Goal: Communication & Community: Answer question/provide support

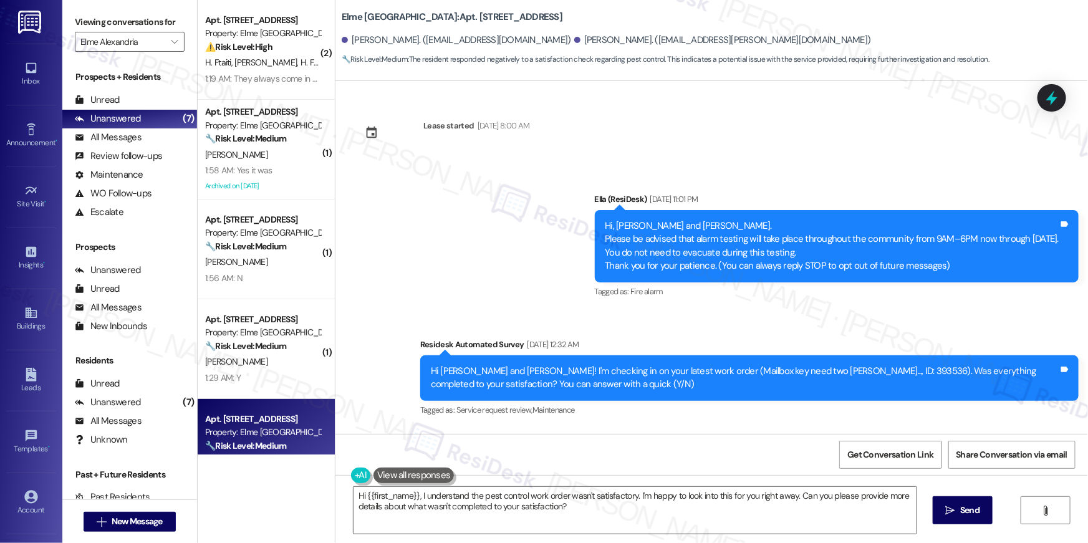
scroll to position [2087, 0]
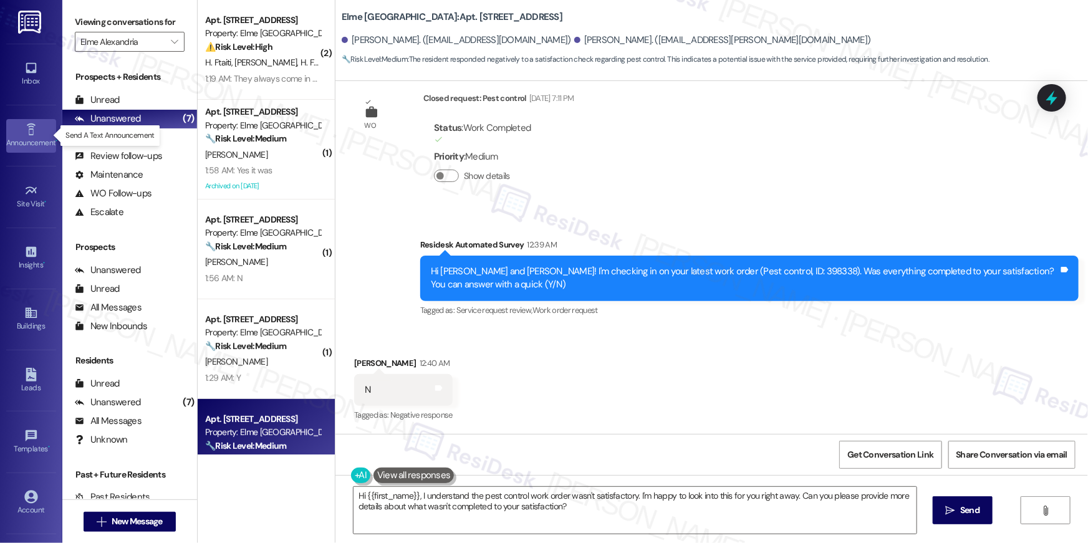
click at [34, 130] on icon at bounding box center [31, 130] width 14 height 14
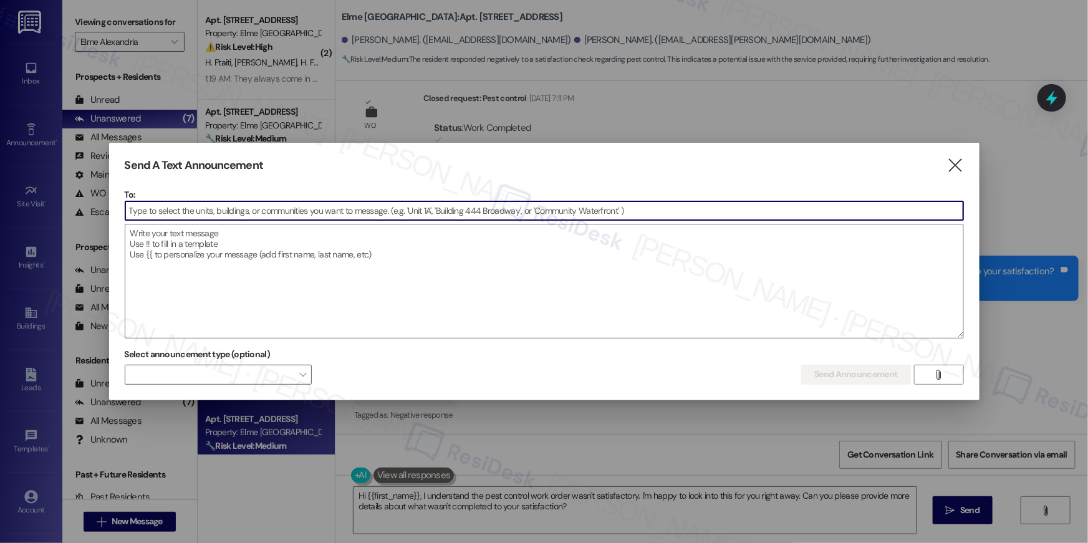
click at [286, 209] on input at bounding box center [544, 210] width 838 height 19
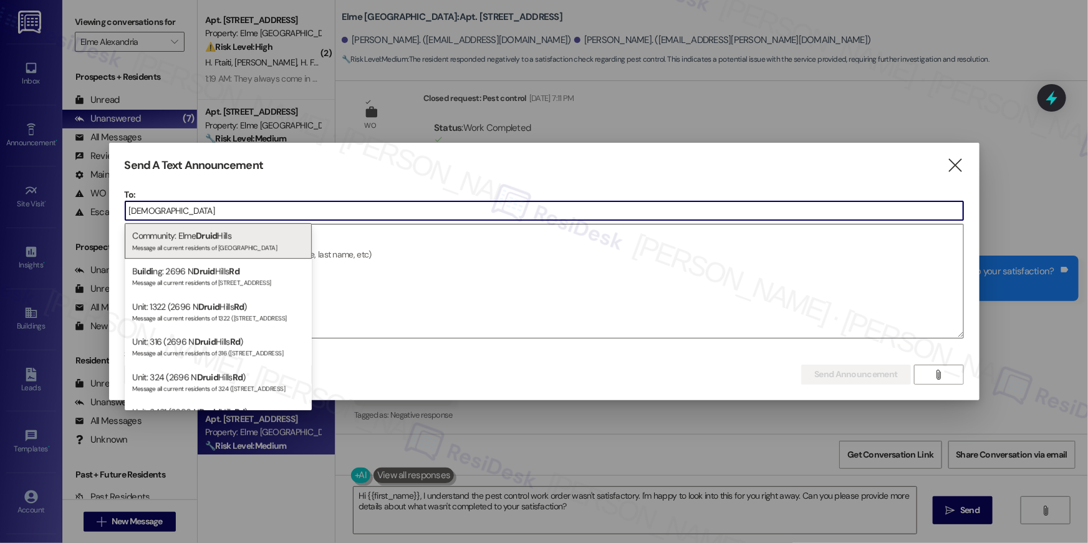
type input "druid"
click at [166, 235] on div "Community: Elme Druid Hills Message all current residents of Elme Druid Hills" at bounding box center [218, 241] width 187 height 36
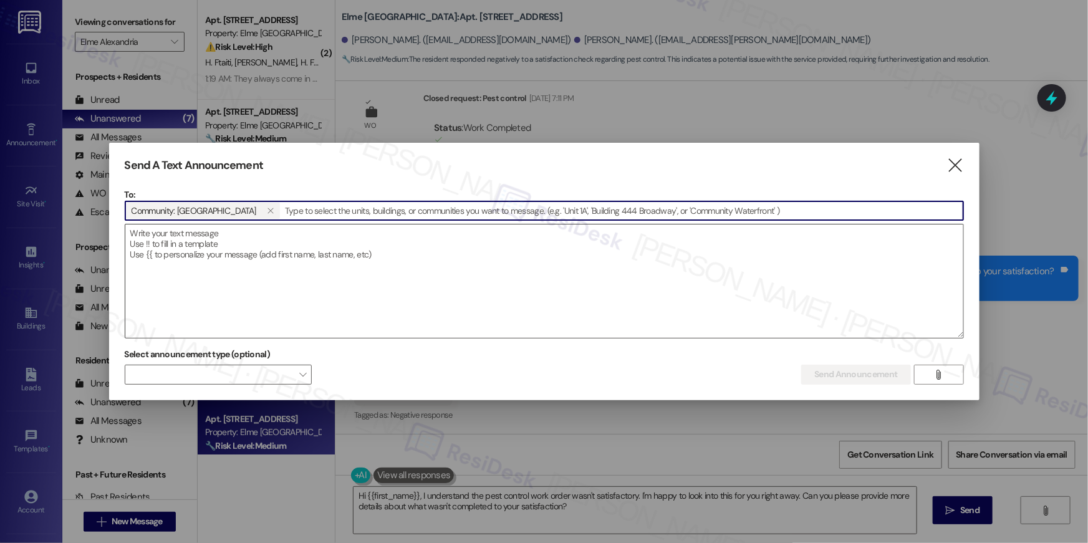
click at [202, 243] on textarea at bounding box center [544, 280] width 838 height 113
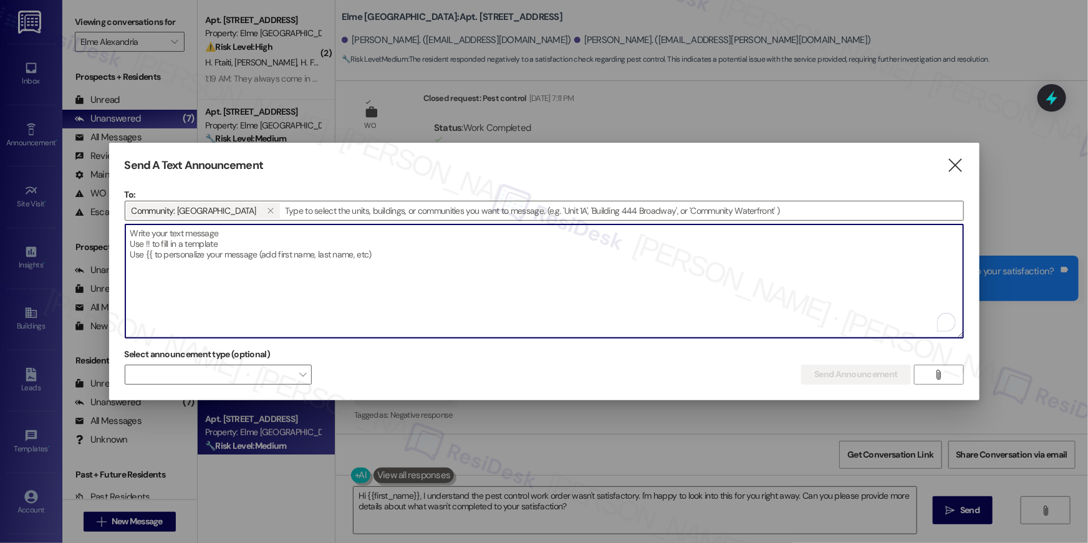
paste textarea "Hi {{first_name}}! Our team will be conducting community apartment inspections …"
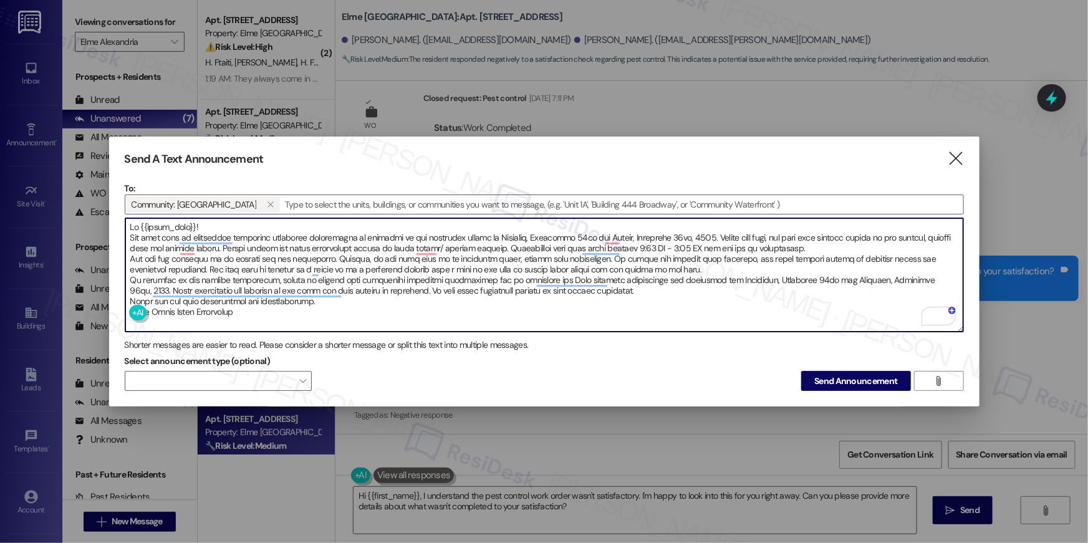
click at [846, 249] on textarea "To enrich screen reader interactions, please activate Accessibility in Grammarl…" at bounding box center [544, 274] width 838 height 113
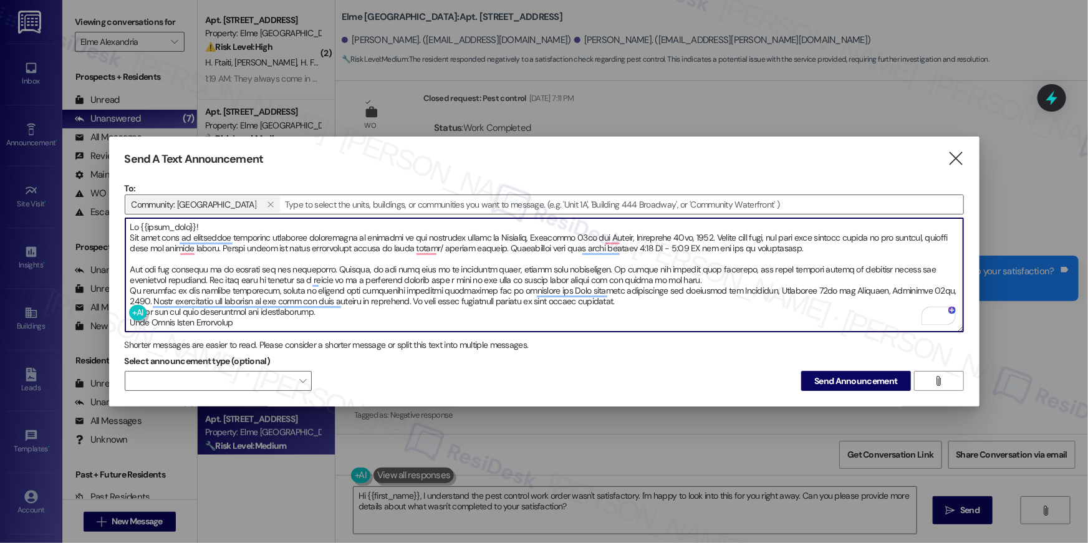
click at [680, 279] on textarea "To enrich screen reader interactions, please activate Accessibility in Grammarl…" at bounding box center [544, 274] width 838 height 113
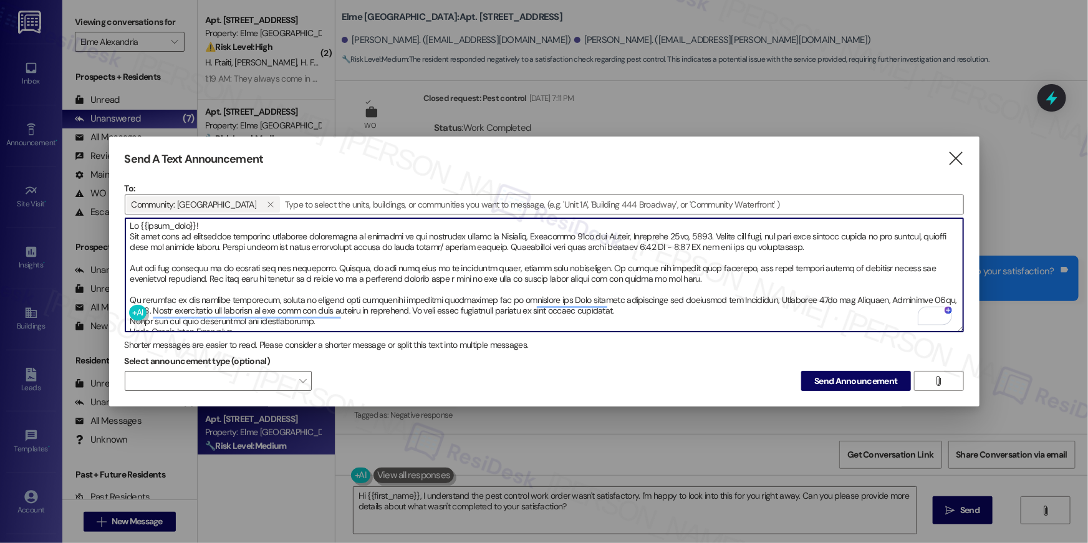
scroll to position [2, 0]
click at [689, 308] on textarea "To enrich screen reader interactions, please activate Accessibility in Grammarl…" at bounding box center [544, 274] width 838 height 113
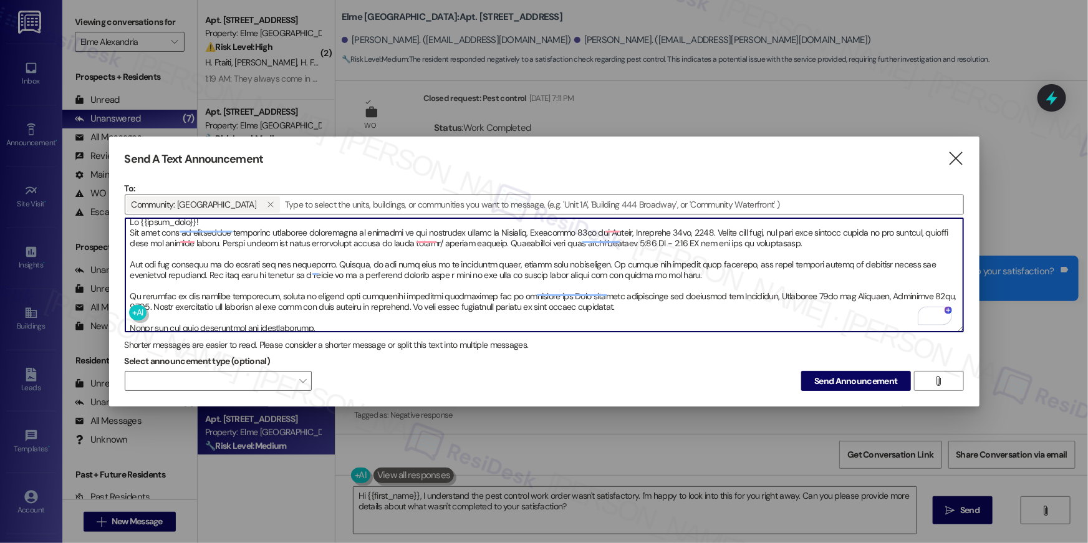
scroll to position [21, 0]
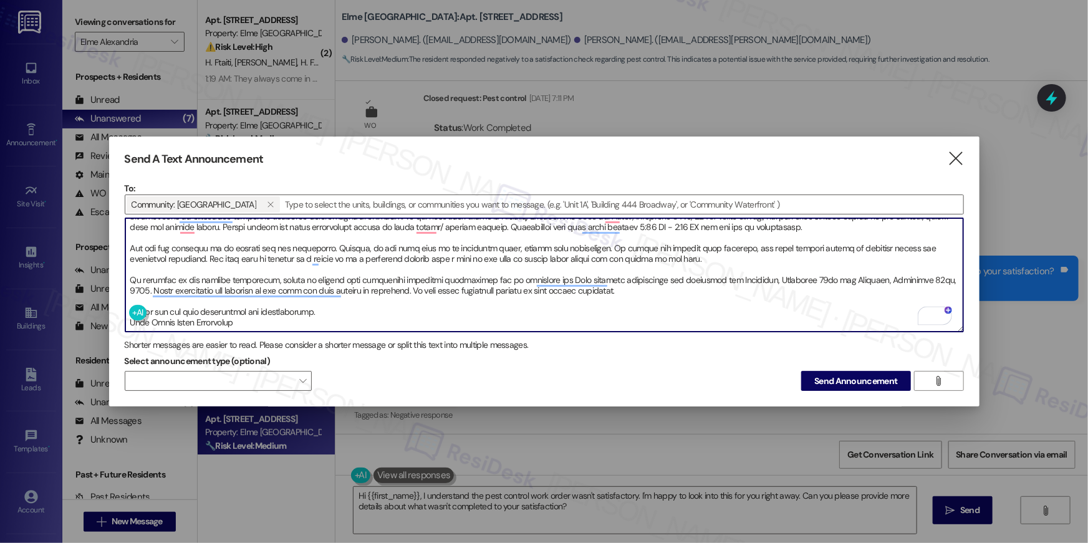
click at [335, 310] on textarea "To enrich screen reader interactions, please activate Accessibility in Grammarl…" at bounding box center [544, 274] width 838 height 113
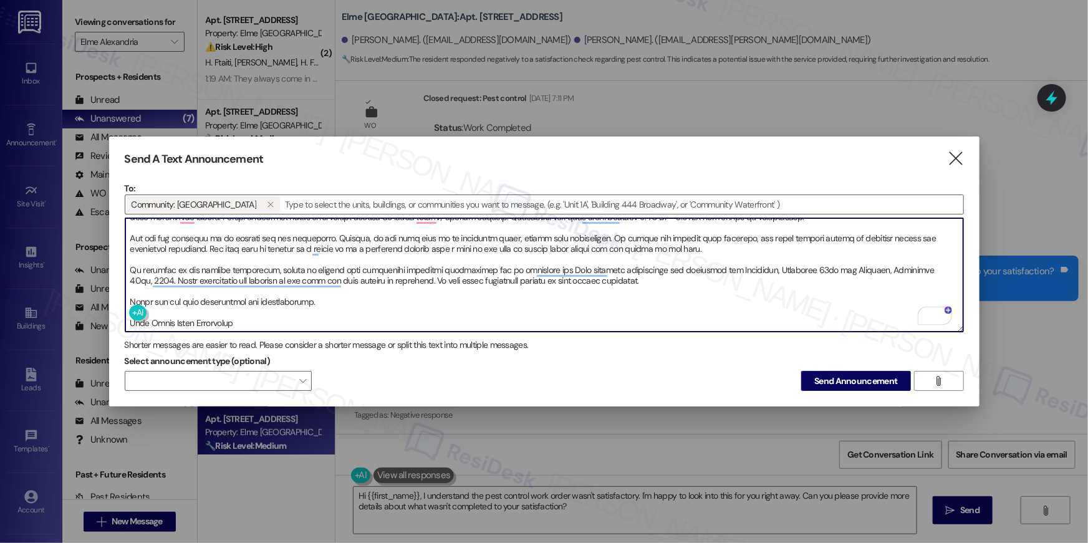
scroll to position [0, 0]
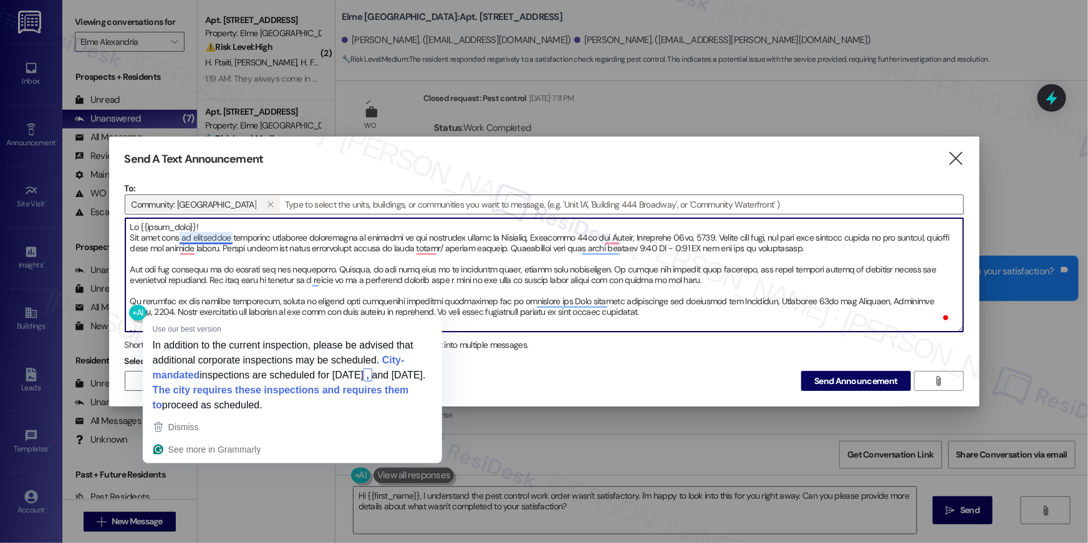
click at [208, 223] on textarea "To enrich screen reader interactions, please activate Accessibility in Grammarl…" at bounding box center [544, 274] width 838 height 113
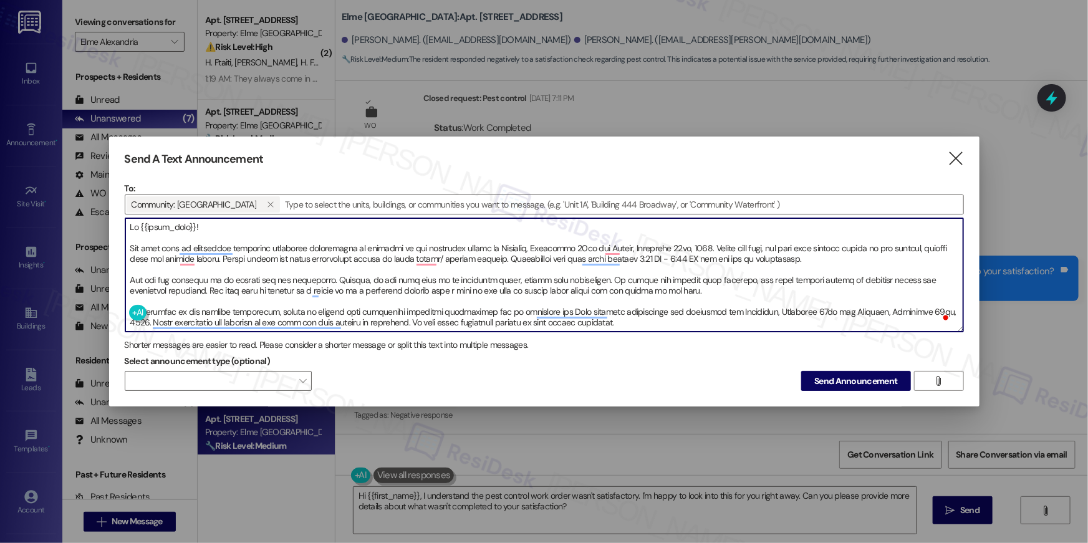
drag, startPoint x: 227, startPoint y: 224, endPoint x: 84, endPoint y: 221, distance: 143.5
click at [84, 221] on div "Send A Text Announcement  To: Community: Elme Druid Hills   Drop image file …" at bounding box center [544, 271] width 1088 height 543
type textarea "H Our team will be conducting community apartment inspections as mandated by ou…"
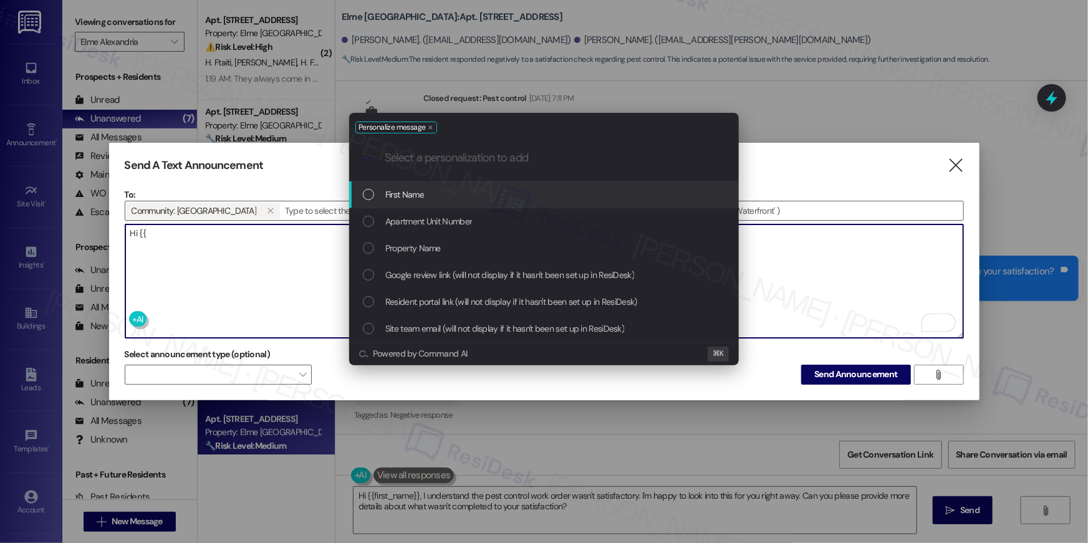
click at [454, 196] on div "First Name" at bounding box center [545, 195] width 365 height 14
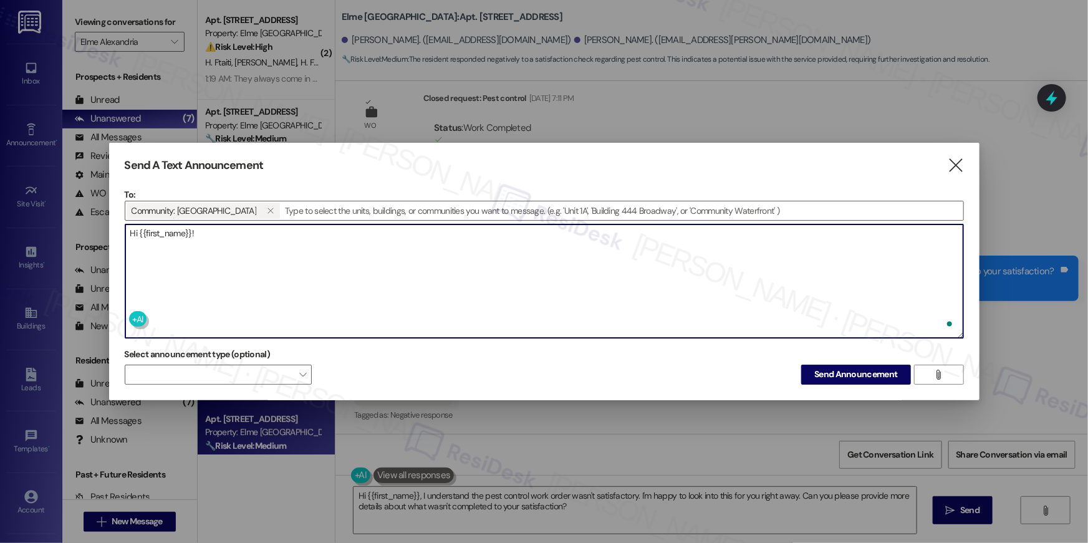
paste textarea "Hi {{first_name}}! Our team will be conducting community apartment inspections …"
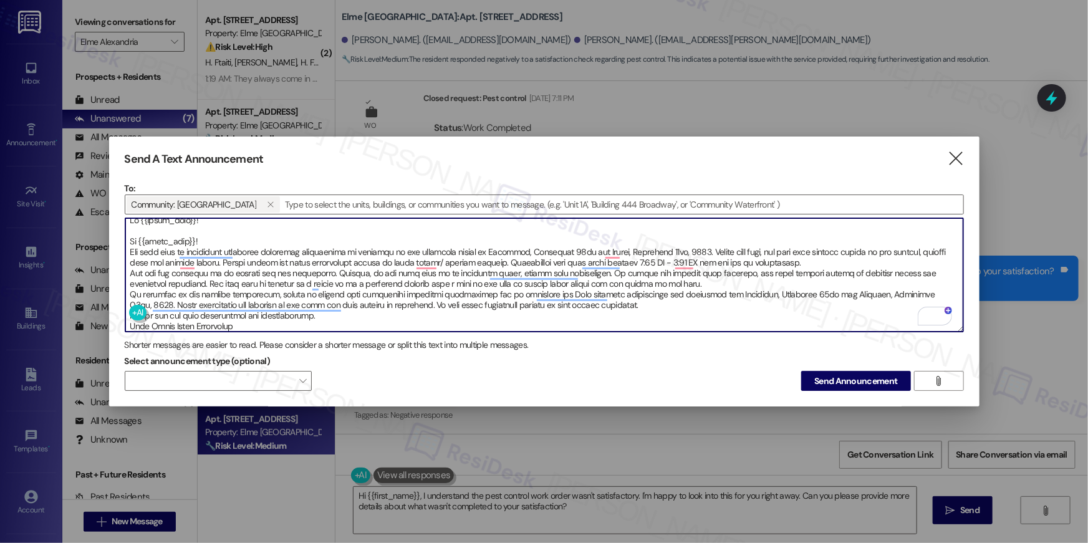
drag, startPoint x: 205, startPoint y: 237, endPoint x: 131, endPoint y: 235, distance: 74.2
click at [131, 235] on textarea "To enrich screen reader interactions, please activate Accessibility in Grammarl…" at bounding box center [544, 274] width 838 height 113
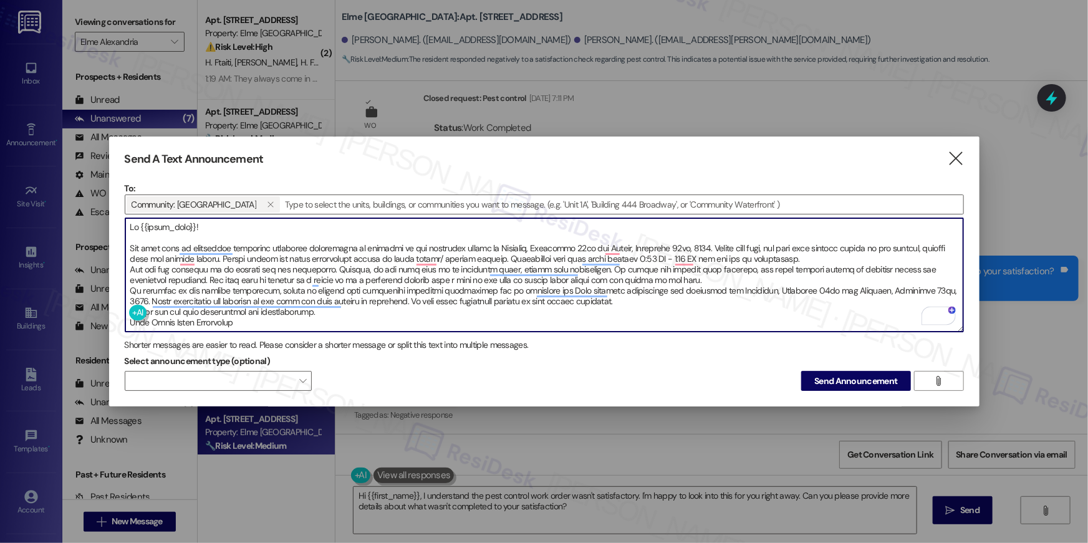
click at [872, 253] on textarea "To enrich screen reader interactions, please activate Accessibility in Grammarl…" at bounding box center [544, 274] width 838 height 113
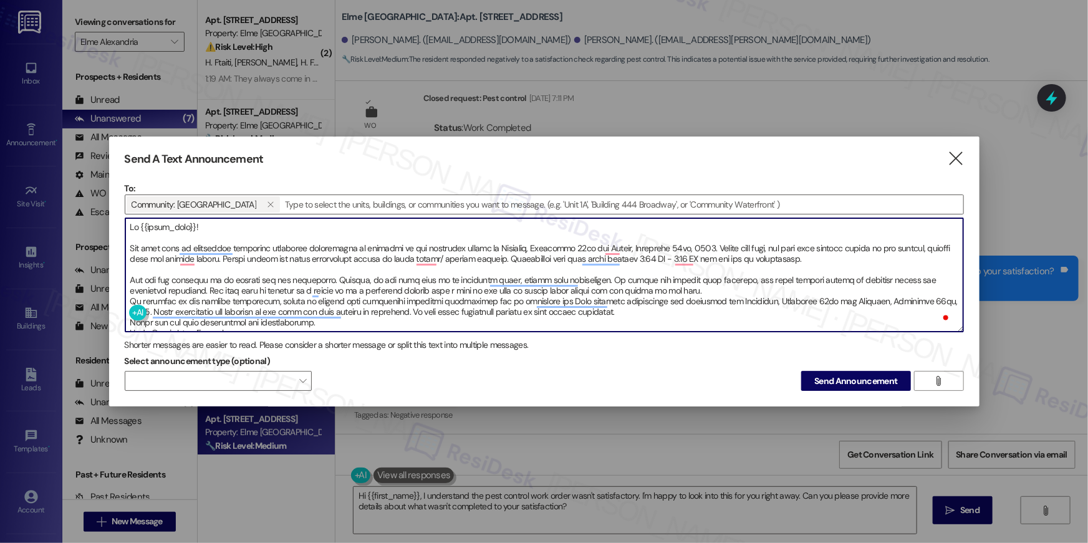
click at [685, 284] on textarea "To enrich screen reader interactions, please activate Accessibility in Grammarl…" at bounding box center [544, 274] width 838 height 113
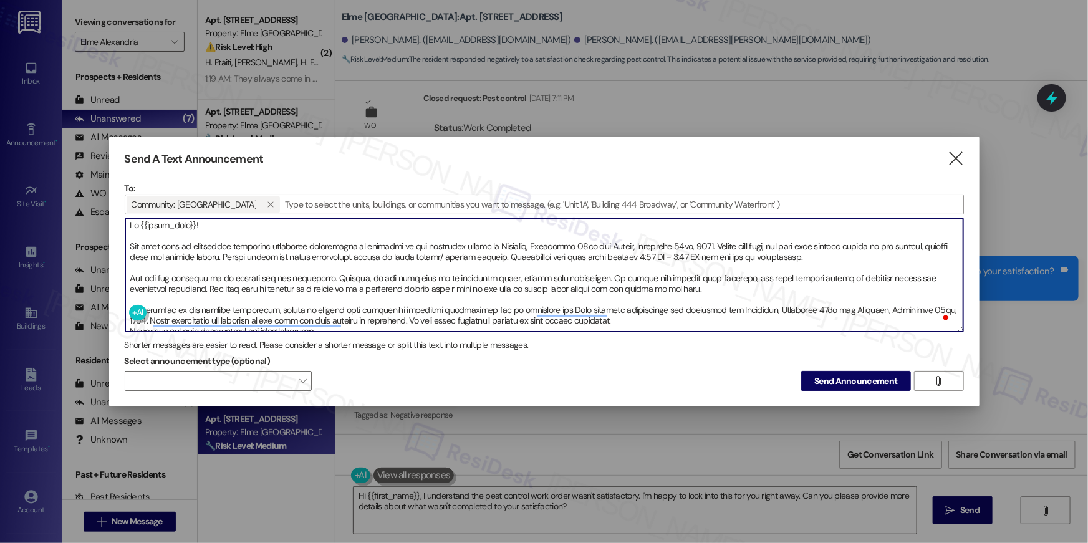
click at [660, 320] on textarea "To enrich screen reader interactions, please activate Accessibility in Grammarl…" at bounding box center [544, 274] width 838 height 113
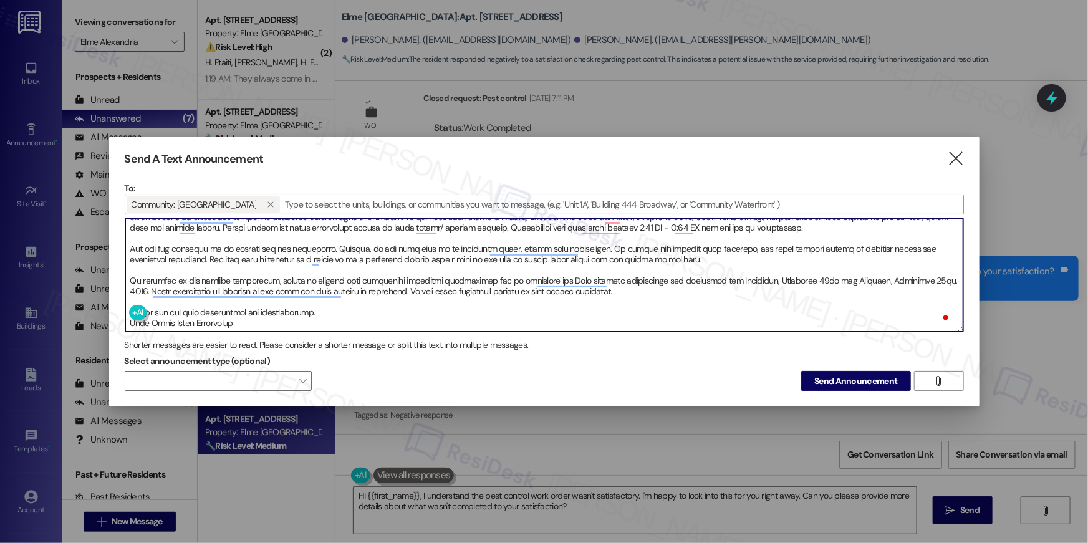
click at [332, 311] on textarea "To enrich screen reader interactions, please activate Accessibility in Grammarl…" at bounding box center [544, 274] width 838 height 113
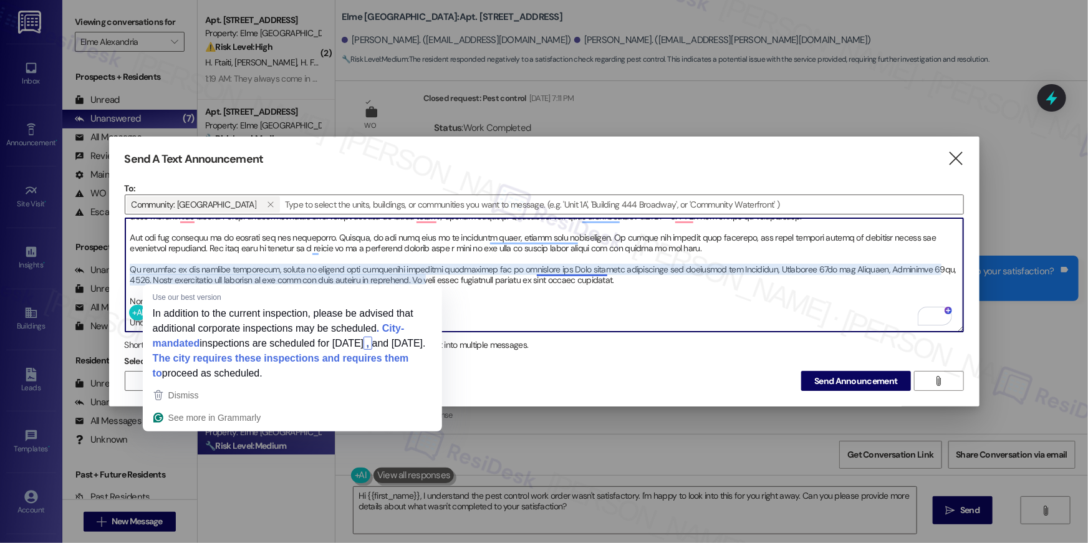
click at [605, 306] on textarea "To enrich screen reader interactions, please activate Accessibility in Grammarl…" at bounding box center [544, 274] width 838 height 113
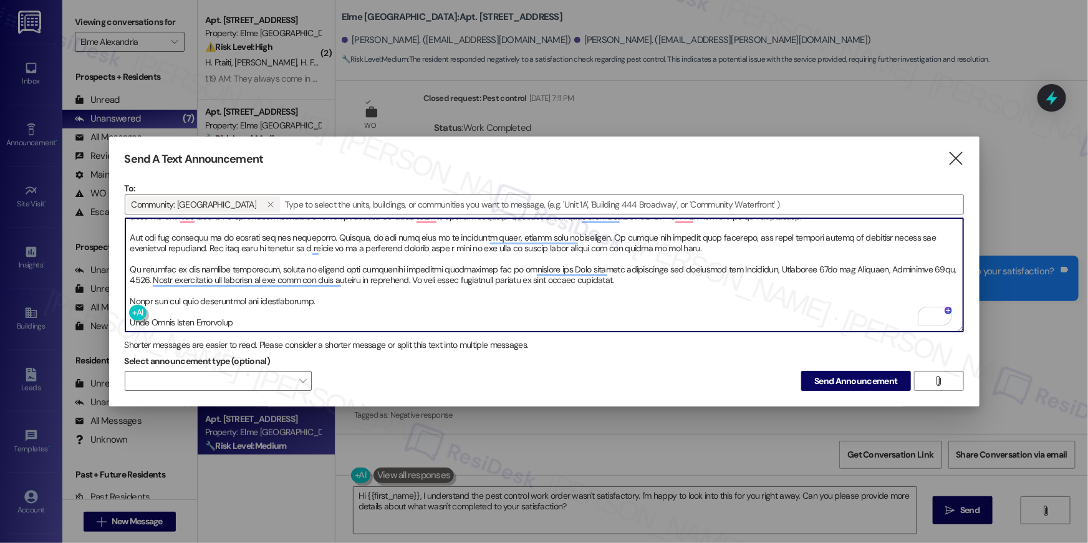
click at [364, 318] on textarea "To enrich screen reader interactions, please activate Accessibility in Grammarl…" at bounding box center [544, 274] width 838 height 113
type textarea "Hi {{first_name}}! Our team will be conducting community apartment inspections …"
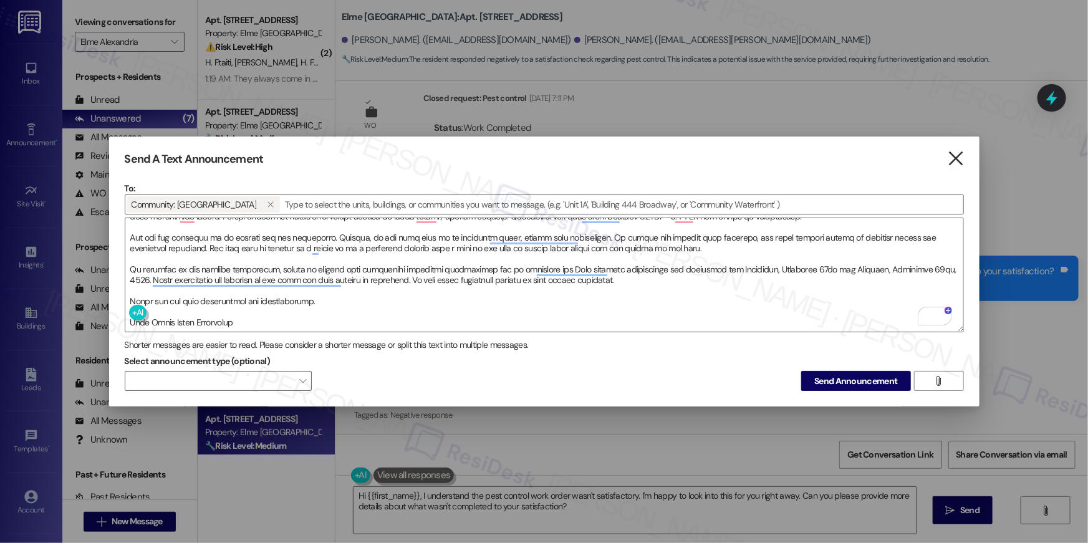
click at [957, 157] on icon "" at bounding box center [955, 158] width 17 height 13
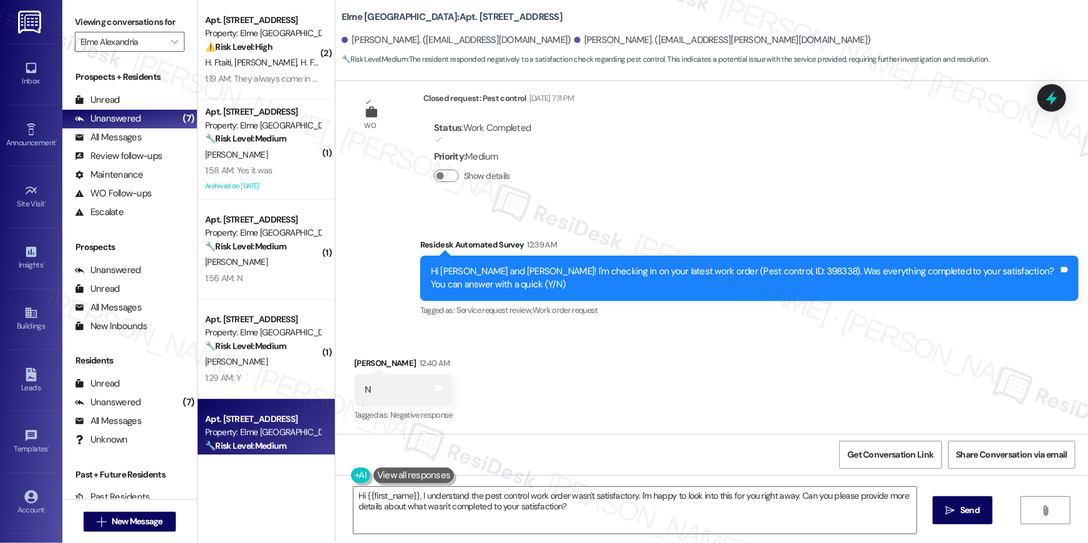
drag, startPoint x: 669, startPoint y: 331, endPoint x: 641, endPoint y: 290, distance: 49.5
click at [669, 331] on div "Received via SMS [PERSON_NAME] 12:40 AM N Tags and notes Tagged as: Negative re…" at bounding box center [711, 381] width 753 height 105
click at [171, 42] on icon "" at bounding box center [174, 42] width 7 height 10
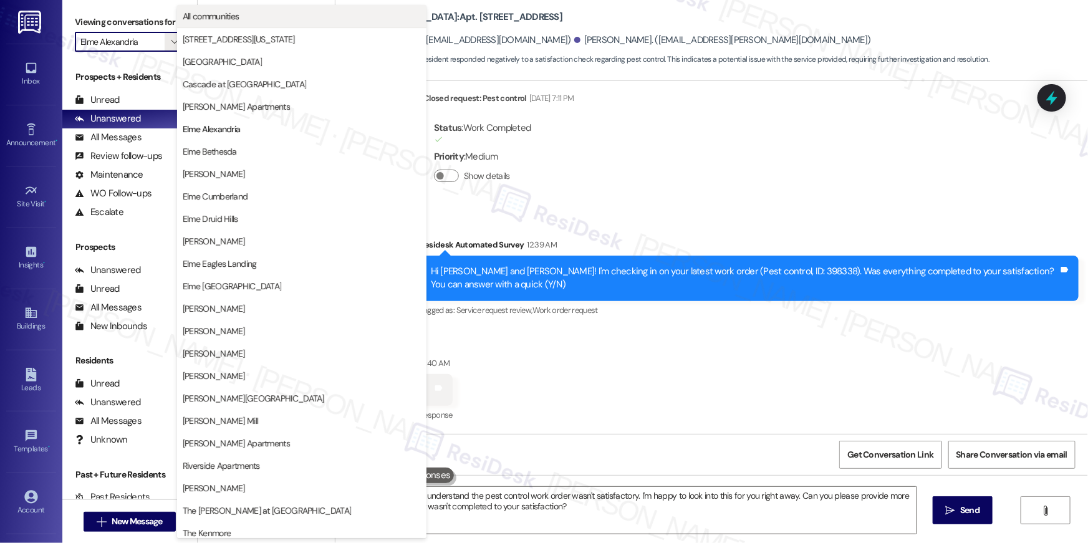
click at [225, 21] on span "All communities" at bounding box center [211, 16] width 57 height 12
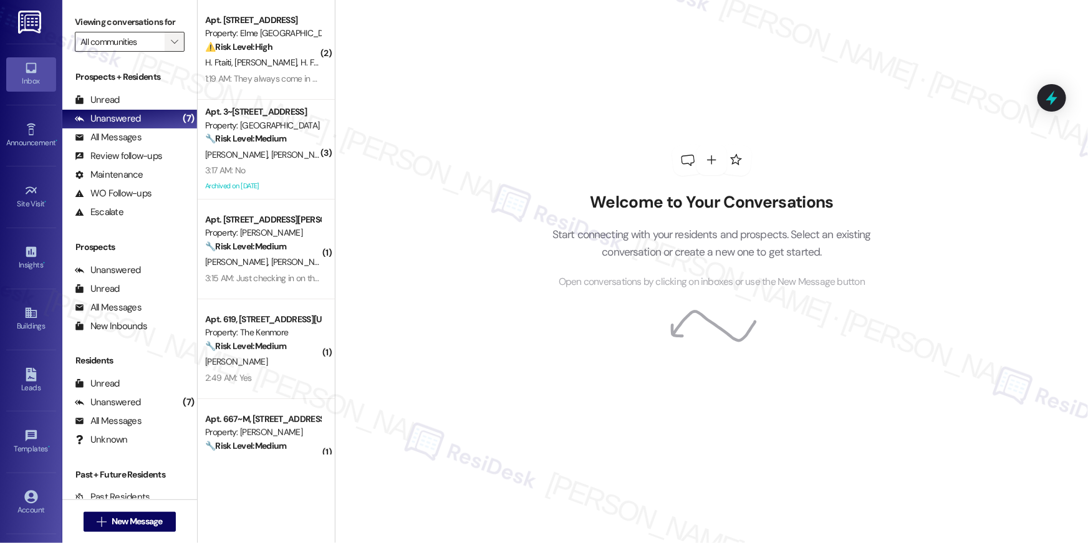
click at [165, 44] on button "" at bounding box center [175, 42] width 20 height 20
click at [153, 42] on input "All communities" at bounding box center [122, 42] width 84 height 20
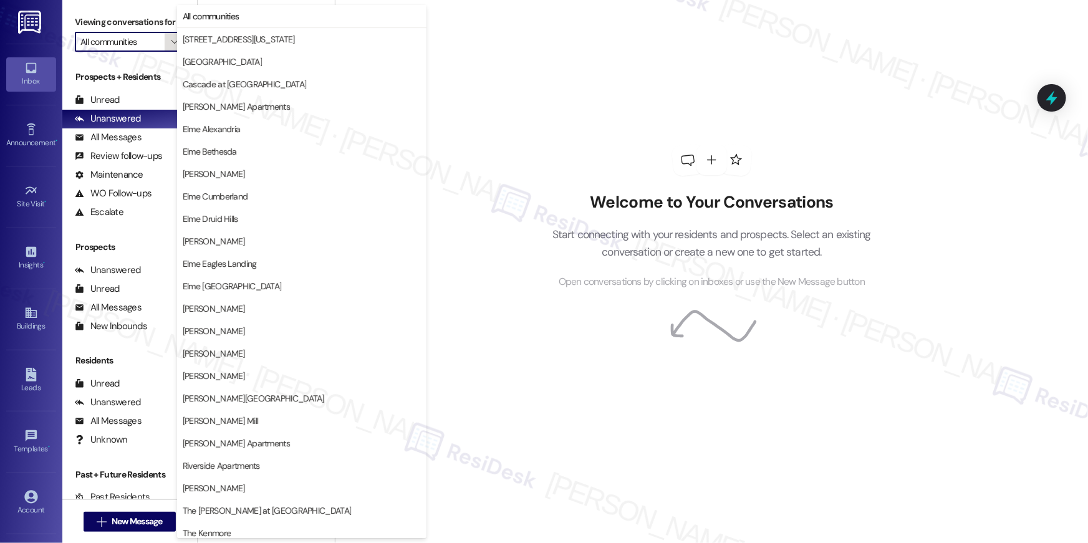
click at [171, 44] on icon "" at bounding box center [174, 42] width 7 height 10
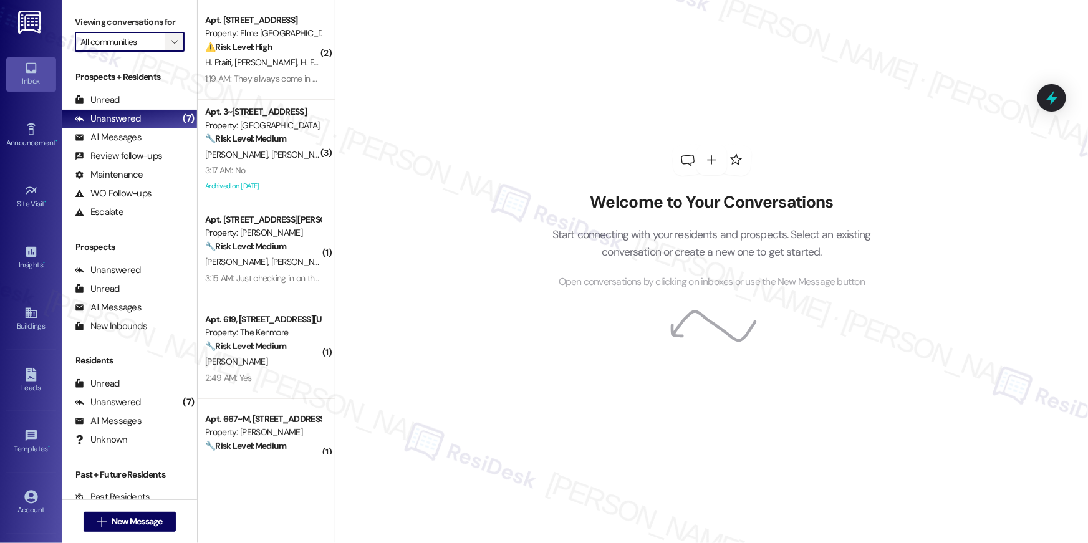
click at [171, 44] on icon "" at bounding box center [174, 42] width 7 height 10
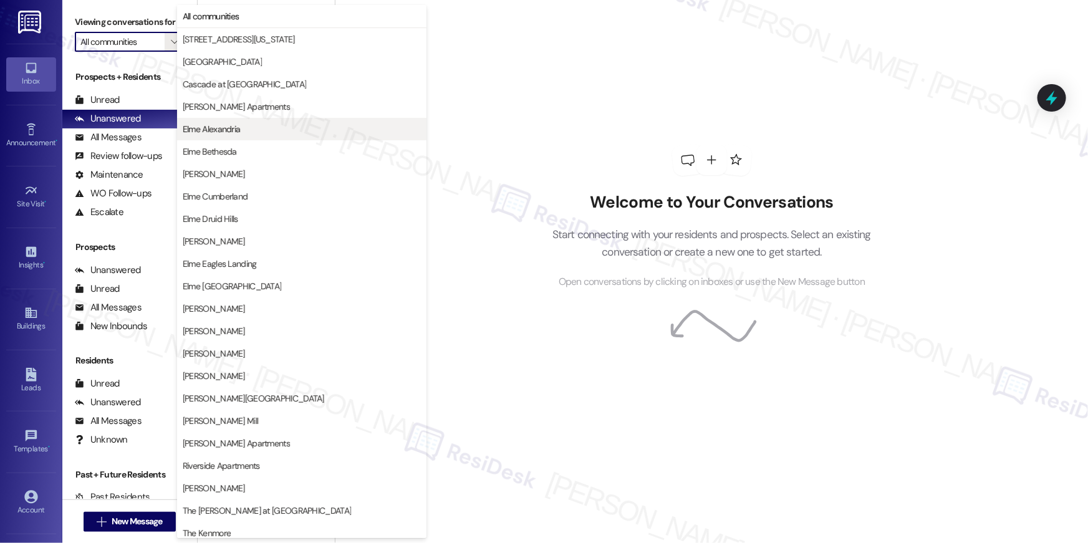
click at [222, 134] on span "Elme Alexandria" at bounding box center [212, 129] width 58 height 12
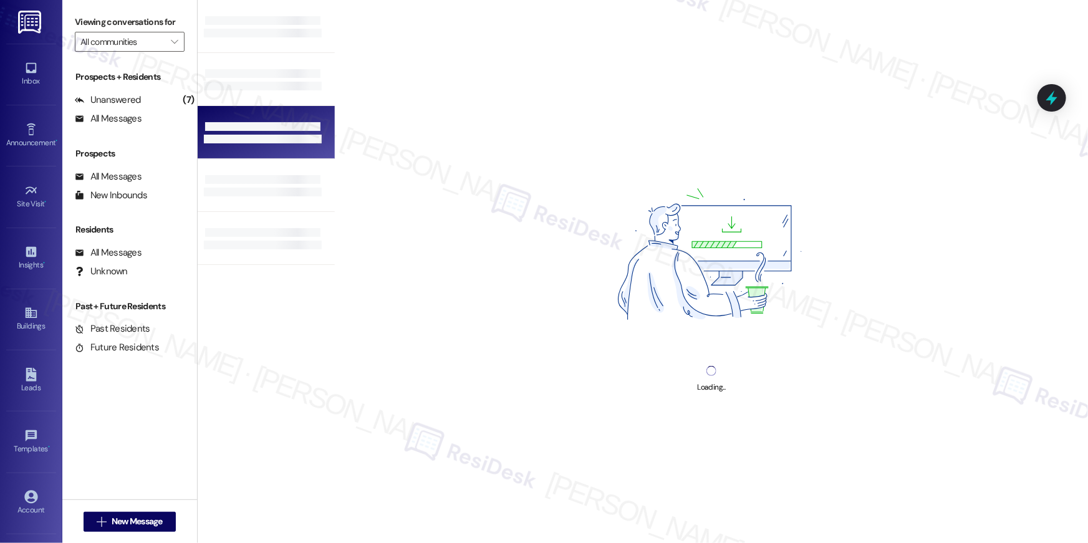
type input "Elme Alexandria"
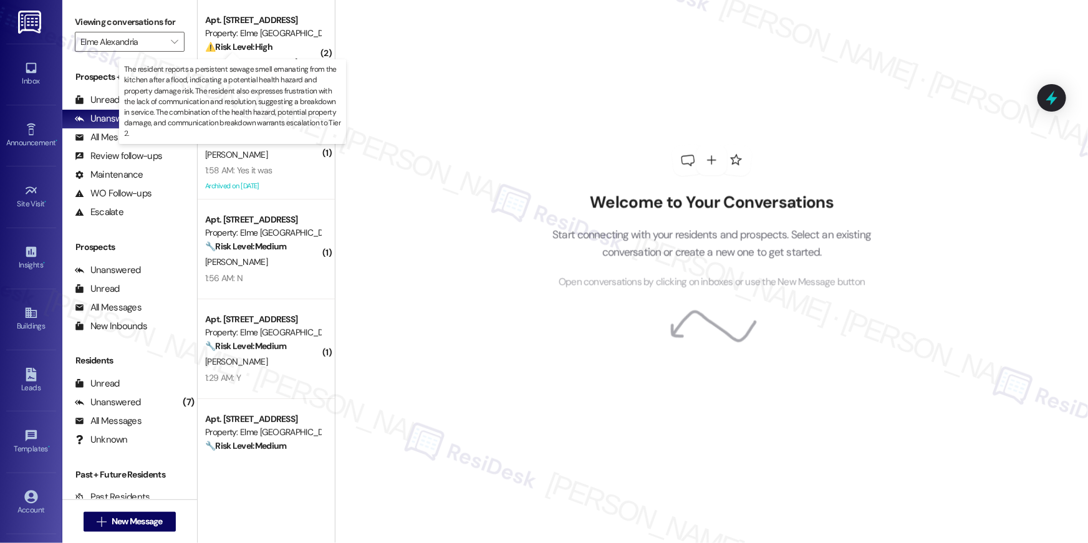
click at [253, 52] on strong "⚠️ Risk Level: High" at bounding box center [238, 46] width 67 height 11
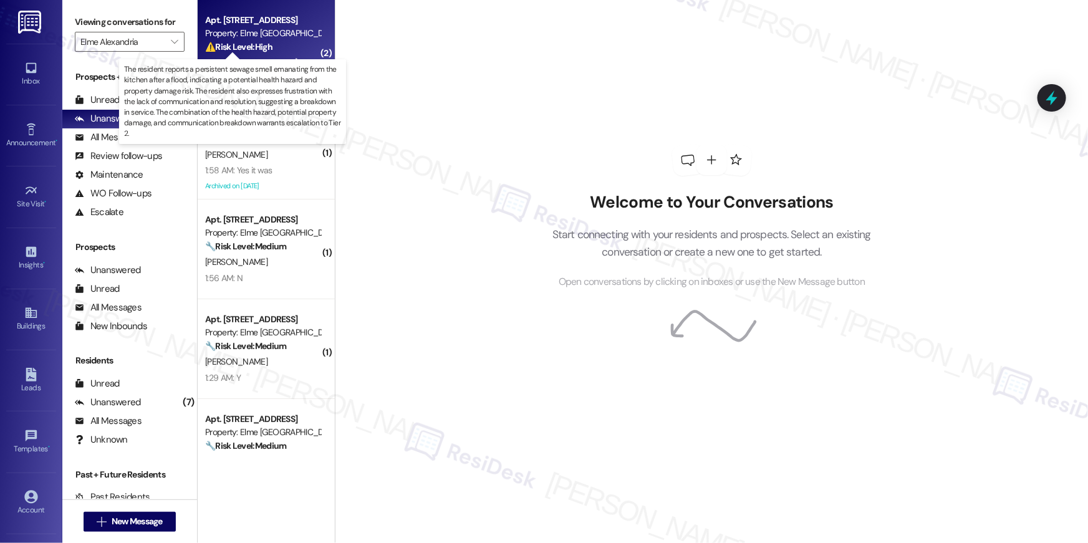
click at [253, 52] on strong "⚠️ Risk Level: High" at bounding box center [238, 46] width 67 height 11
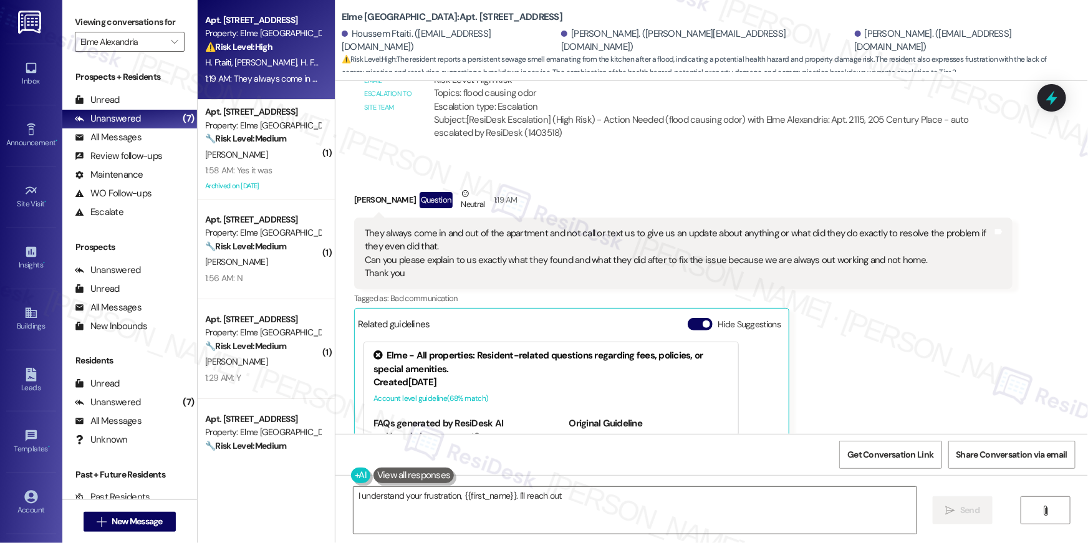
scroll to position [4106, 0]
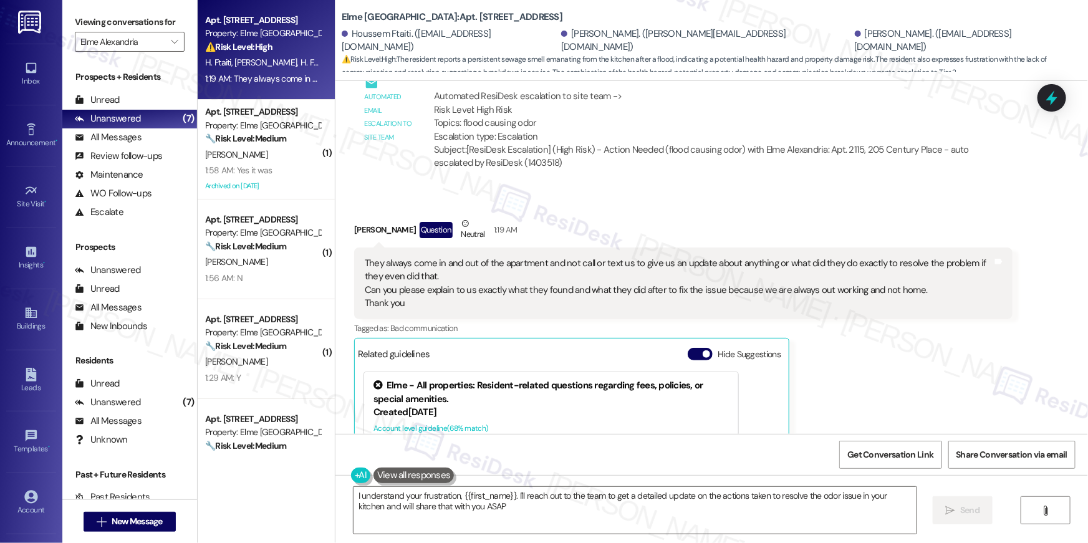
type textarea "I understand your frustration, {{first_name}}. I'll reach out to the team to ge…"
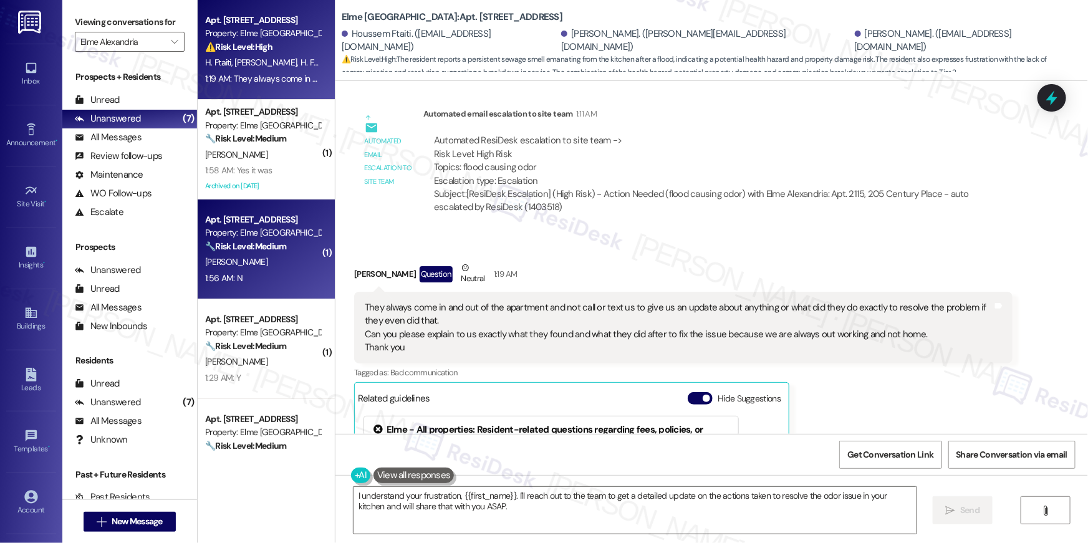
scroll to position [443, 0]
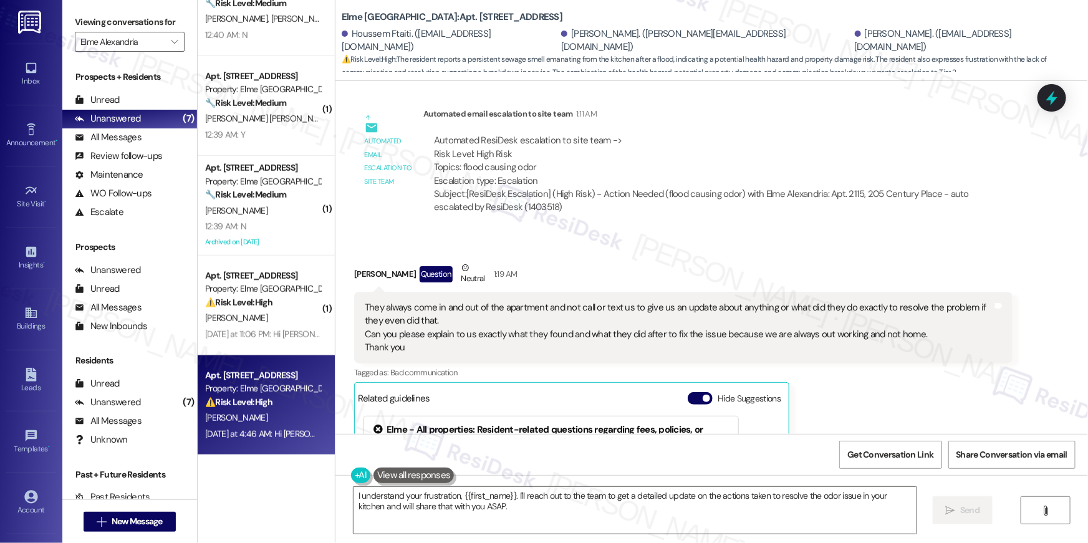
click at [271, 420] on div "S. Boyer" at bounding box center [263, 418] width 118 height 16
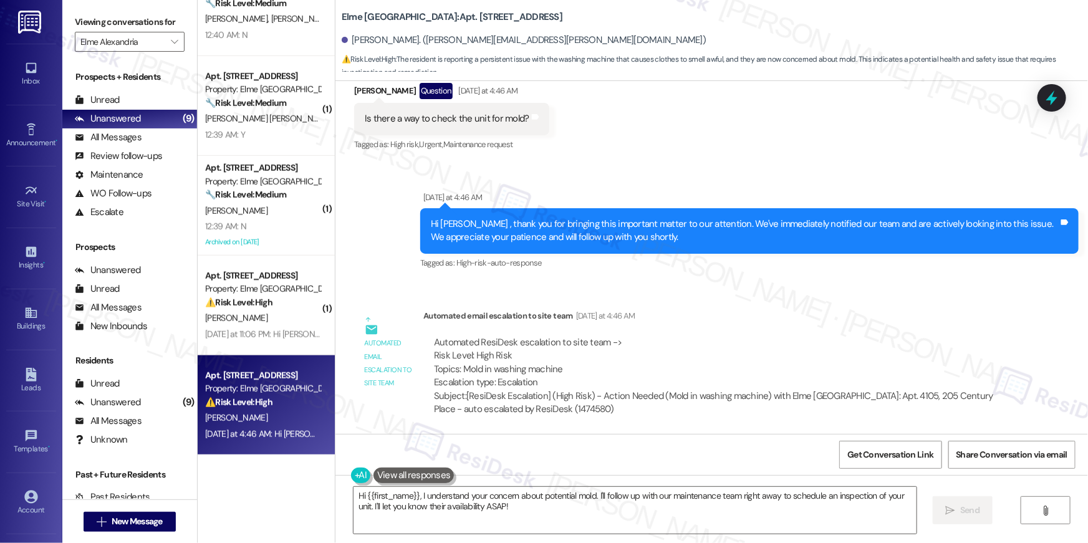
scroll to position [1006, 0]
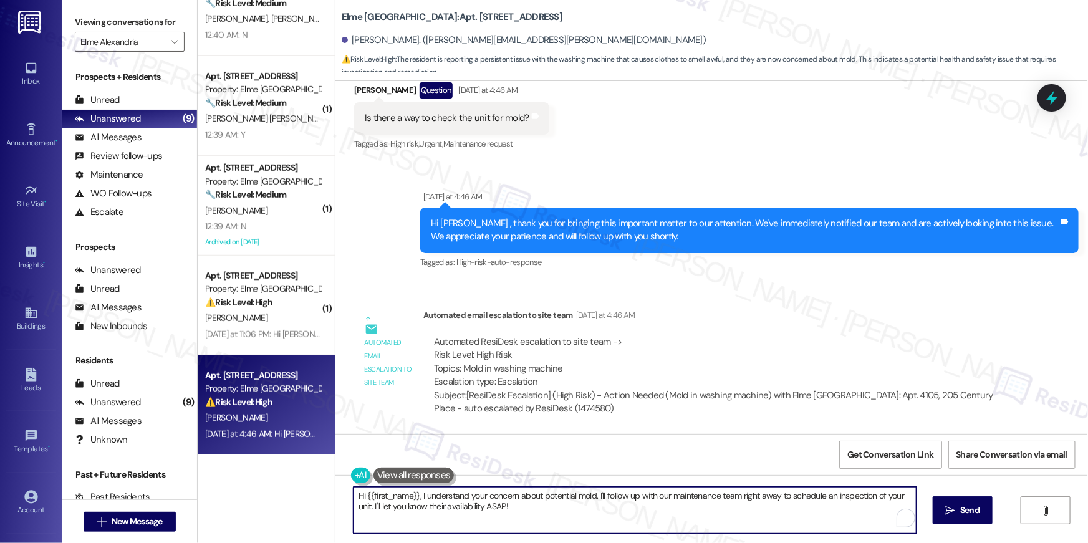
click at [566, 514] on textarea "Hi {{first_name}}, I understand your concern about potential mold. I'll follow …" at bounding box center [635, 510] width 563 height 47
click at [572, 512] on textarea "Hi {{first_name}}, I understand your concern about potential mold. I'll follow …" at bounding box center [635, 510] width 563 height 47
drag, startPoint x: 596, startPoint y: 510, endPoint x: 567, endPoint y: 518, distance: 29.0
click at [571, 500] on textarea "Hi {{first_name}}, I understand your concern about potential mold. I'll follow …" at bounding box center [631, 510] width 563 height 47
click at [568, 518] on textarea "Hi {{first_name}}, I understand your concern about potential mold. I'll follow …" at bounding box center [631, 510] width 563 height 47
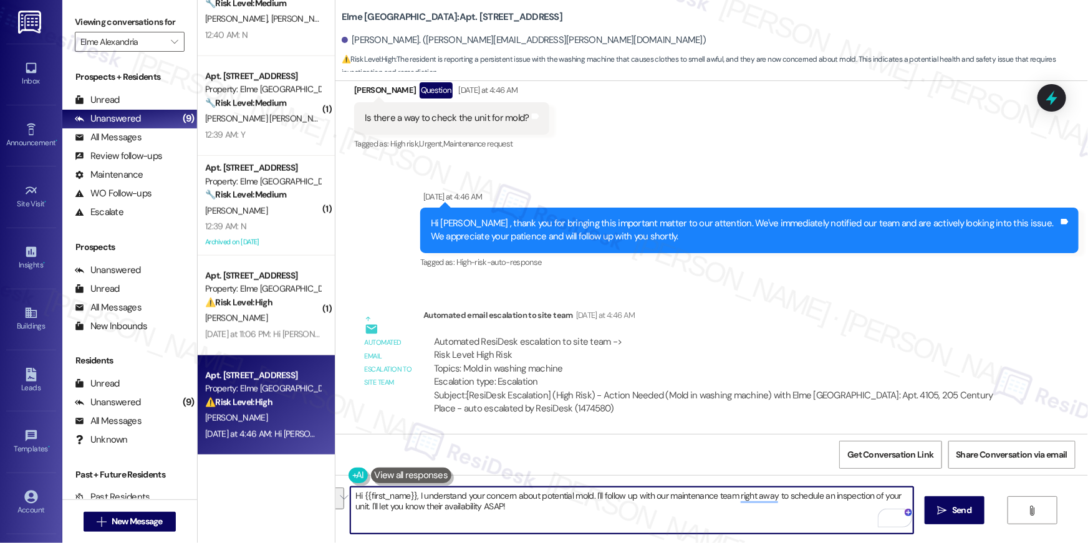
drag, startPoint x: 551, startPoint y: 518, endPoint x: 534, endPoint y: 500, distance: 24.7
click at [534, 500] on textarea "Hi {{first_name}}, I understand your concern about potential mold. I'll follow …" at bounding box center [631, 510] width 563 height 47
type textarea "Hi {{first_name}}, I understand your concern about the washer - I can send anot…"
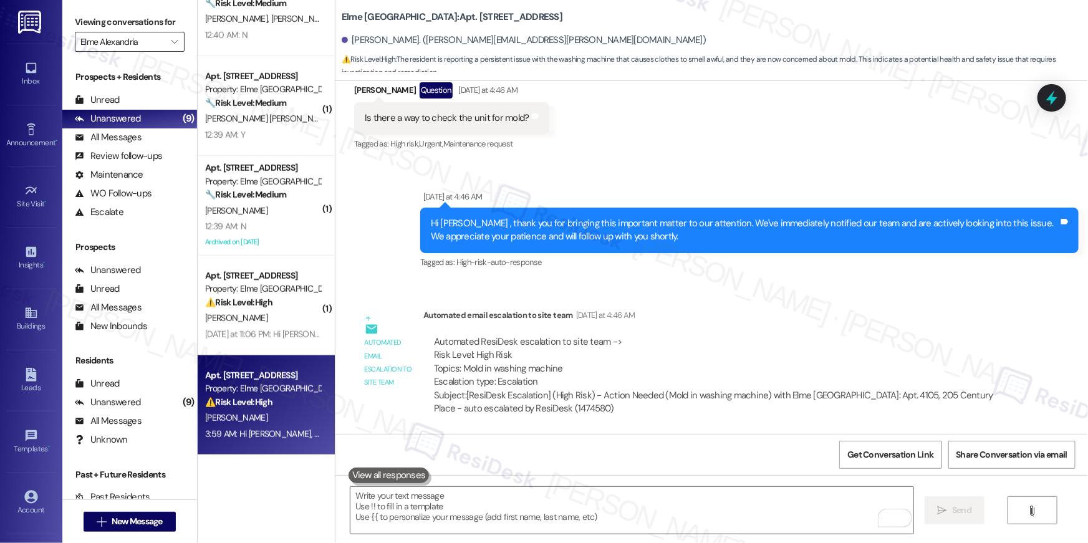
drag, startPoint x: 34, startPoint y: 131, endPoint x: 109, endPoint y: 41, distance: 116.9
click at [0, 0] on div "Inbox Go to Inbox Announcement • Send A Text Announcement Site Visit • Go to Si…" at bounding box center [31, 271] width 62 height 543
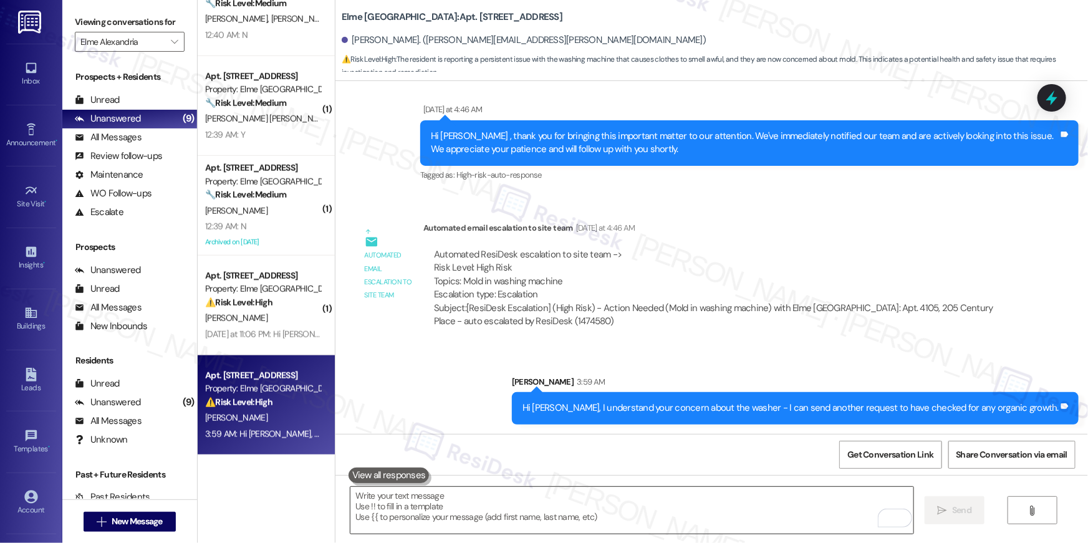
click at [796, 513] on textarea "To enrich screen reader interactions, please activate Accessibility in Grammarl…" at bounding box center [631, 510] width 563 height 47
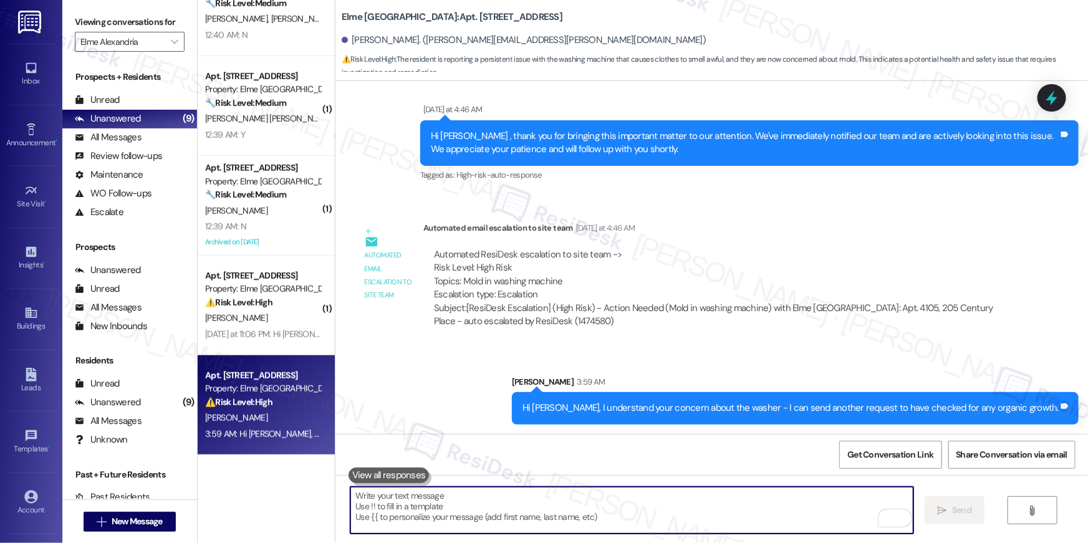
click at [796, 513] on textarea "To enrich screen reader interactions, please activate Accessibility in Grammarl…" at bounding box center [631, 510] width 563 height 47
type textarea "We have your permission to enter, right?"
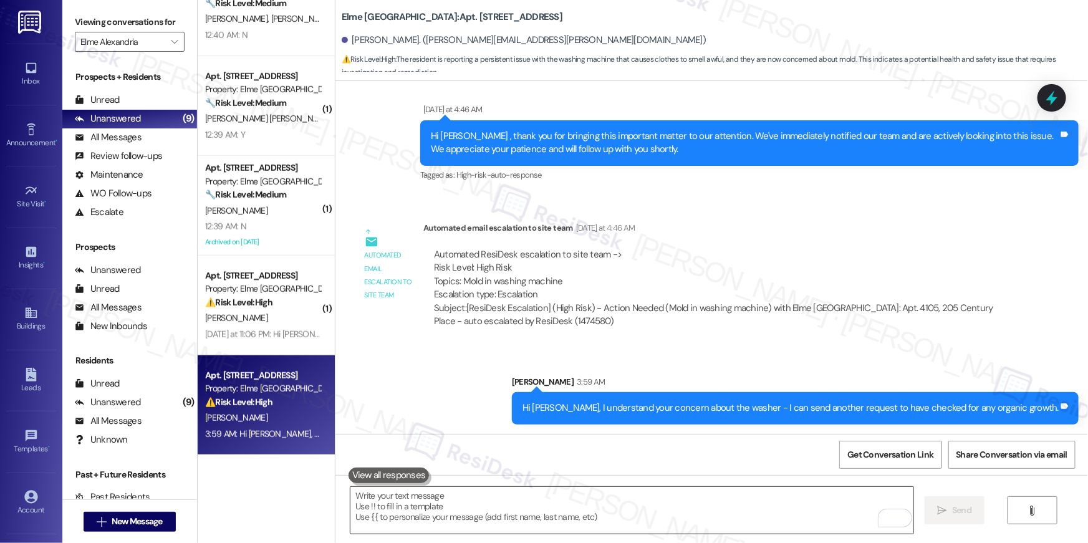
click at [630, 517] on textarea "To enrich screen reader interactions, please activate Accessibility in Grammarl…" at bounding box center [631, 510] width 563 height 47
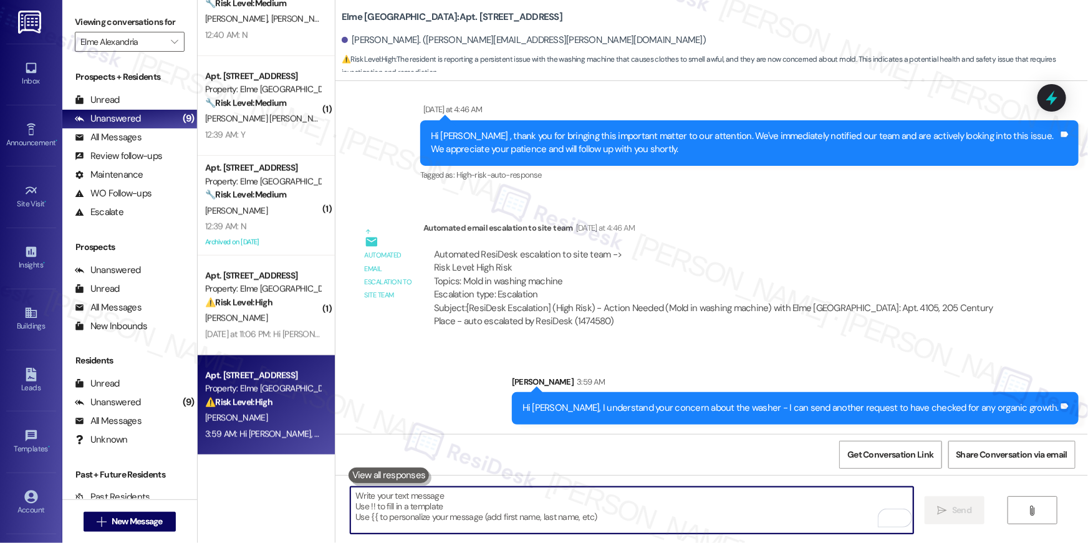
drag, startPoint x: 630, startPoint y: 517, endPoint x: 634, endPoint y: 504, distance: 13.6
click at [630, 516] on textarea "To enrich screen reader interactions, please activate Accessibility in Grammarl…" at bounding box center [631, 510] width 563 height 47
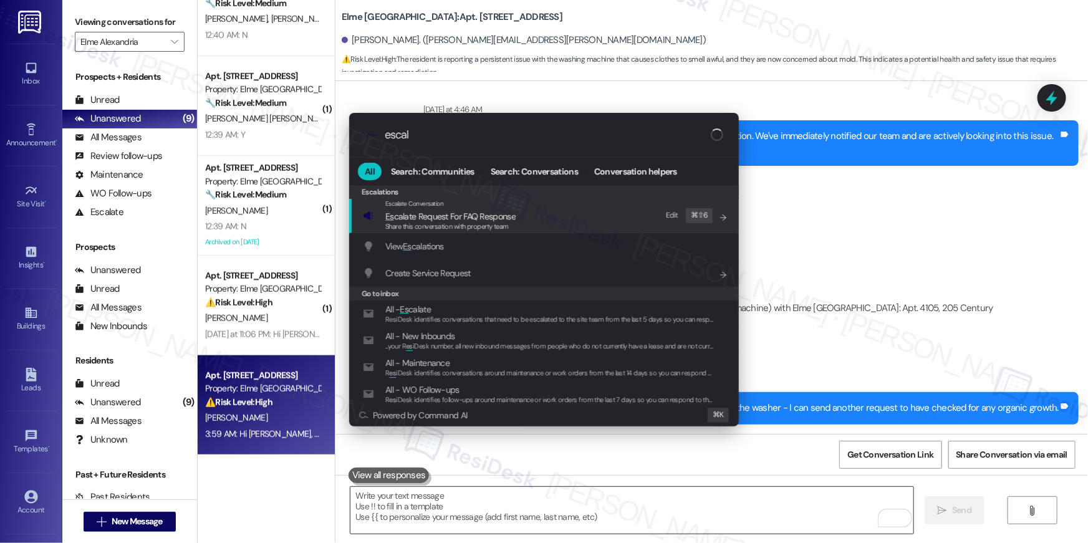
type input "escala"
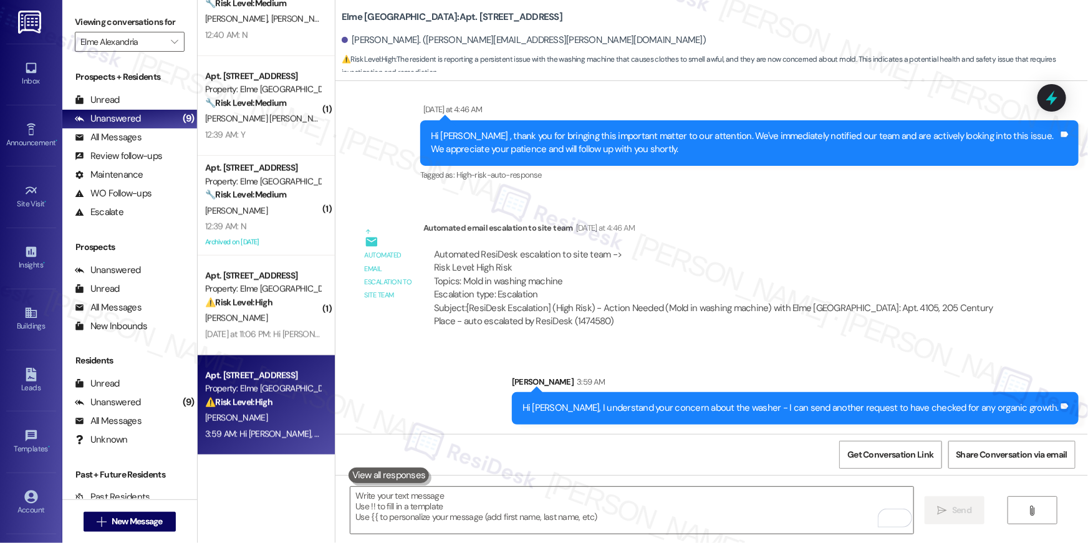
scroll to position [1179, 0]
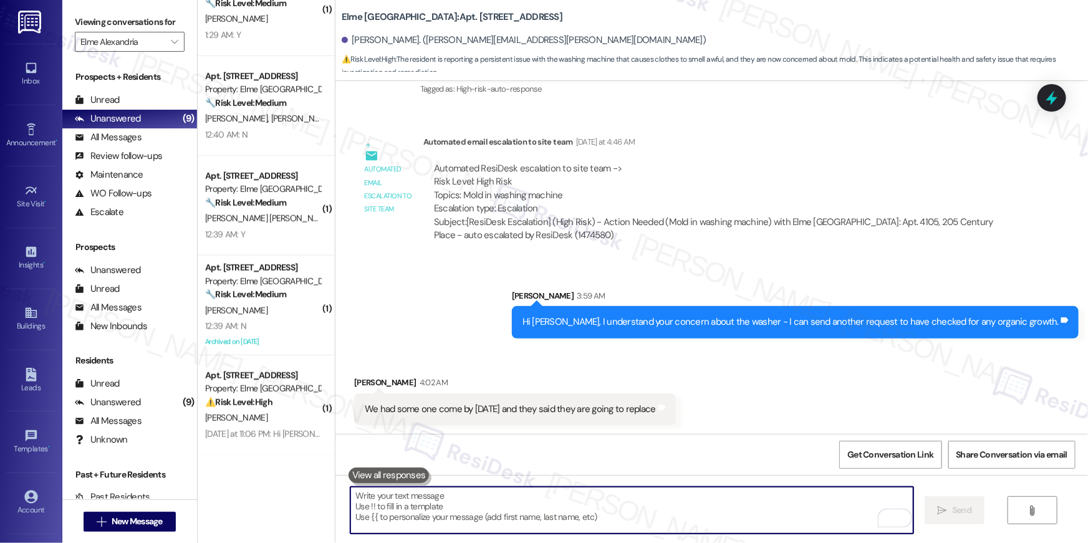
click at [664, 514] on textarea "To enrich screen reader interactions, please activate Accessibility in Grammarl…" at bounding box center [631, 510] width 563 height 47
click at [601, 504] on textarea "To enrich screen reader interactions, please activate Accessibility in Grammarl…" at bounding box center [631, 510] width 563 height 47
click at [602, 504] on textarea "To enrich screen reader interactions, please activate Accessibility in Grammarl…" at bounding box center [631, 510] width 563 height 47
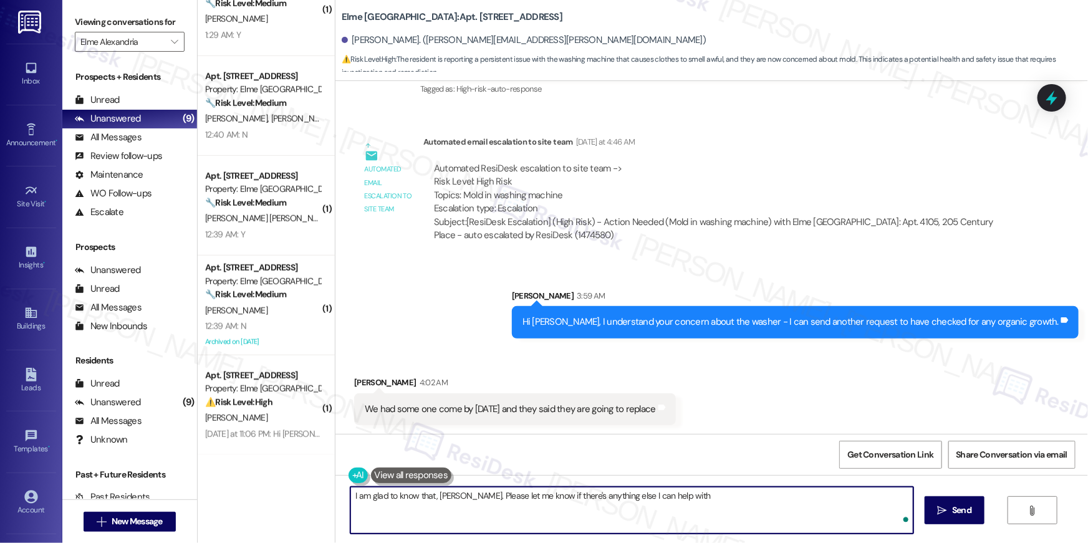
type textarea "I am glad to know that, Sara. Please let me know if there's anything else I can…"
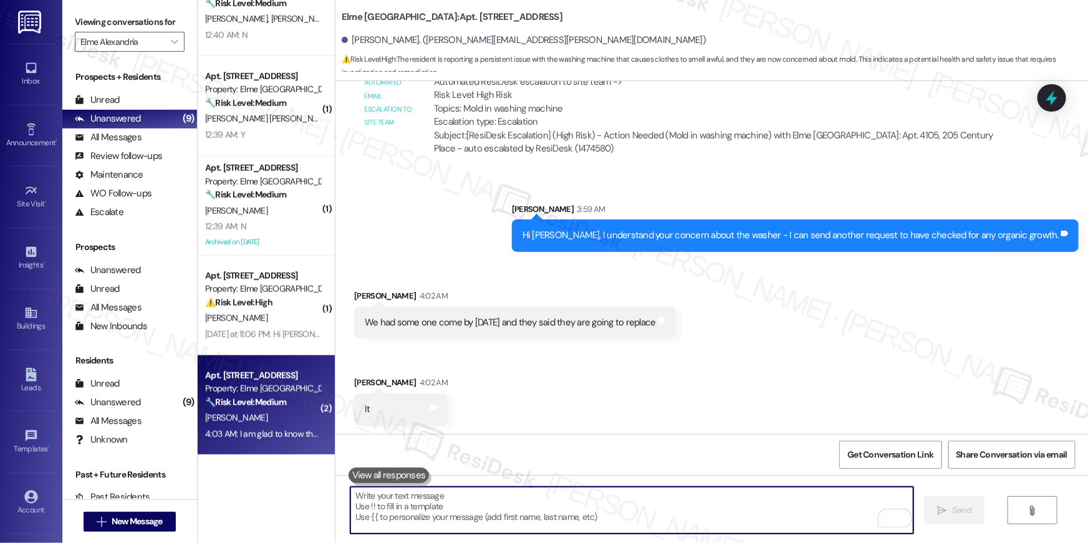
scroll to position [1353, 0]
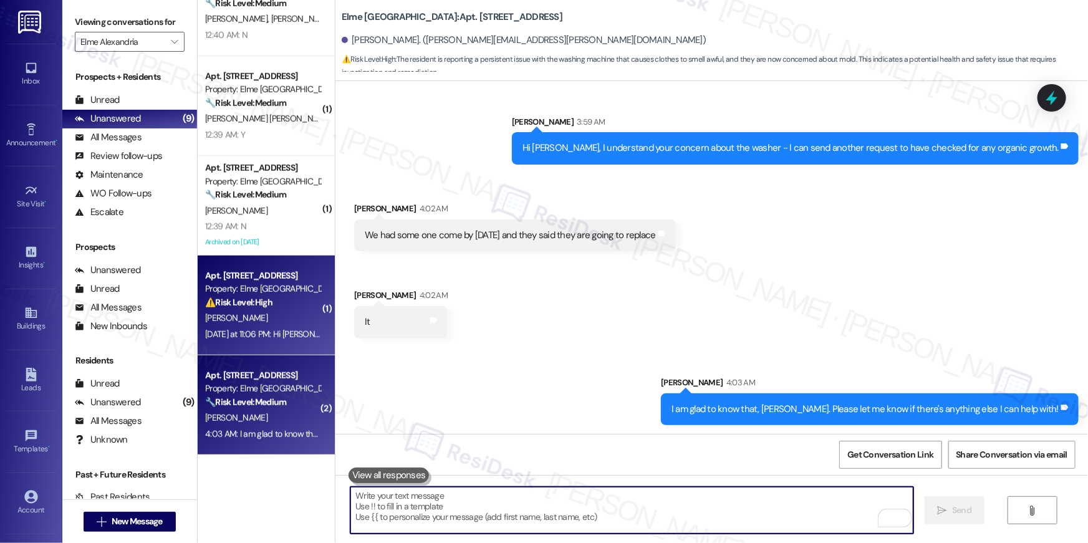
click at [284, 299] on div "⚠️ Risk Level: High The resident is disputing rental insurance fees and claimin…" at bounding box center [262, 302] width 115 height 13
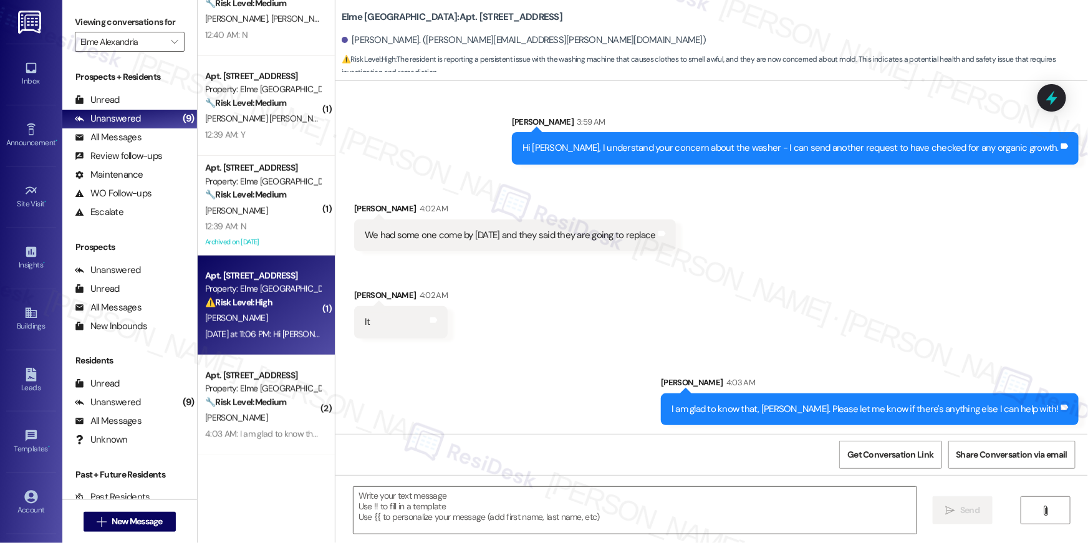
type textarea "Fetching suggested responses. Please feel free to read through the conversation…"
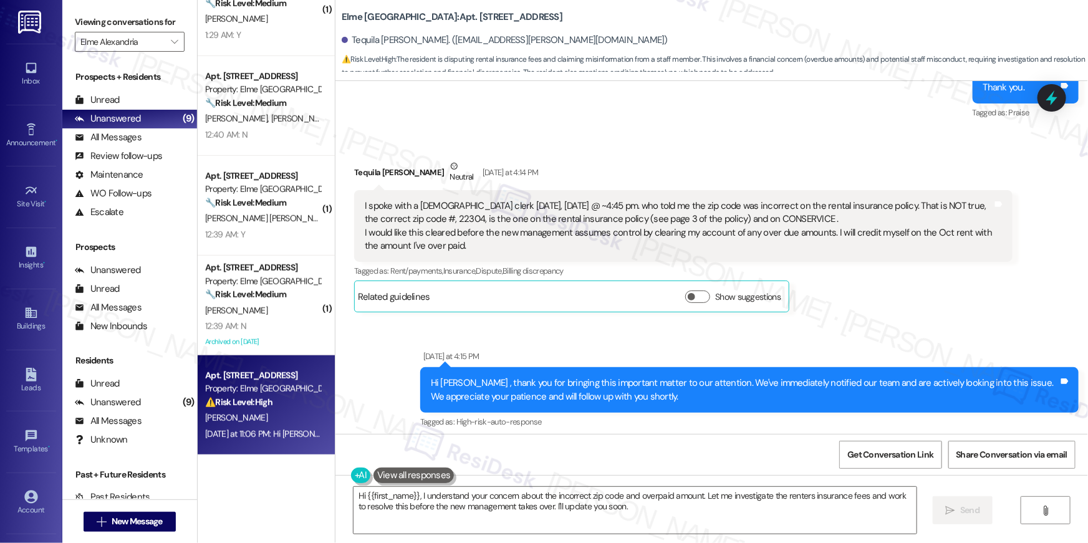
scroll to position [20525, 0]
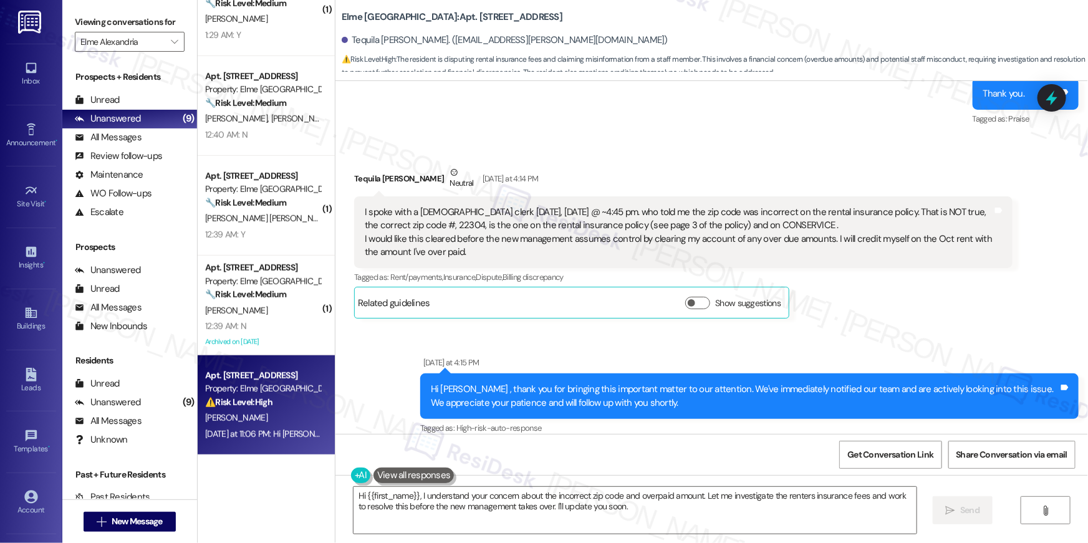
click at [638, 536] on div "Hi {{first_name}}, I understand your concern about the incorrect zip code and o…" at bounding box center [711, 522] width 753 height 94
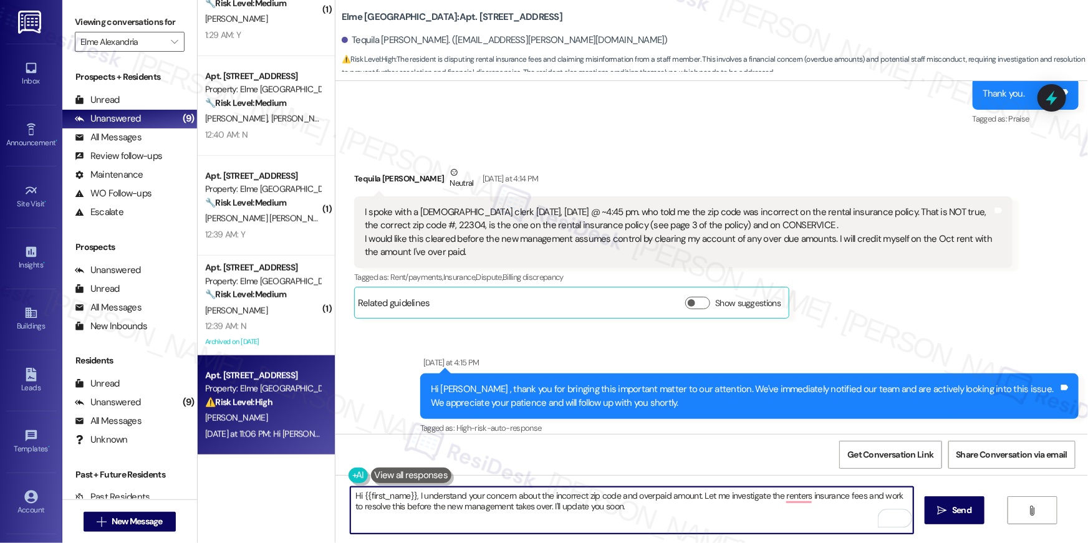
drag, startPoint x: 634, startPoint y: 514, endPoint x: 416, endPoint y: 498, distance: 218.8
click at [416, 498] on textarea "Hi {{first_name}}, I understand your concern about the incorrect zip code and o…" at bounding box center [631, 510] width 563 height 47
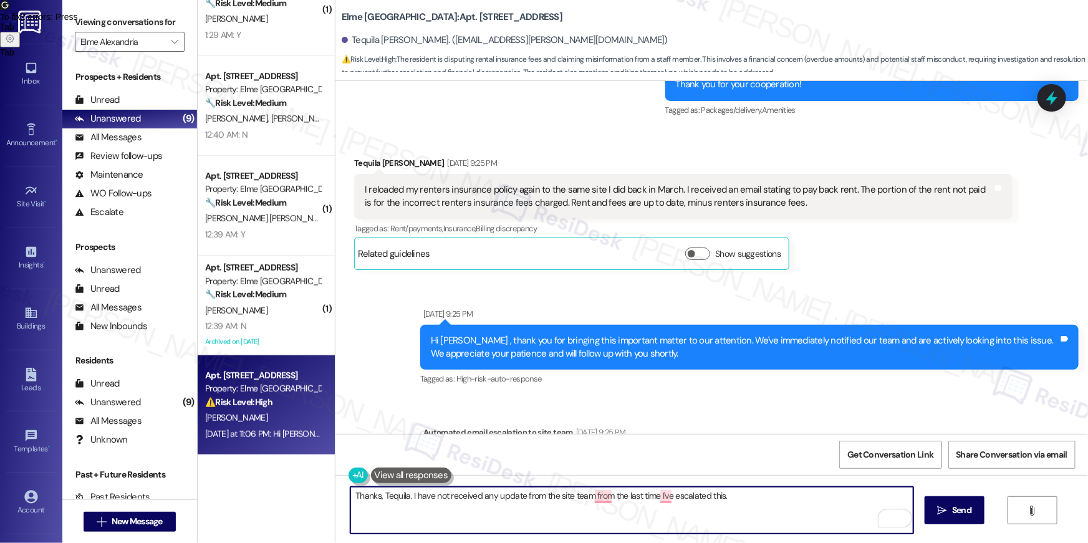
scroll to position [19130, 0]
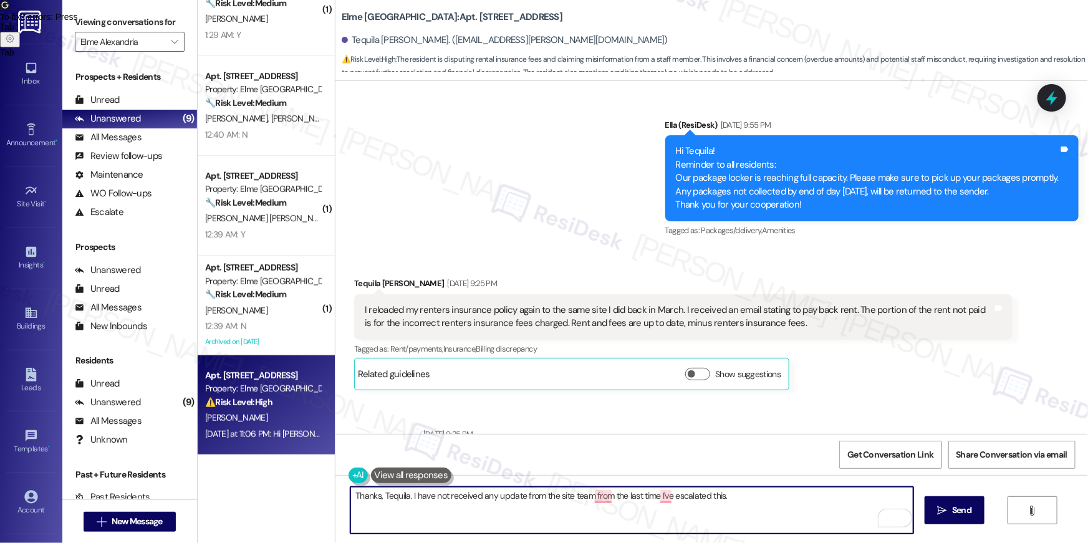
click at [632, 521] on textarea "Thanks, Tequila. I have not received any update from the site team from the las…" at bounding box center [631, 510] width 563 height 47
click at [612, 454] on span "since" at bounding box center [600, 457] width 26 height 11
click at [732, 493] on textarea "Thanks, Tequila. I have not received any update from the site team since the la…" at bounding box center [631, 510] width 563 height 47
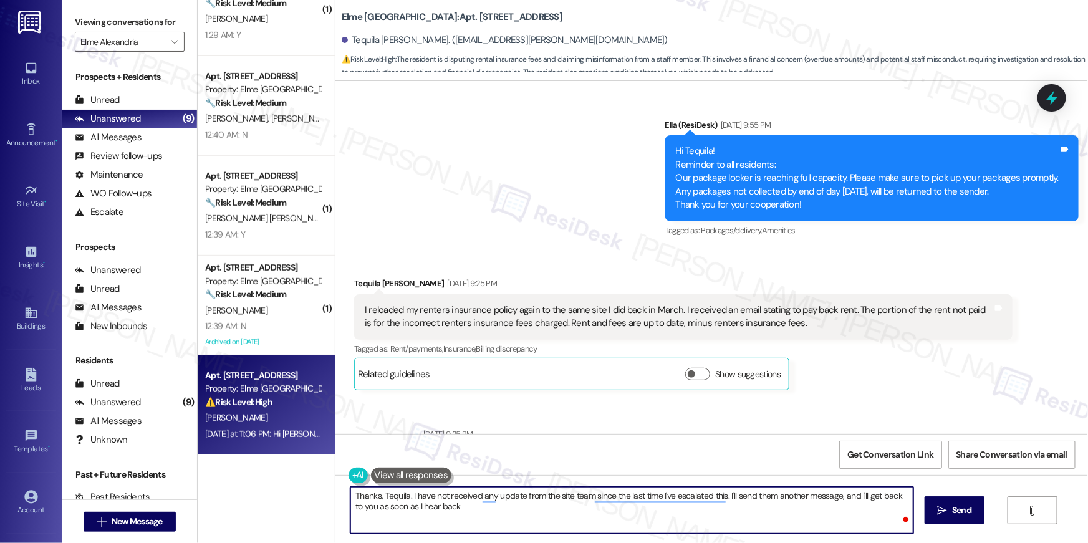
type textarea "Thanks, Tequila. I have not received any update from the site team since the la…"
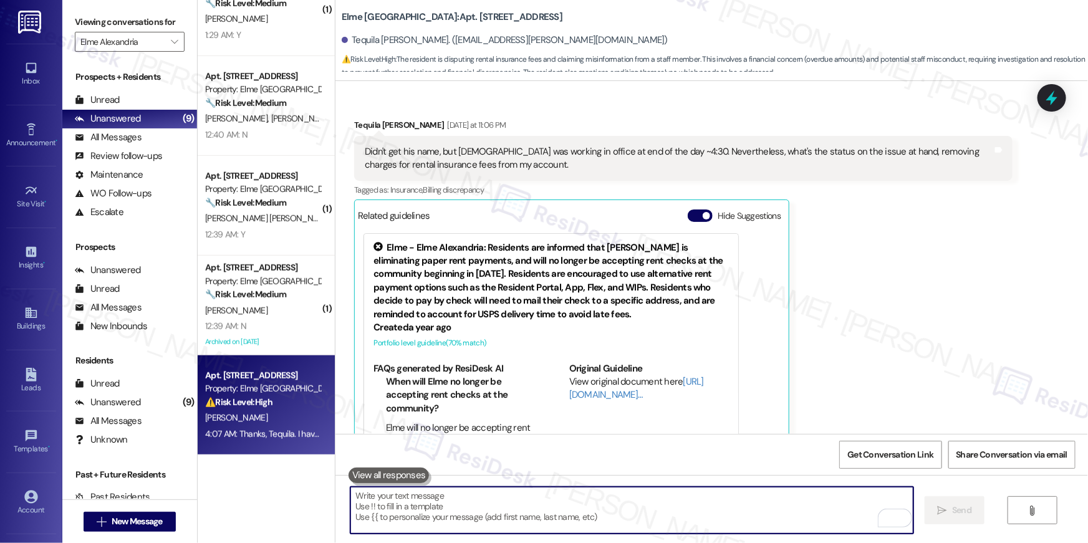
scroll to position [21143, 0]
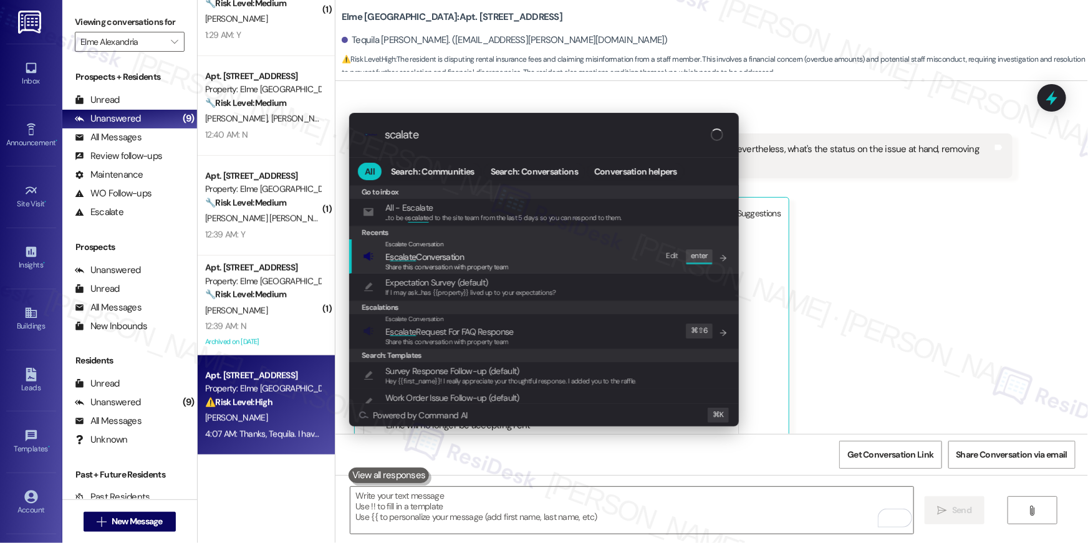
type input "scalate"
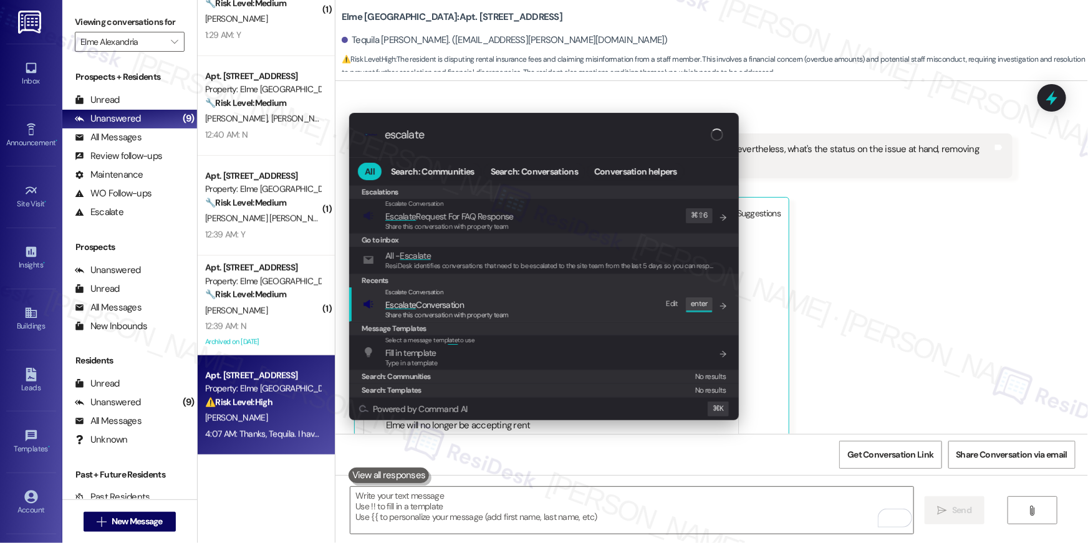
type input "escalate"
click at [441, 307] on span "Escalate Conversation" at bounding box center [424, 304] width 79 height 11
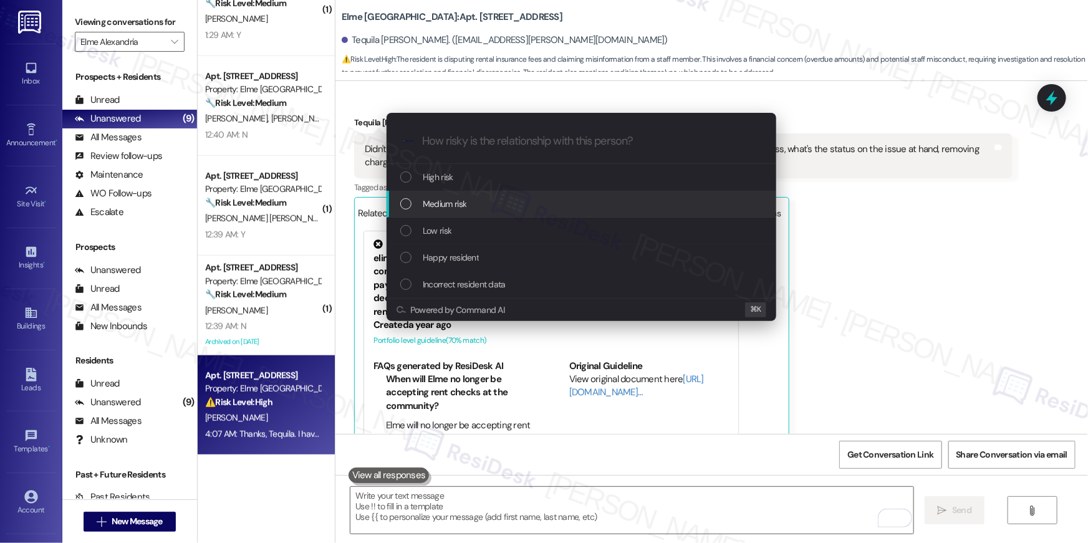
click at [443, 203] on span "Medium risk" at bounding box center [445, 204] width 44 height 14
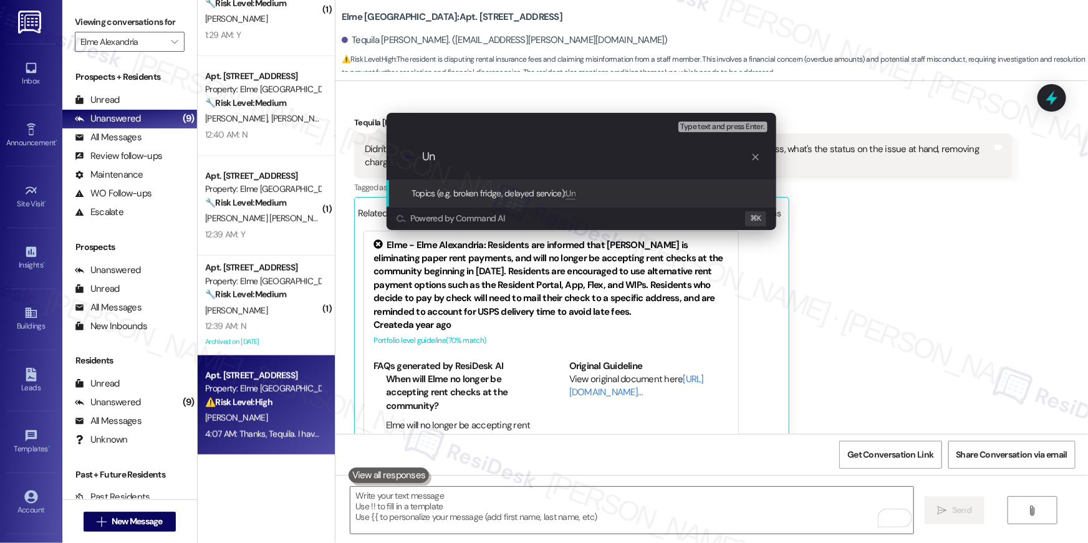
type input "U"
type input "Resident disputing charges on her account"
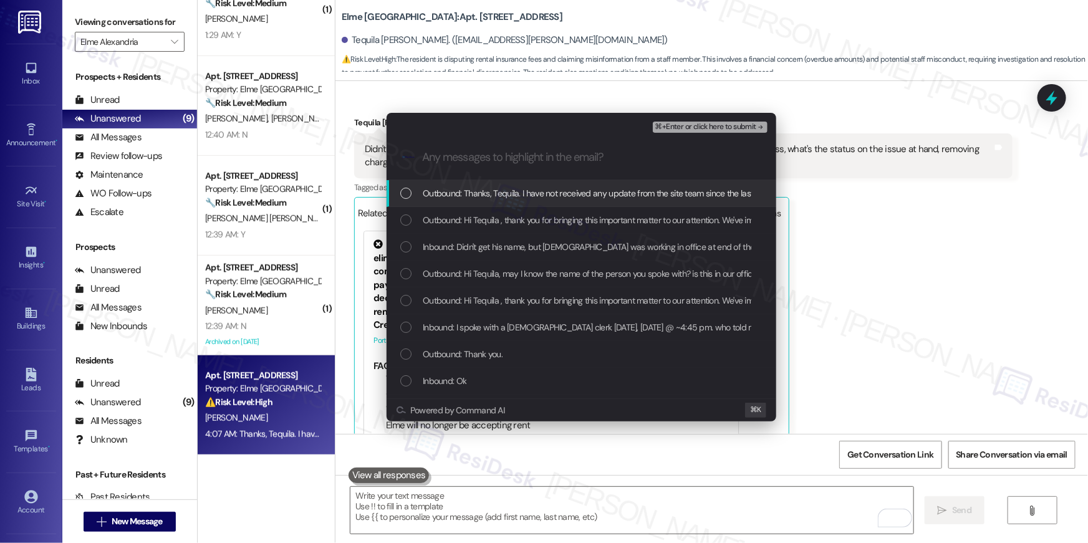
click at [583, 216] on span "Outbound: Hi Tequila , thank you for bringing this important matter to our atte…" at bounding box center [823, 220] width 801 height 14
click at [417, 191] on div "Outbound: Thanks, Tequila. I have not received any update from the site team si…" at bounding box center [582, 193] width 365 height 14
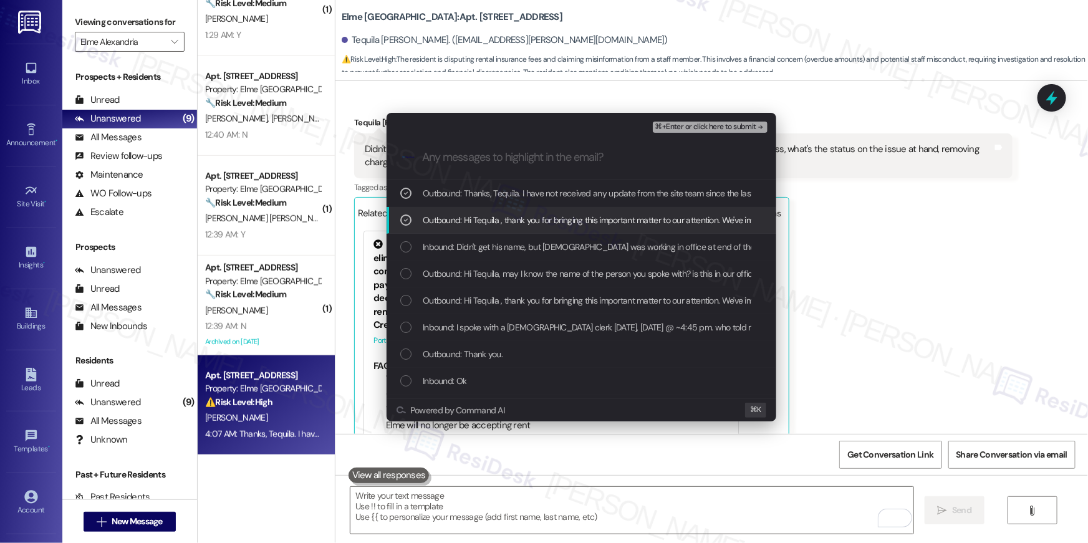
click at [403, 219] on icon "List of options" at bounding box center [406, 220] width 9 height 9
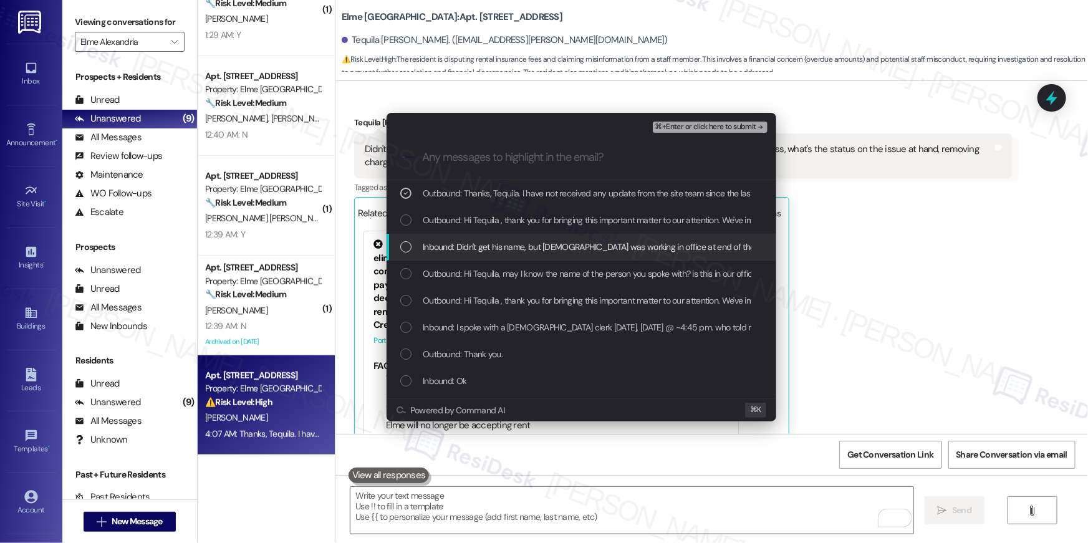
click at [405, 249] on div "List of options" at bounding box center [405, 246] width 11 height 11
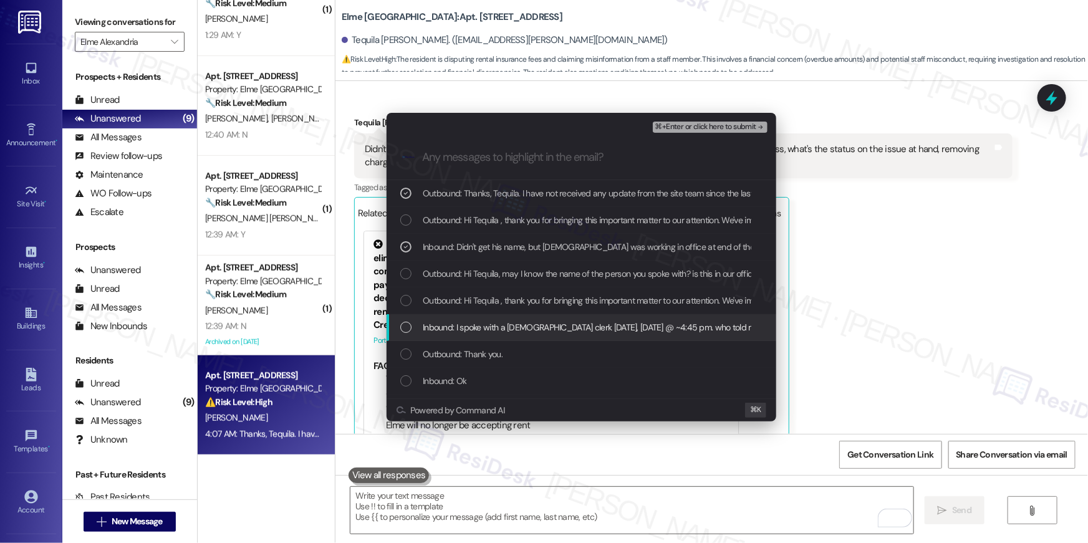
click at [403, 328] on div "List of options" at bounding box center [405, 327] width 11 height 11
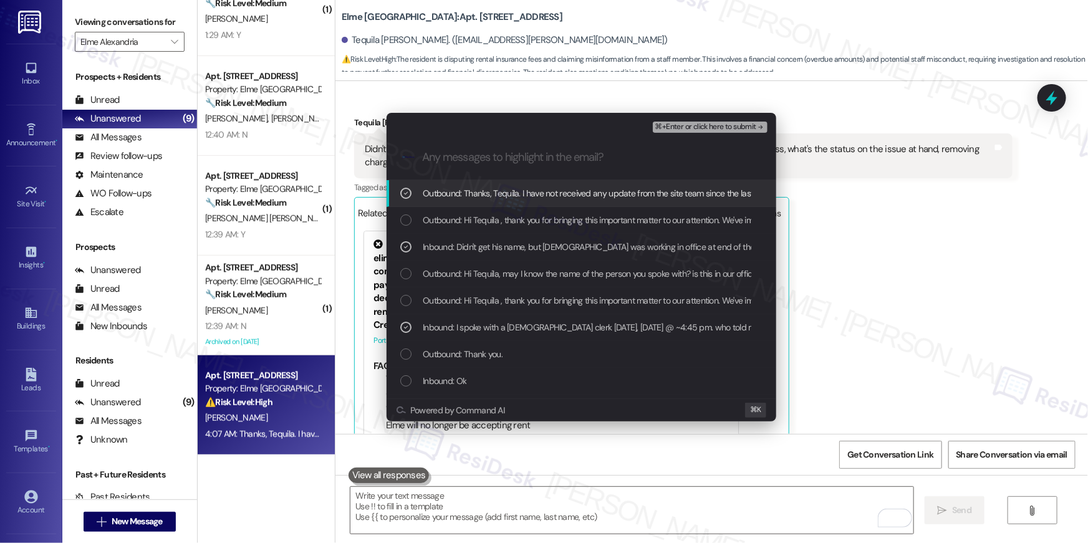
scroll to position [2, 0]
click at [688, 130] on span "⌘+Enter or click here to submit" at bounding box center [705, 127] width 101 height 9
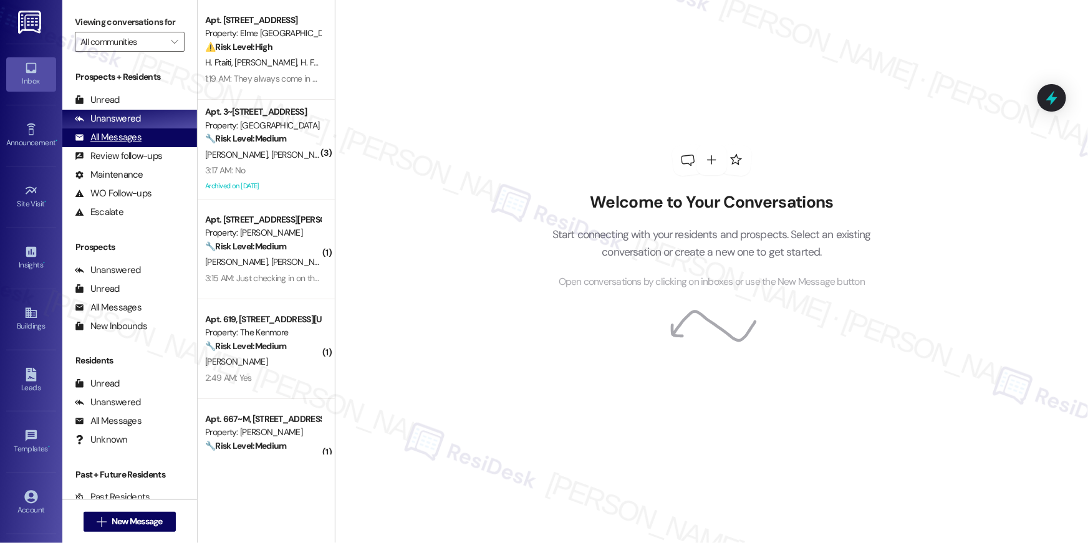
click at [127, 133] on div "All Messages" at bounding box center [108, 137] width 67 height 13
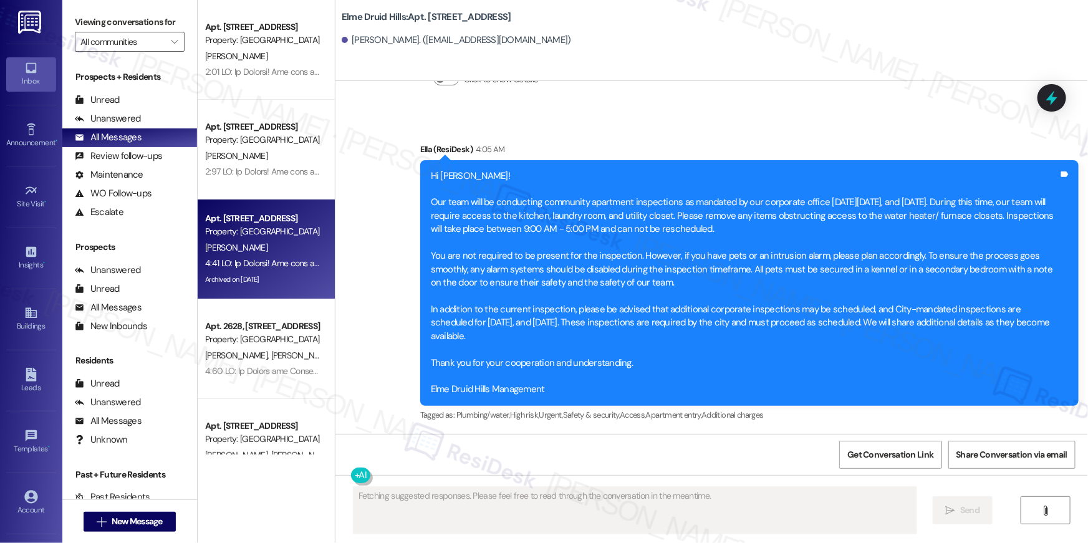
scroll to position [27084, 0]
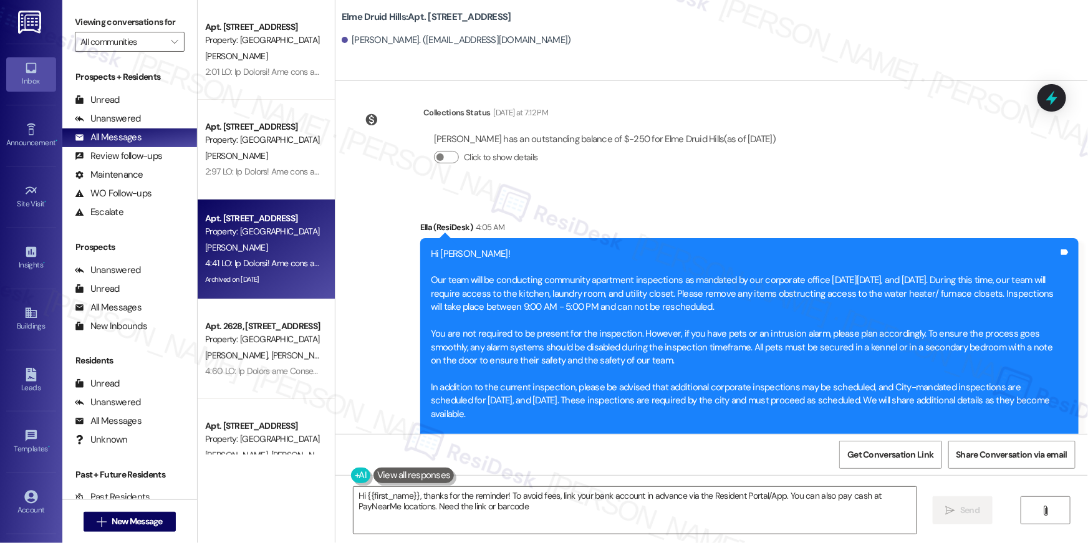
type textarea "Hi {{first_name}}, thanks for the reminder! To avoid fees, link your bank accou…"
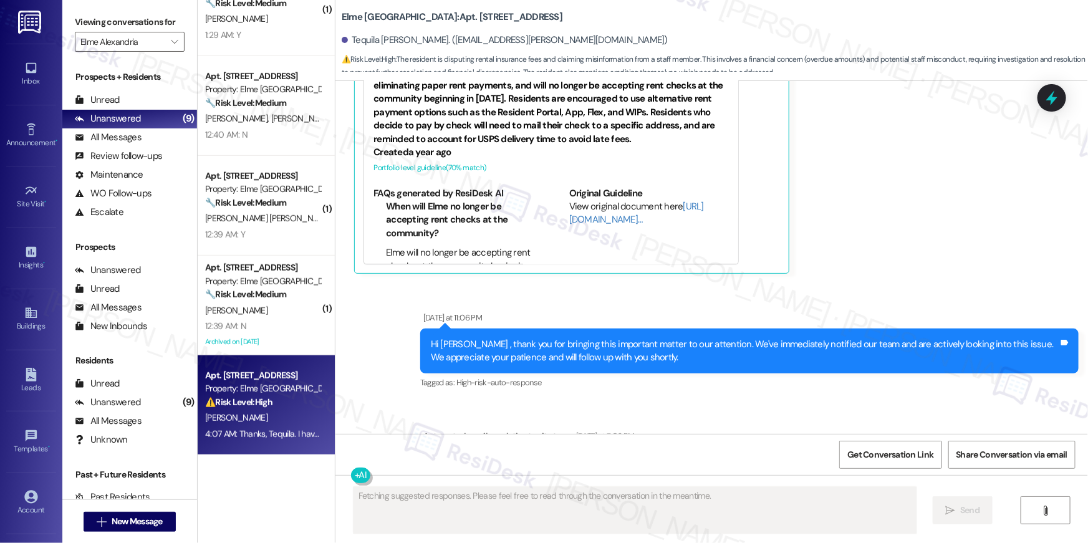
scroll to position [21143, 0]
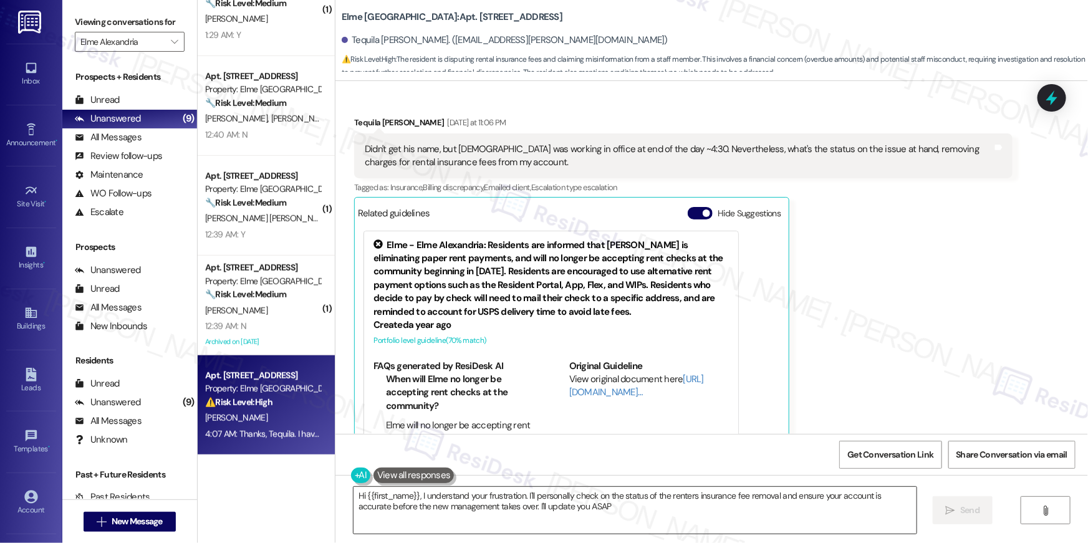
type textarea "Hi {{first_name}}, I understand your frustration. I'll personally check on the …"
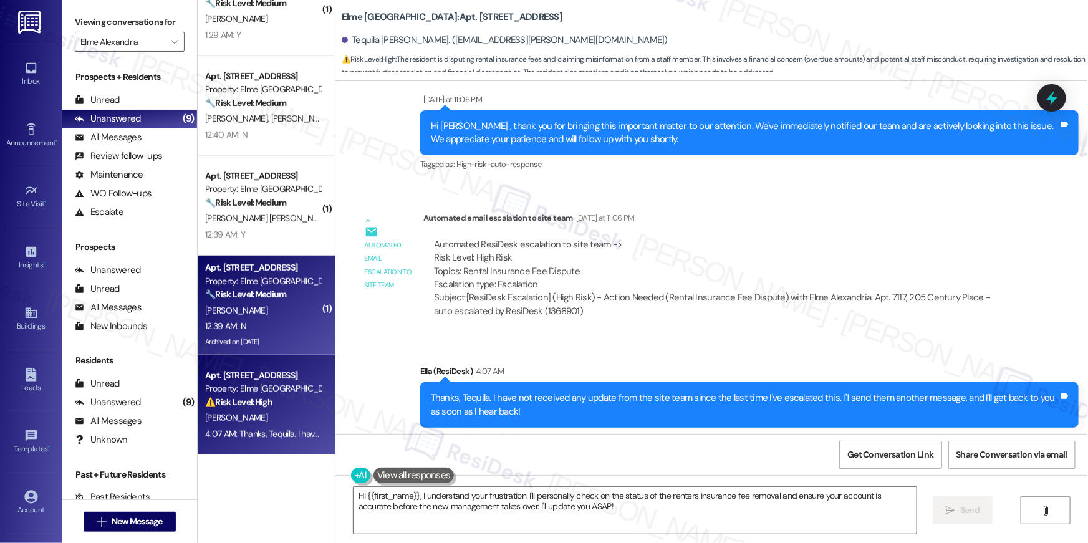
click at [286, 298] on div "🔧 Risk Level: Medium The resident responded negatively to a satisfaction check …" at bounding box center [262, 294] width 115 height 13
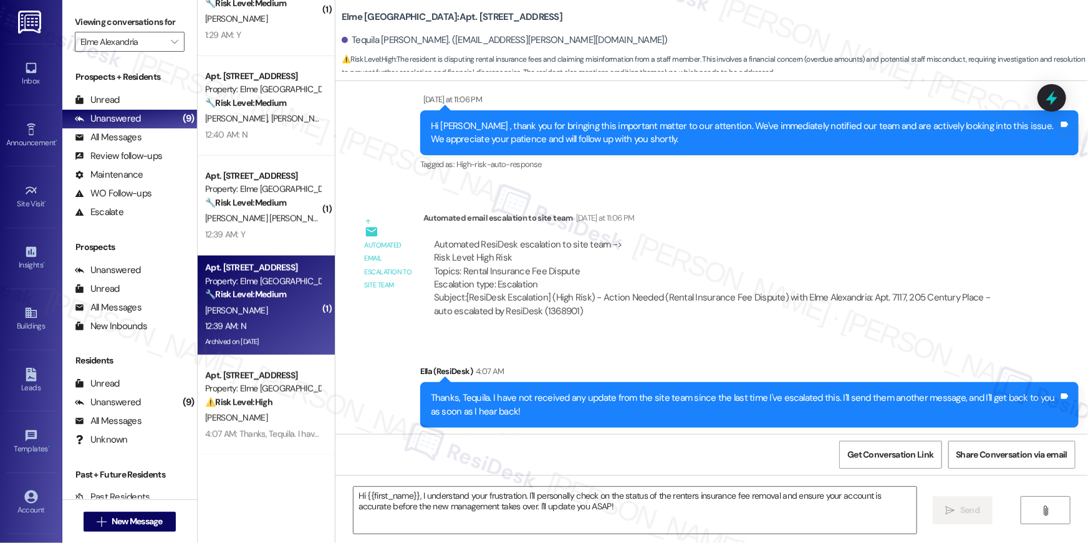
type textarea "Fetching suggested responses. Please feel free to read through the conversation…"
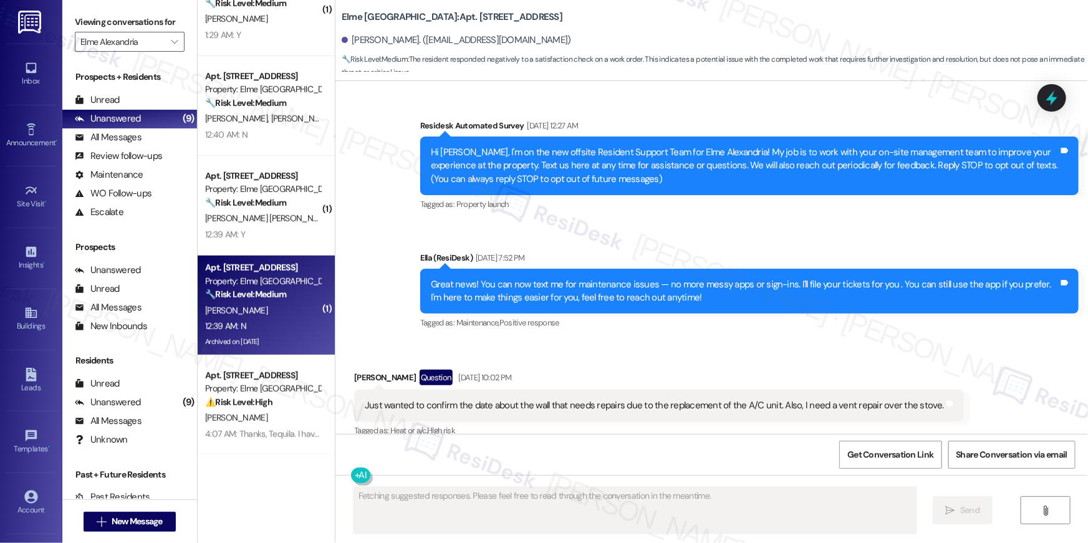
scroll to position [19688, 0]
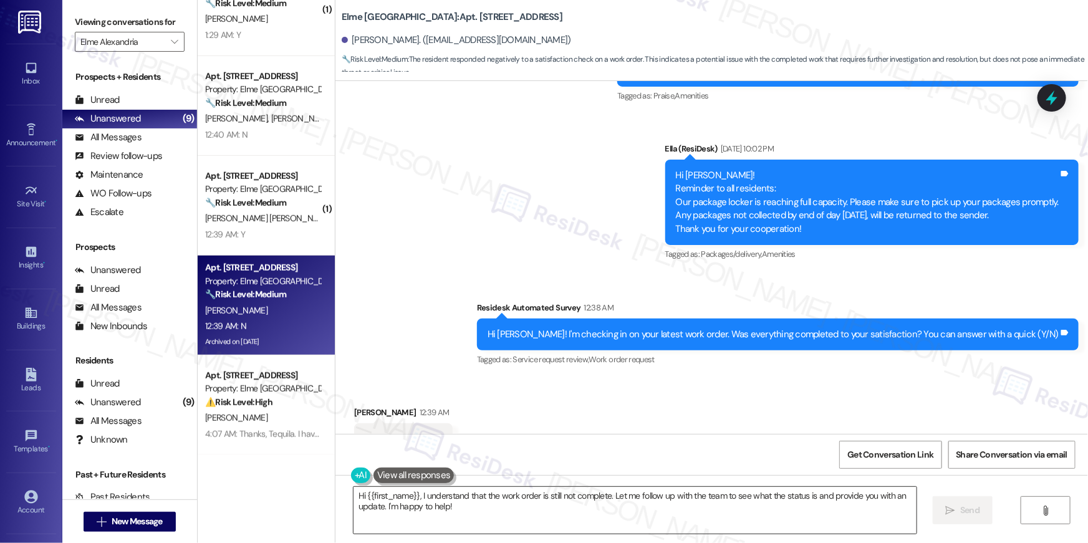
click at [665, 518] on textarea "Hi {{first_name}}, I understand that the work order is still not complete. Let …" at bounding box center [635, 510] width 563 height 47
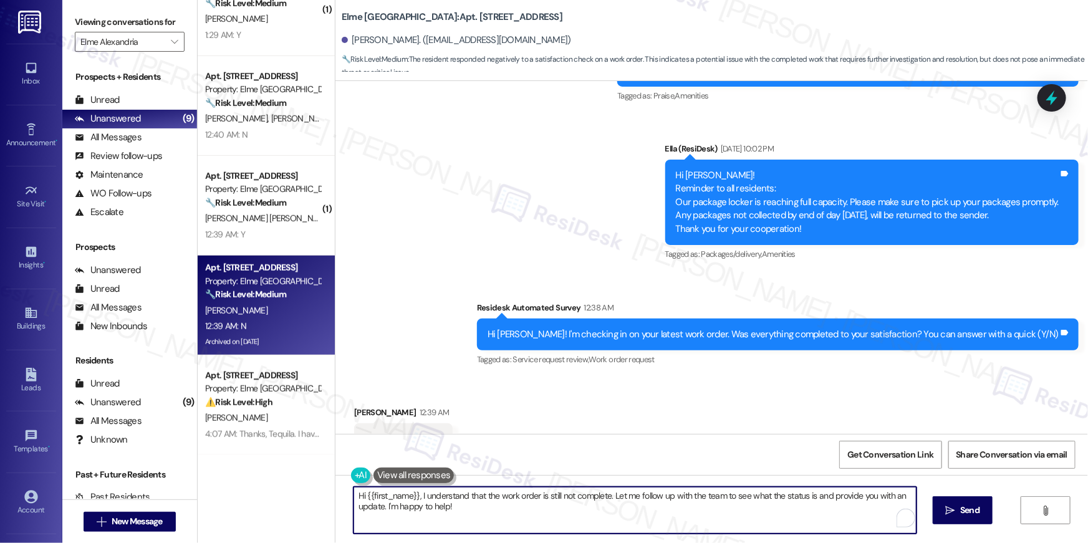
paste textarea "’m sorry to hear your work order hasn’t been fully completed. Could you share a…"
type textarea "Hi {{first_name}}, I’m sorry to hear your work order hasn’t been fully complete…"
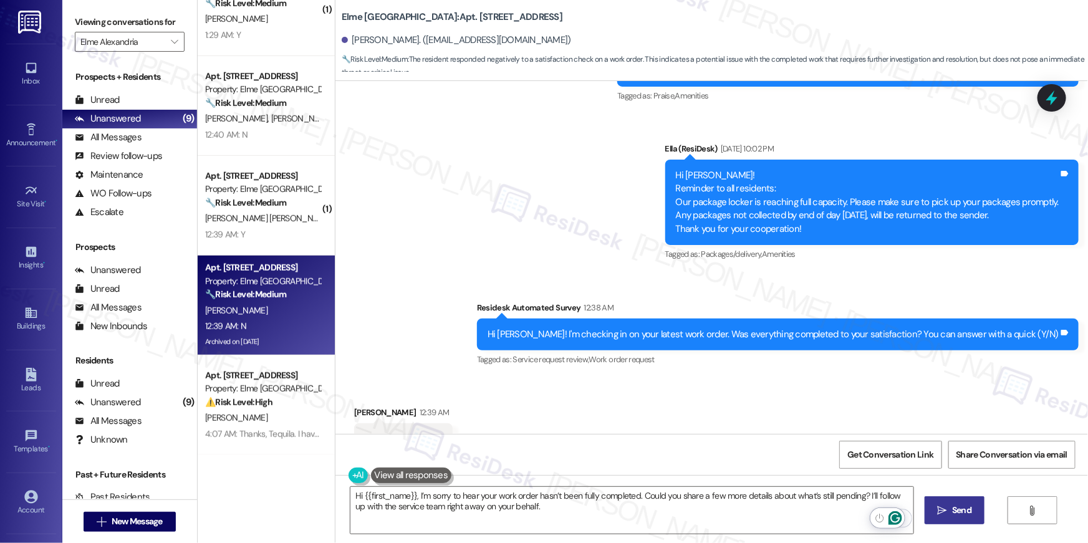
click at [957, 511] on span "Send" at bounding box center [961, 510] width 19 height 13
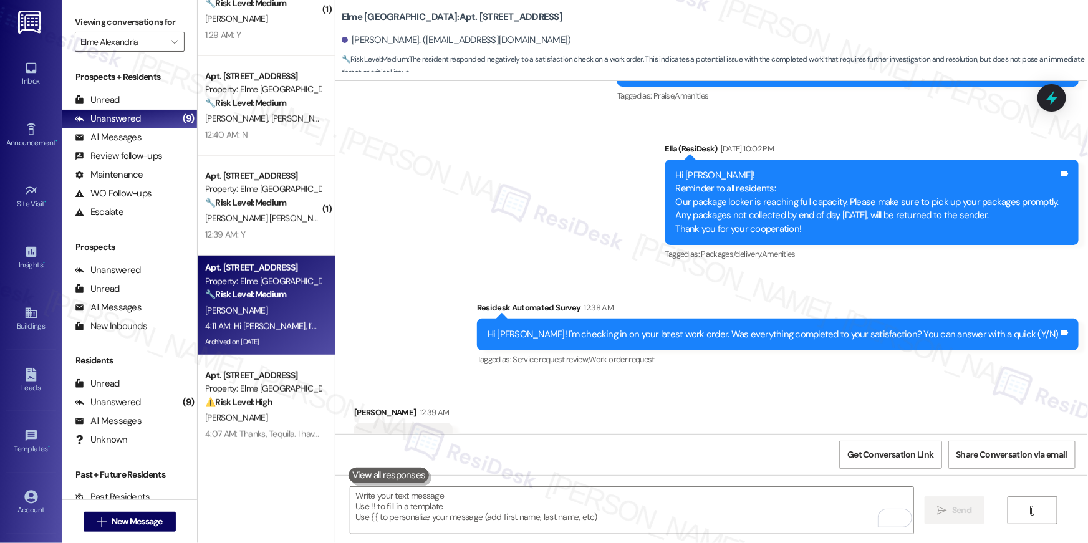
click at [525, 378] on div "Received via SMS [PERSON_NAME] 12:39 AM N Tags and notes Tagged as: Negative re…" at bounding box center [711, 430] width 753 height 105
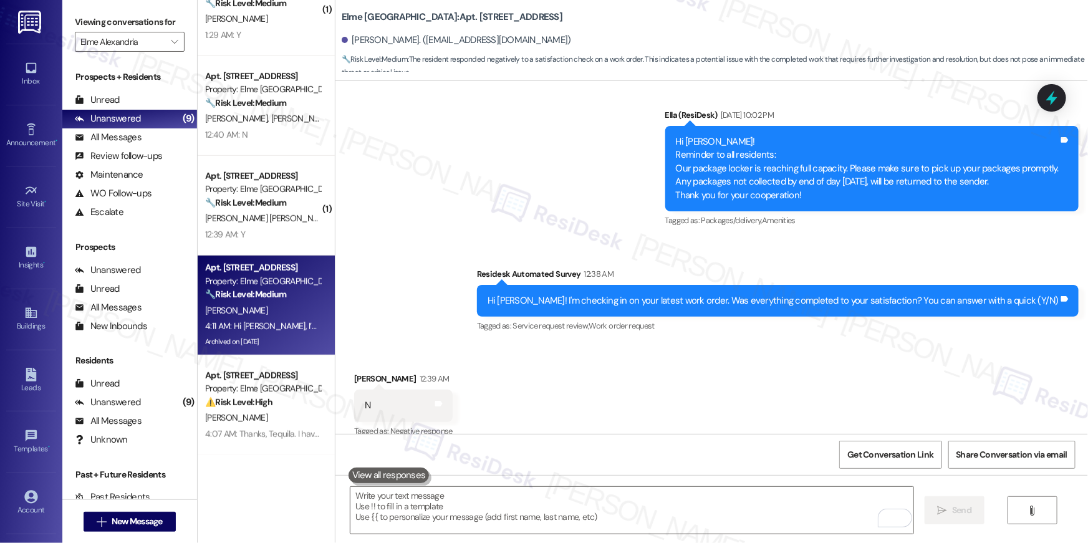
scroll to position [19788, 0]
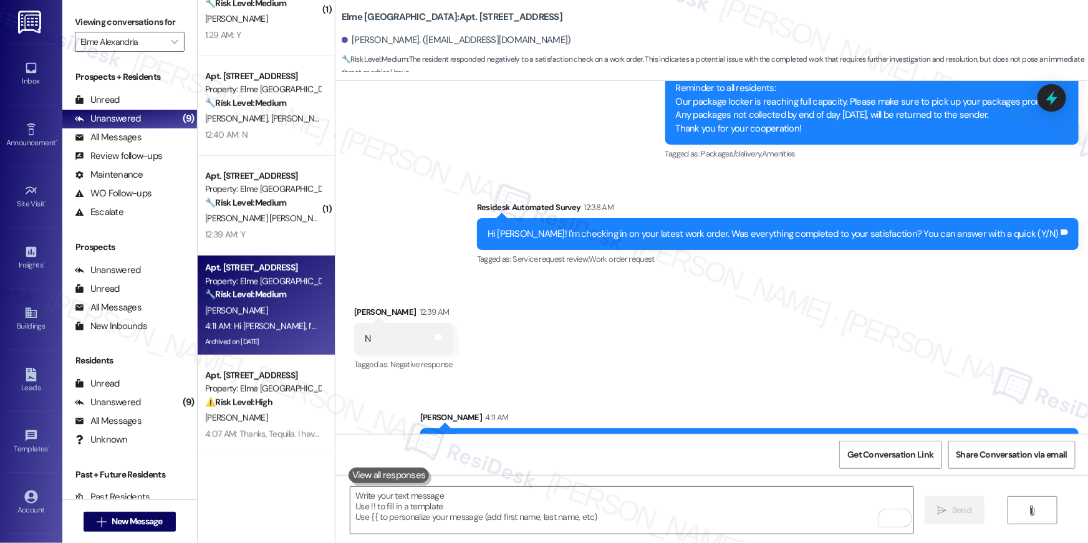
click at [616, 322] on div "Received via SMS [PERSON_NAME] 12:39 AM N Tags and notes Tagged as: Negative re…" at bounding box center [711, 330] width 753 height 105
click at [666, 288] on div "Received via SMS [PERSON_NAME] 12:39 AM N Tags and notes Tagged as: Negative re…" at bounding box center [711, 330] width 753 height 105
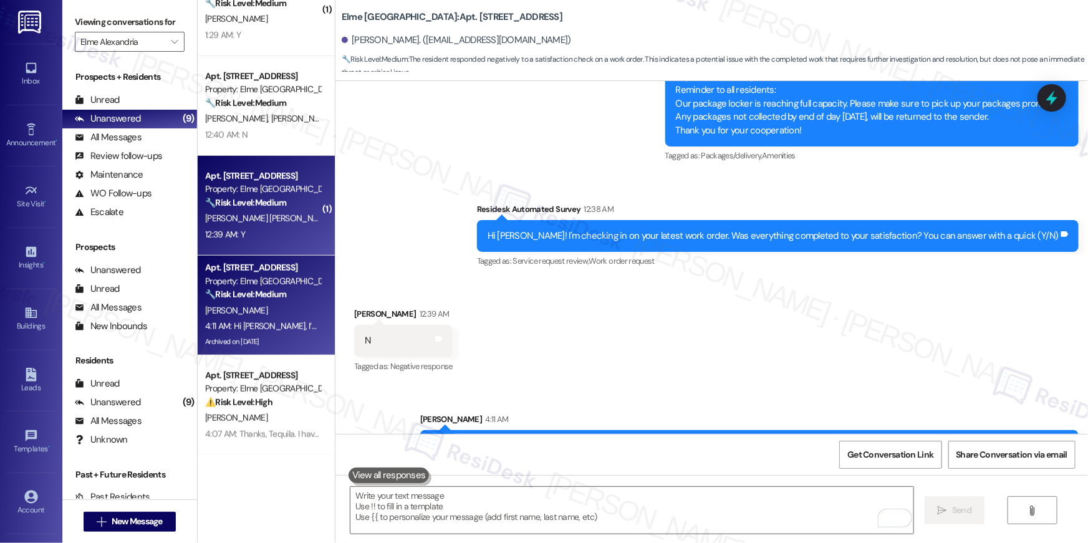
click at [277, 208] on div "🔧 Risk Level: Medium The resident responded 'Y' to confirm that the work order …" at bounding box center [262, 202] width 115 height 13
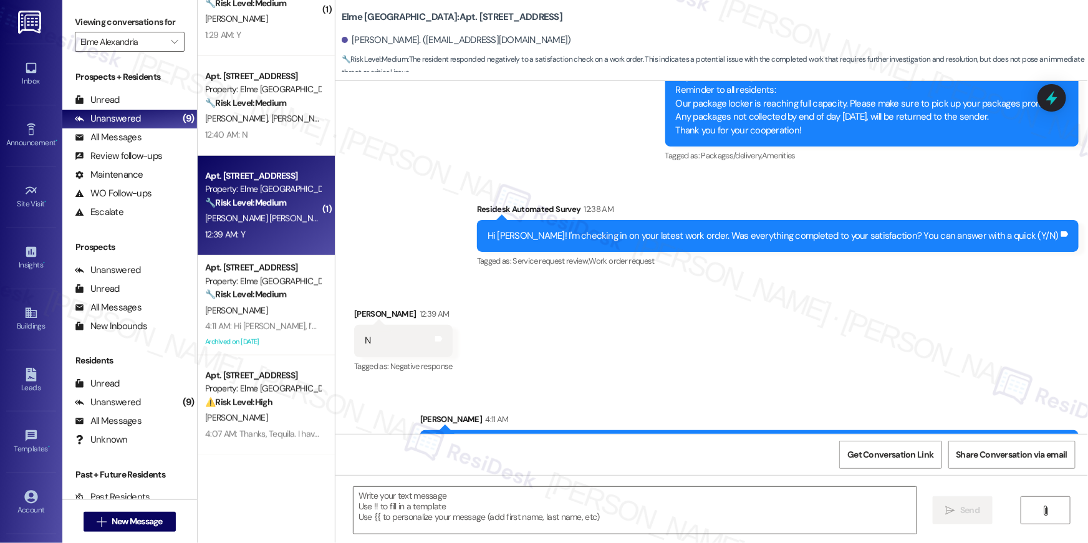
type textarea "Fetching suggested responses. Please feel free to read through the conversation…"
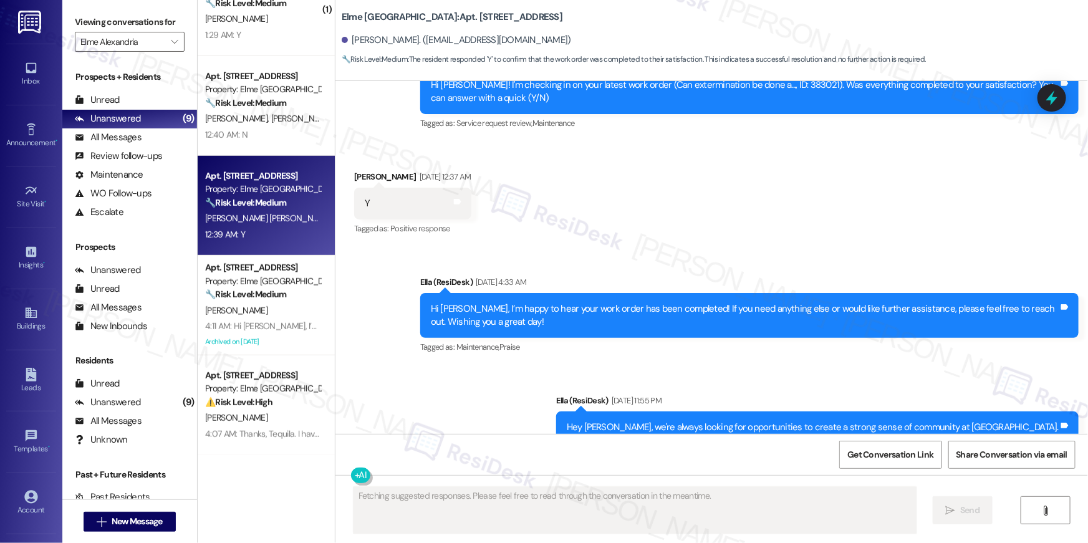
scroll to position [12229, 0]
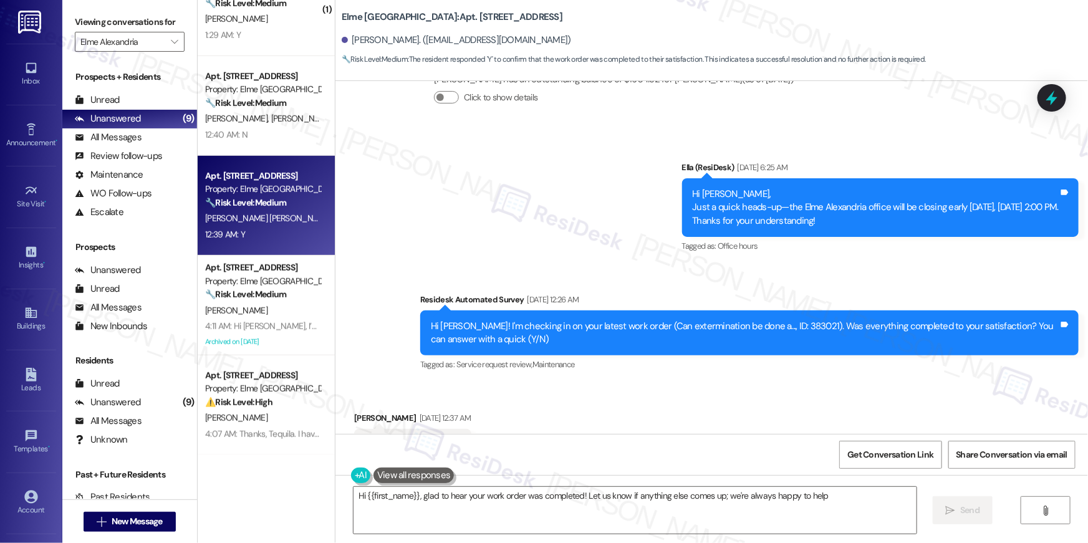
type textarea "Hi {{first_name}}, glad to hear your work order was completed! Let us know if a…"
click at [674, 518] on textarea "Hi {{first_name}}, glad to hear your work order was completed! Let us know if a…" at bounding box center [635, 510] width 563 height 47
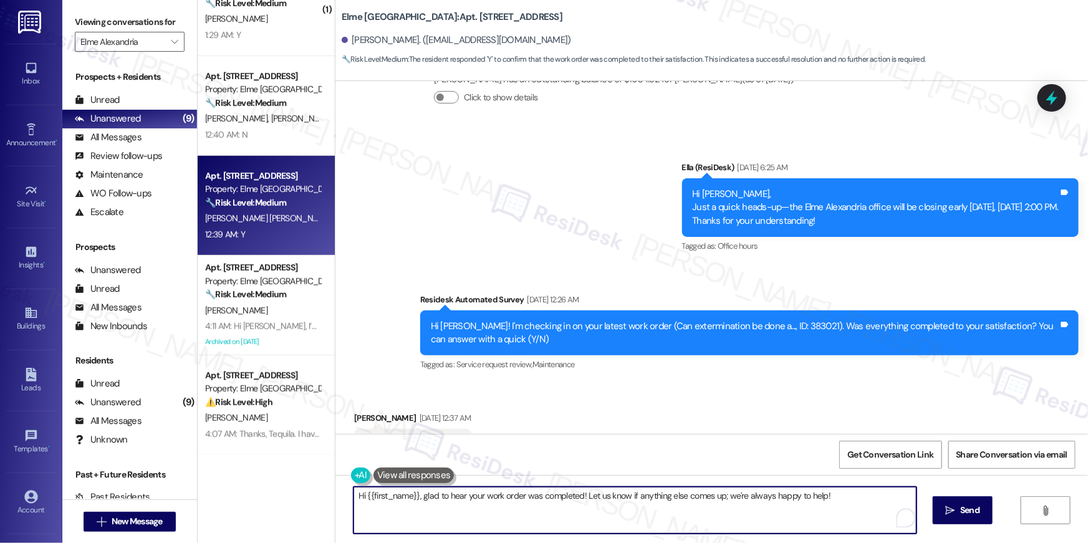
click at [847, 515] on textarea "Hi {{first_name}}, glad to hear your work order was completed! Let us know if a…" at bounding box center [635, 510] width 563 height 47
click at [952, 504] on span "Send" at bounding box center [961, 510] width 19 height 13
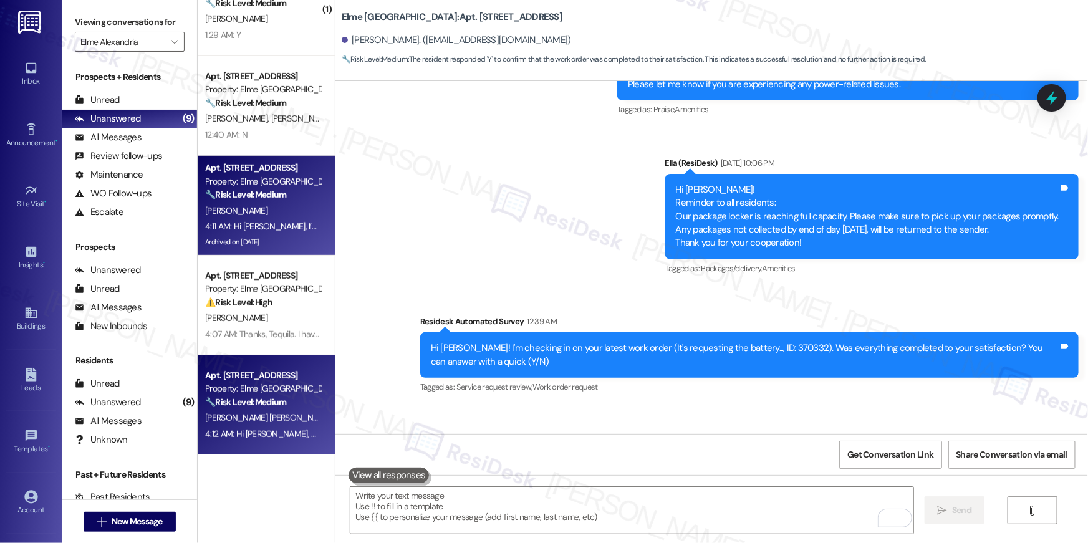
scroll to position [13547, 0]
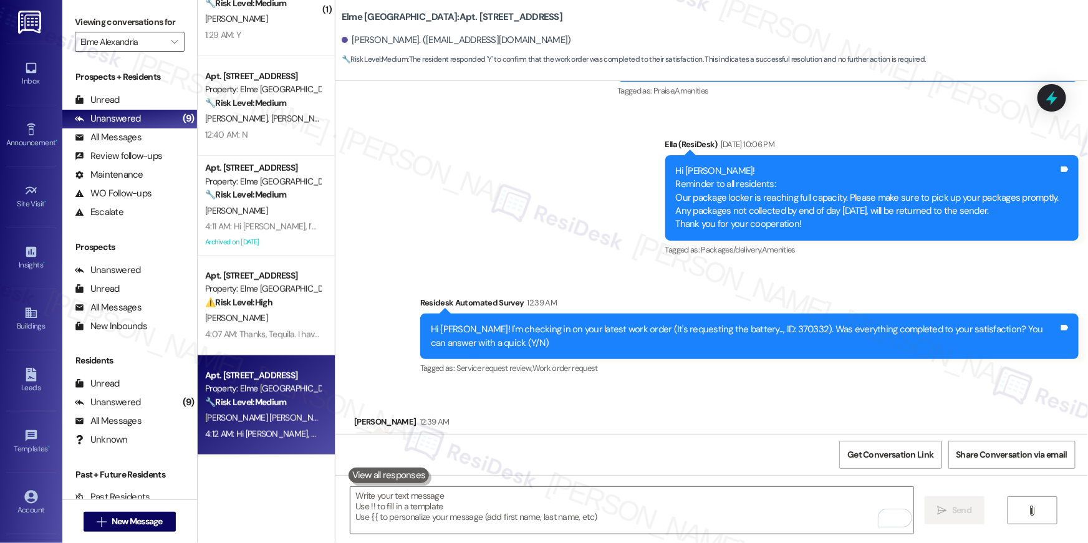
click at [267, 226] on div "4:11 AM: Hi [PERSON_NAME], I’m sorry to hear your work order hasn’t been fully …" at bounding box center [590, 226] width 771 height 11
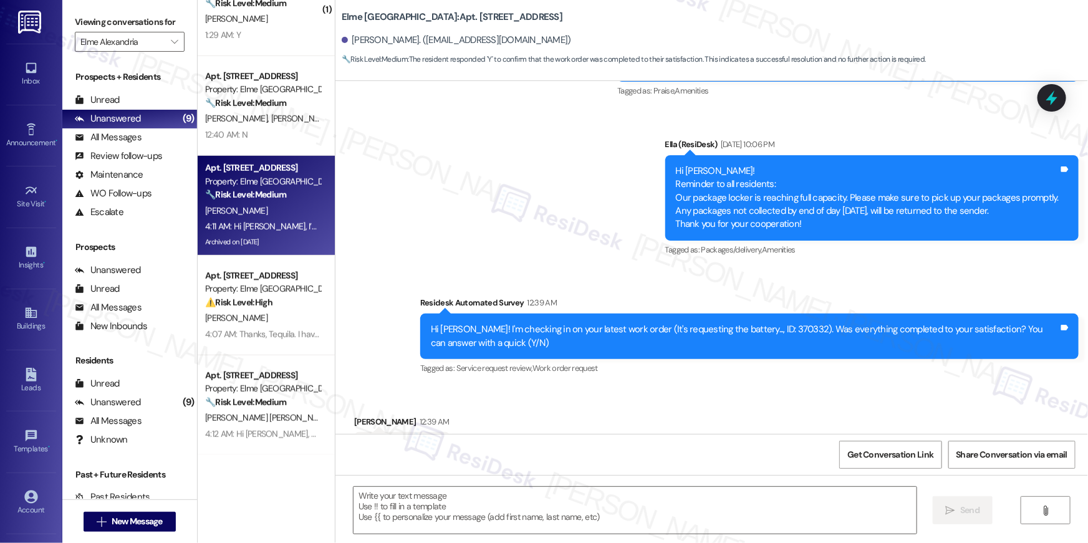
type textarea "Fetching suggested responses. Please feel free to read through the conversation…"
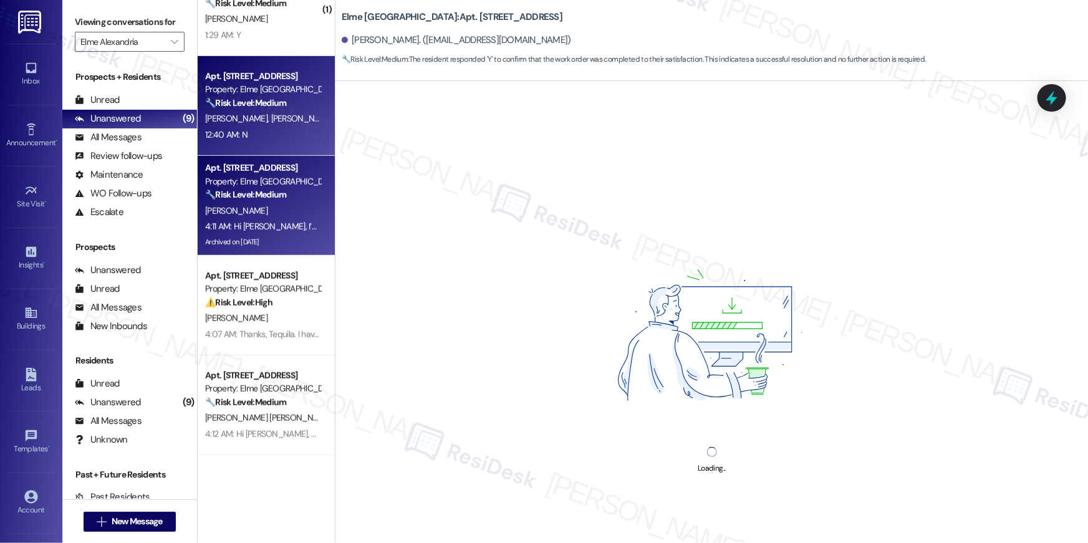
click at [251, 133] on div "12:40 AM: N 12:40 AM: N" at bounding box center [263, 135] width 118 height 16
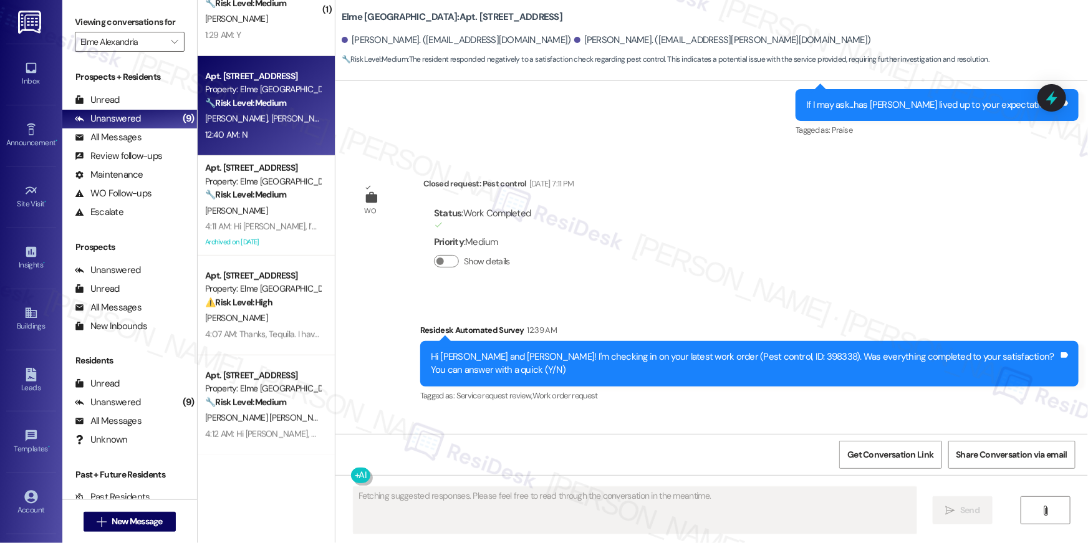
scroll to position [2087, 0]
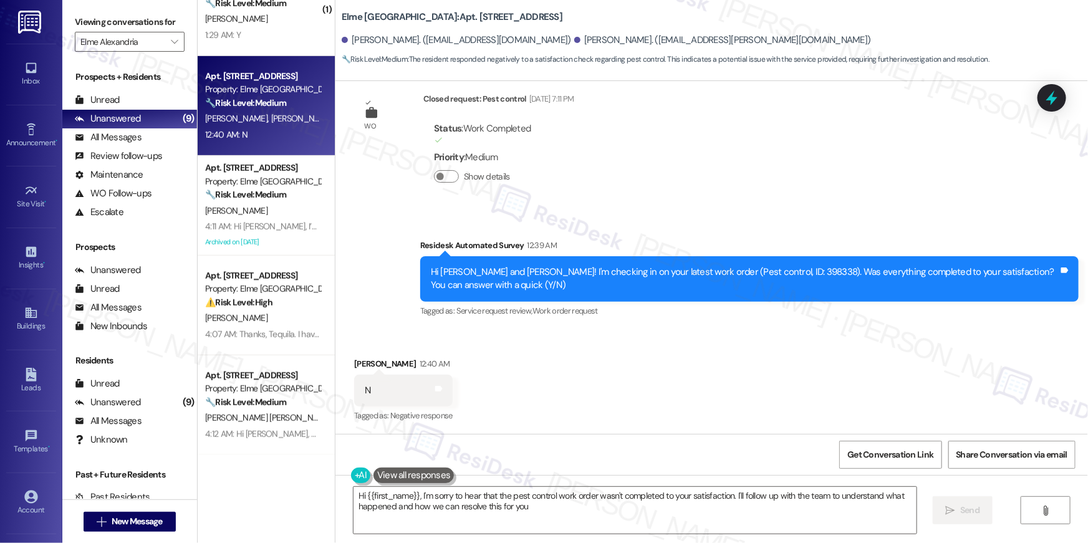
type textarea "Hi {{first_name}}, I'm sorry to hear that the pest control work order wasn't co…"
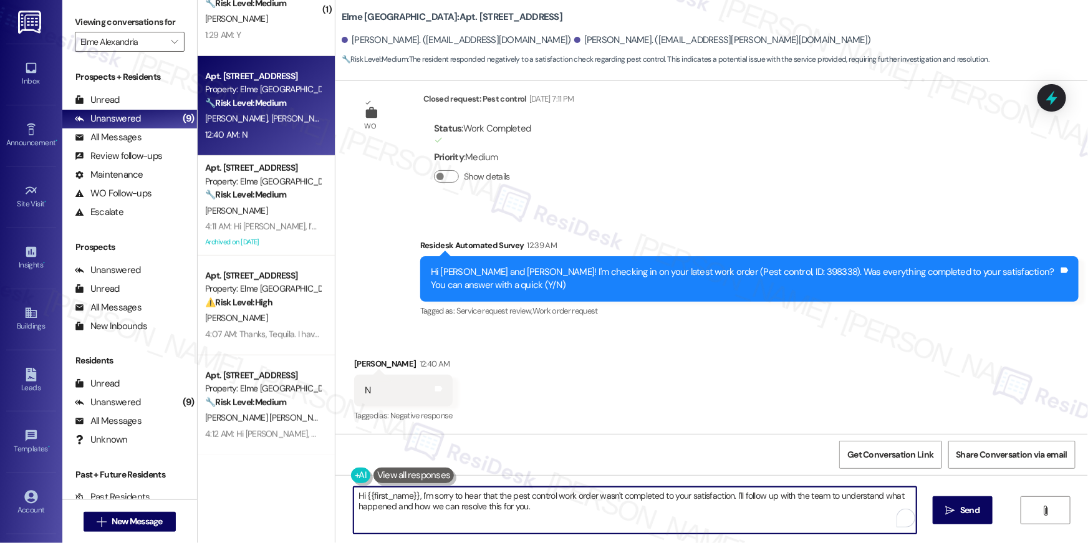
click at [605, 518] on textarea "Hi {{first_name}}, I'm sorry to hear that the pest control work order wasn't co…" at bounding box center [635, 510] width 563 height 47
click at [661, 511] on textarea "Hi {{first_name}}, I'm sorry to hear that the pest control work order wasn't co…" at bounding box center [631, 510] width 563 height 47
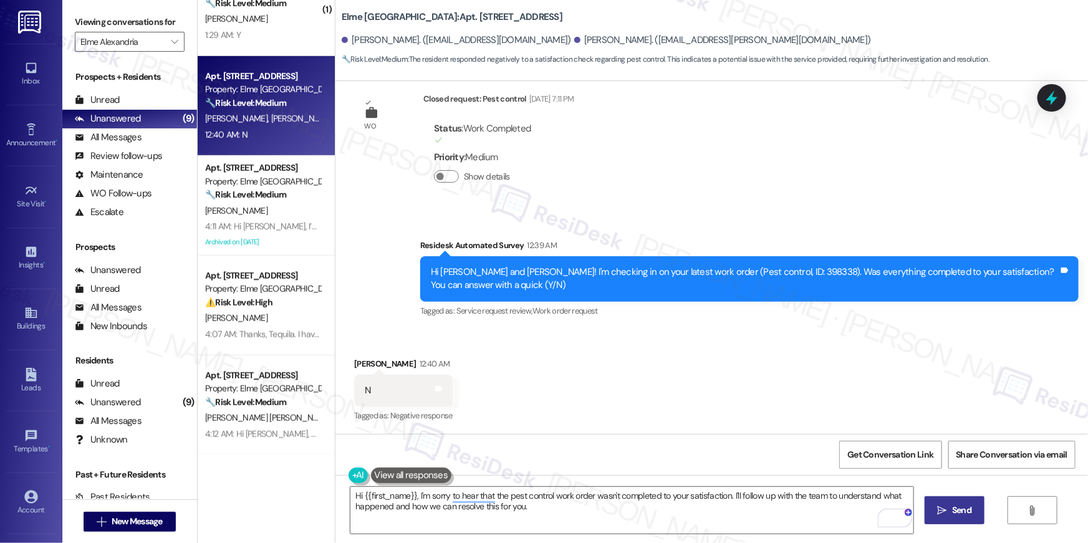
click at [959, 520] on button " Send" at bounding box center [955, 510] width 60 height 28
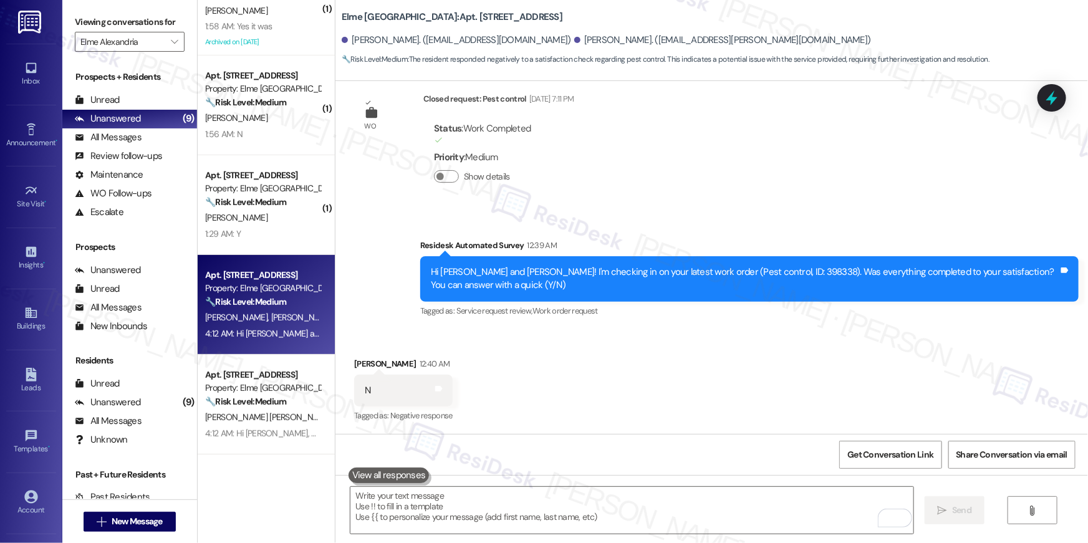
scroll to position [143, 0]
click at [637, 352] on div "Received via SMS [PERSON_NAME] 12:40 AM N Tags and notes Tagged as: Negative re…" at bounding box center [711, 381] width 753 height 105
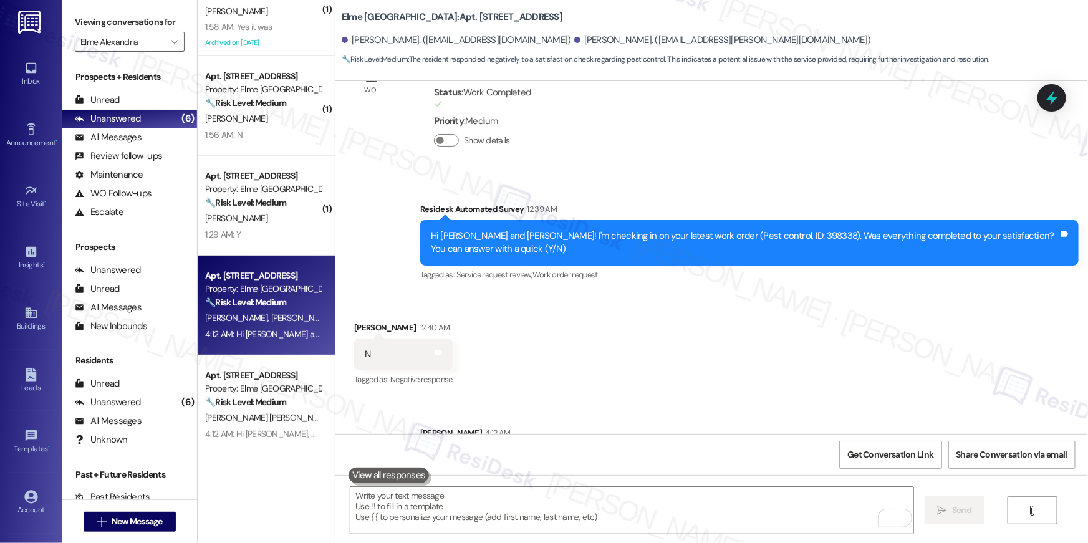
scroll to position [2187, 0]
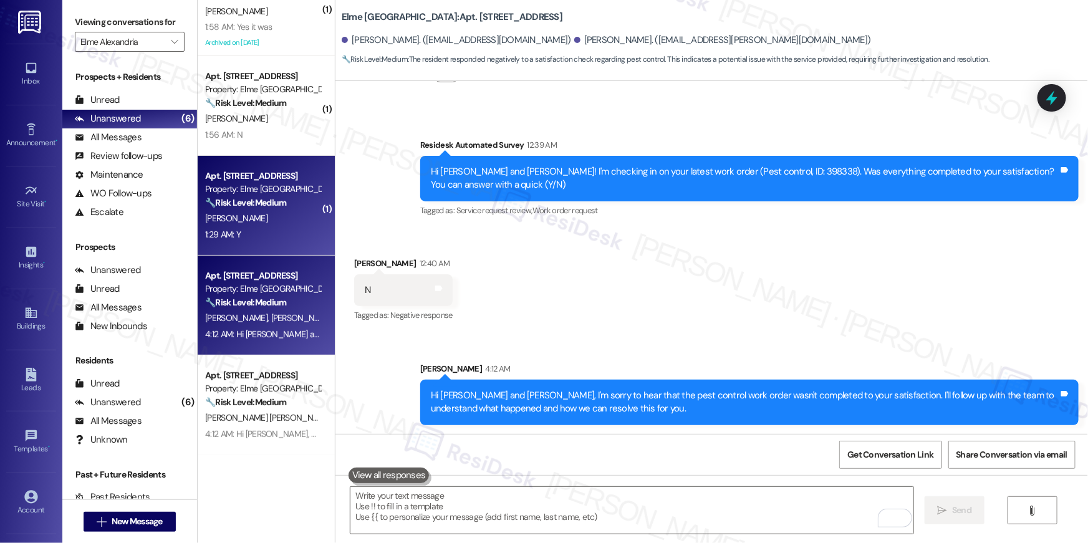
click at [276, 245] on div "Apt. 3412, [STREET_ADDRESS] Property: [GEOGRAPHIC_DATA] 🔧 Risk Level: Medium Th…" at bounding box center [266, 206] width 137 height 100
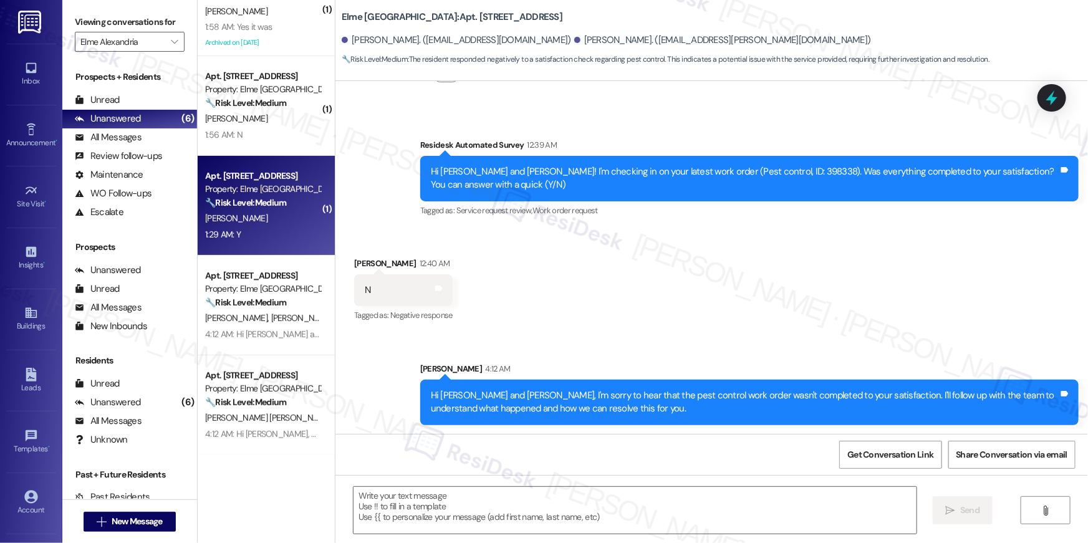
type textarea "Fetching suggested responses. Please feel free to read through the conversation…"
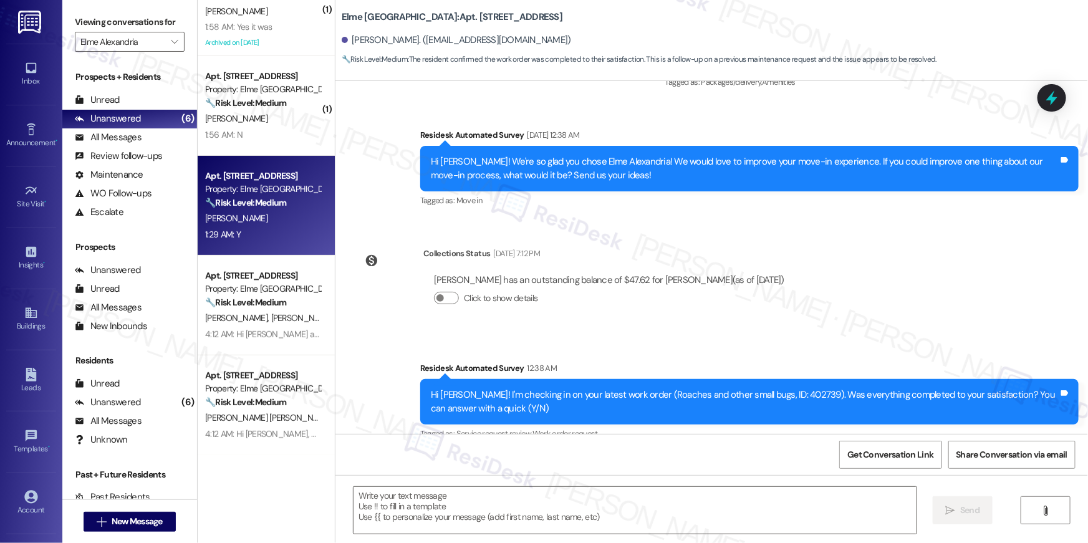
scroll to position [518, 0]
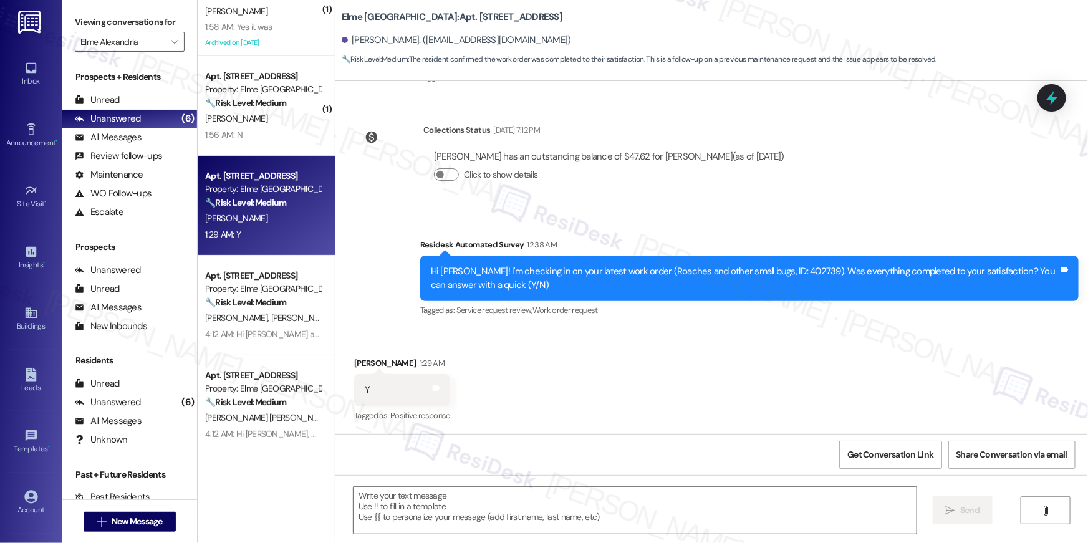
click at [601, 480] on div " Send " at bounding box center [711, 522] width 753 height 94
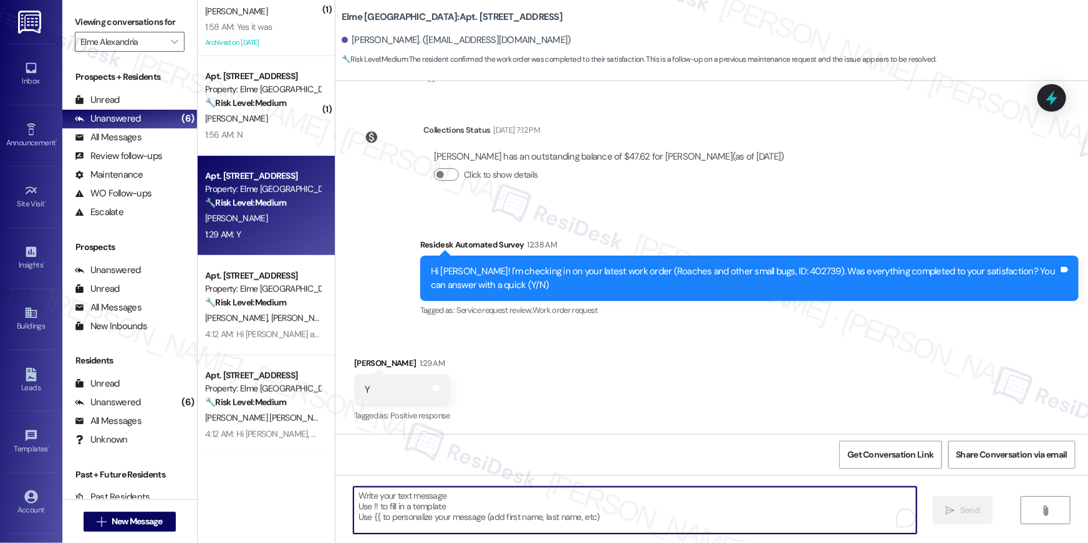
drag, startPoint x: 602, startPoint y: 505, endPoint x: 654, endPoint y: 448, distance: 76.8
click at [602, 505] on textarea "To enrich screen reader interactions, please activate Accessibility in Grammarl…" at bounding box center [635, 510] width 563 height 47
paste textarea "Hi {{first_name}}, I’m glad to hear your work order has been completed! If anyt…"
type textarea "Hi {{first_name}}, I’m glad to hear your work order has been completed! If anyt…"
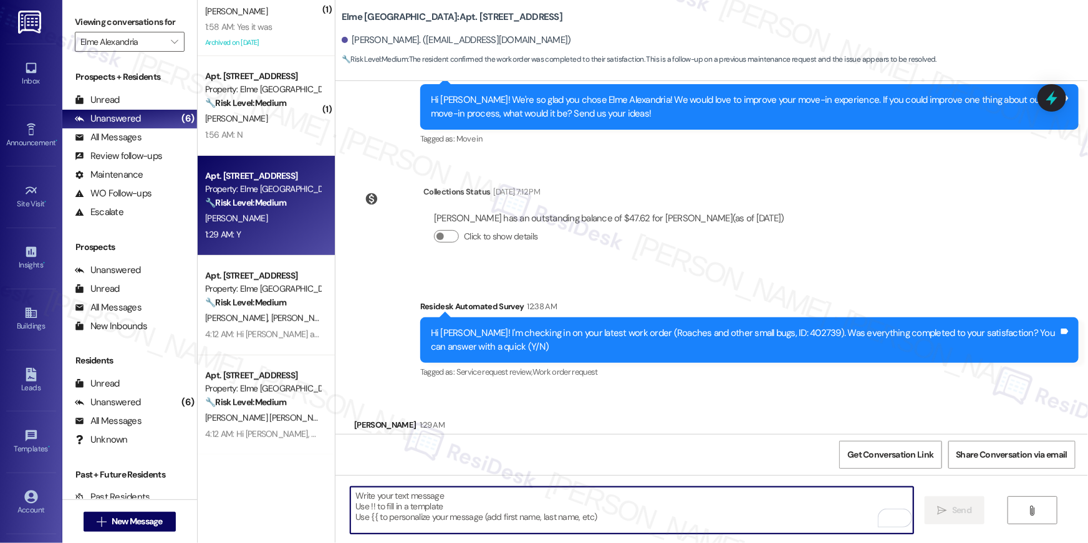
scroll to position [518, 0]
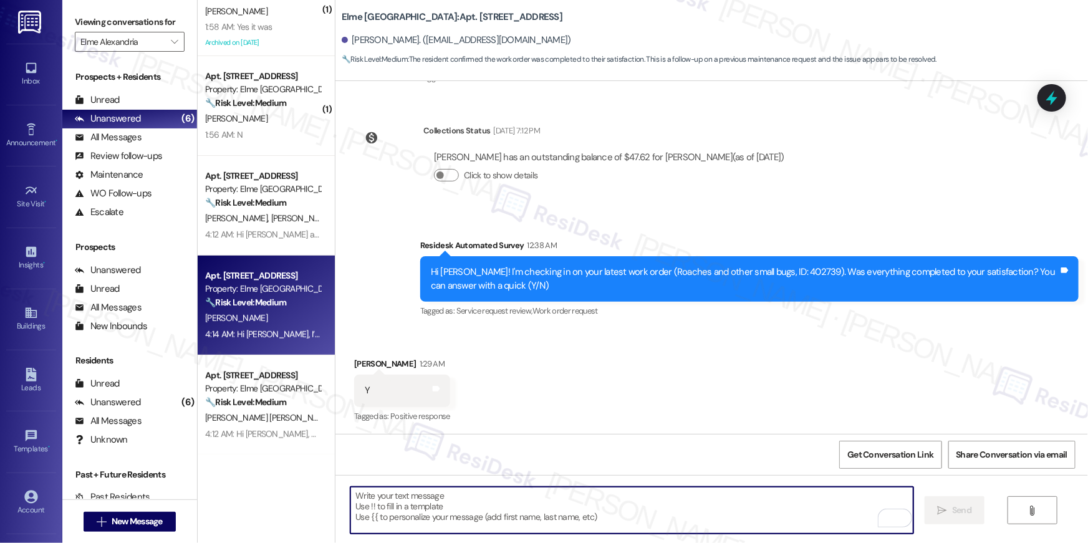
click at [672, 519] on textarea "To enrich screen reader interactions, please activate Accessibility in Grammarl…" at bounding box center [631, 510] width 563 height 47
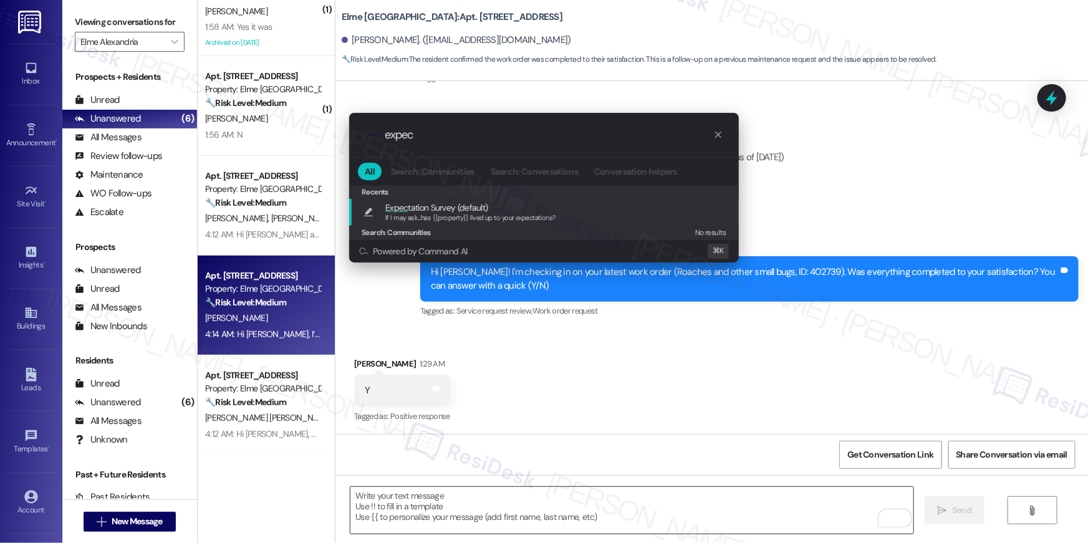
type input "expect"
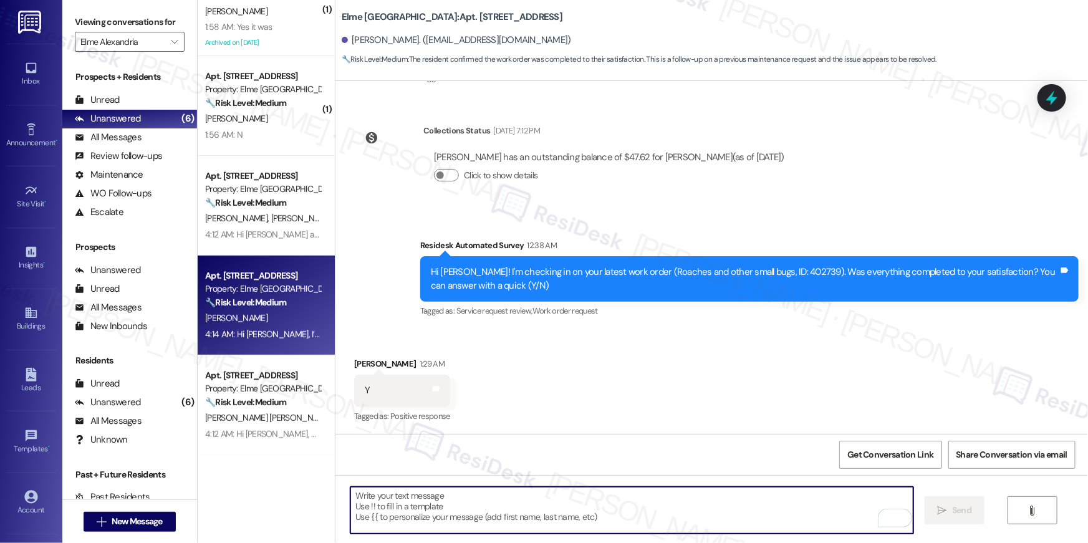
type textarea "If I may ask...has {{property}} lived up to your expectations?"
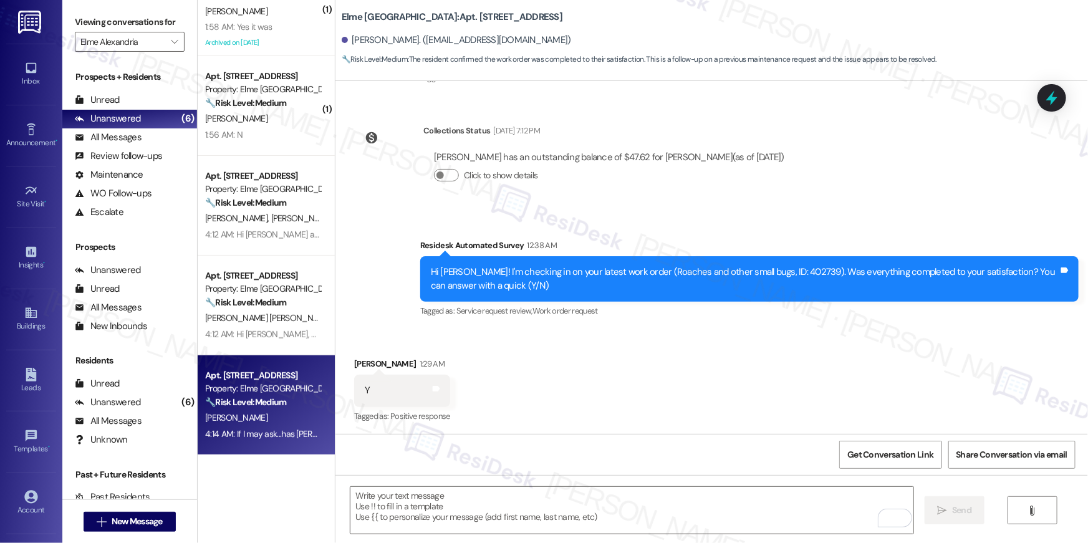
click at [622, 391] on div "Received via SMS [PERSON_NAME] 1:29 AM Y Tags and notes Tagged as: Positive res…" at bounding box center [711, 381] width 753 height 105
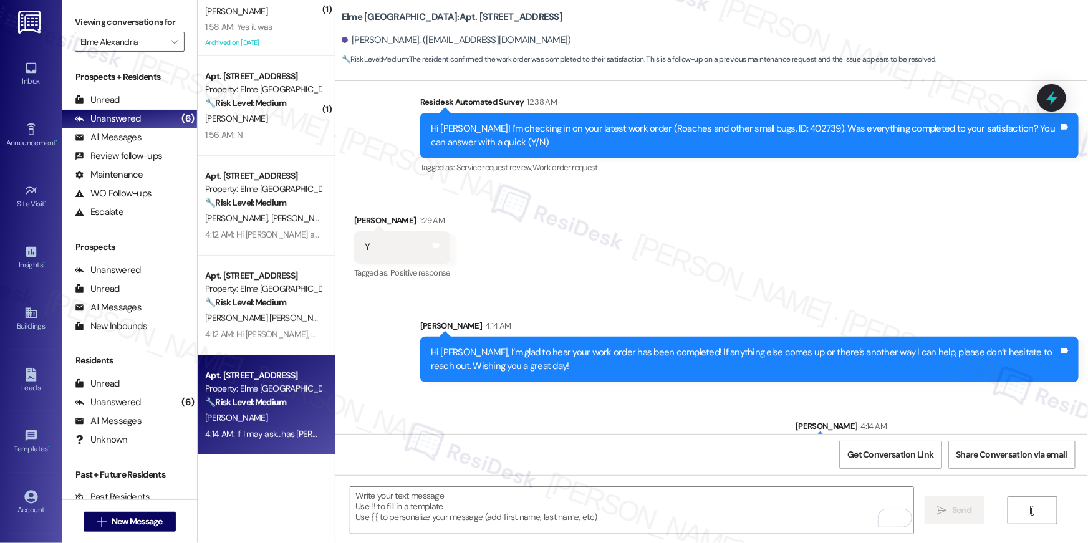
scroll to position [705, 0]
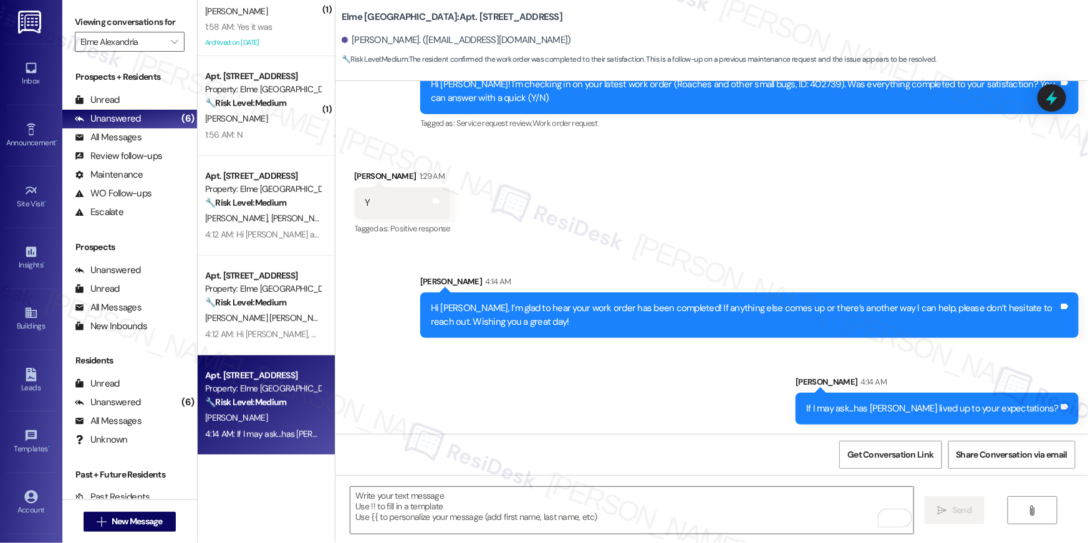
click at [278, 306] on strong "🔧 Risk Level: Medium" at bounding box center [245, 302] width 81 height 11
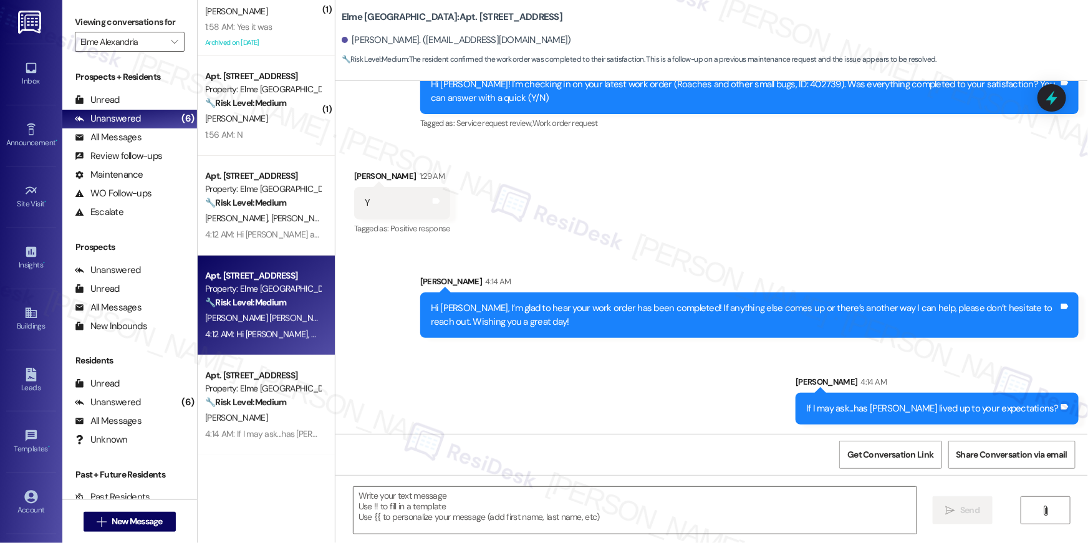
type textarea "Fetching suggested responses. Please feel free to read through the conversation…"
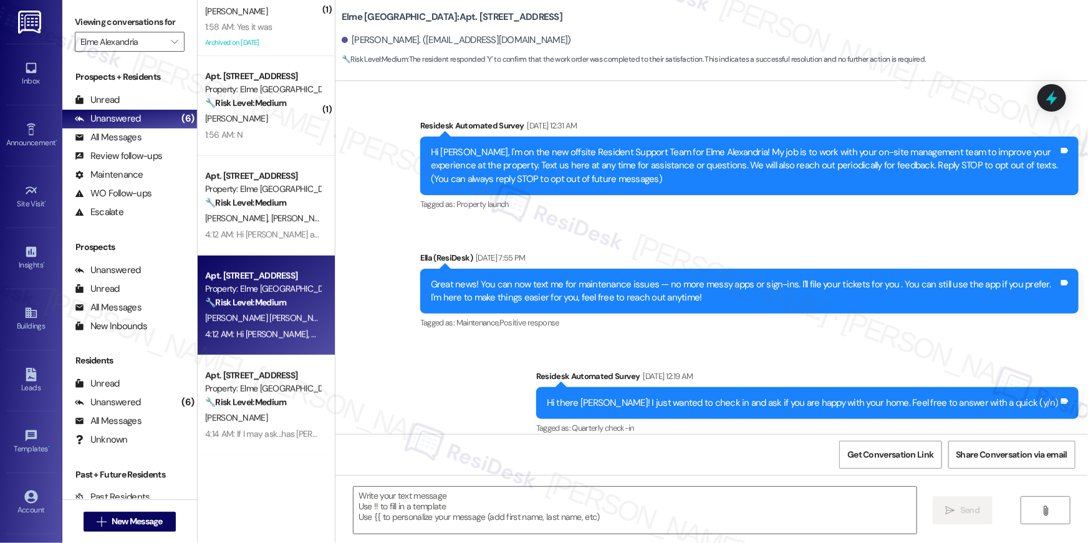
scroll to position [13547, 0]
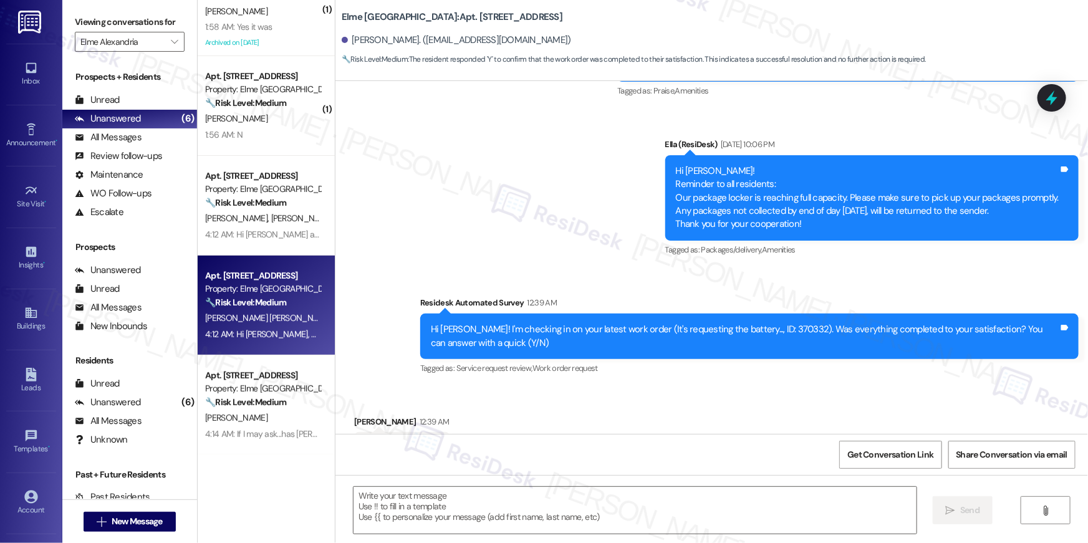
type textarea "Fetching suggested responses. Please feel free to read through the conversation…"
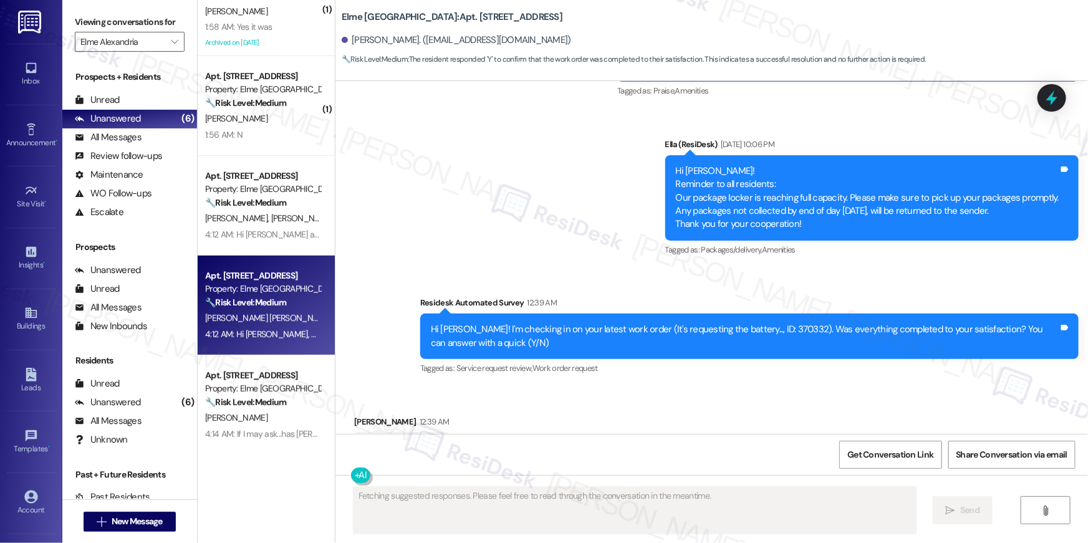
scroll to position [13653, 0]
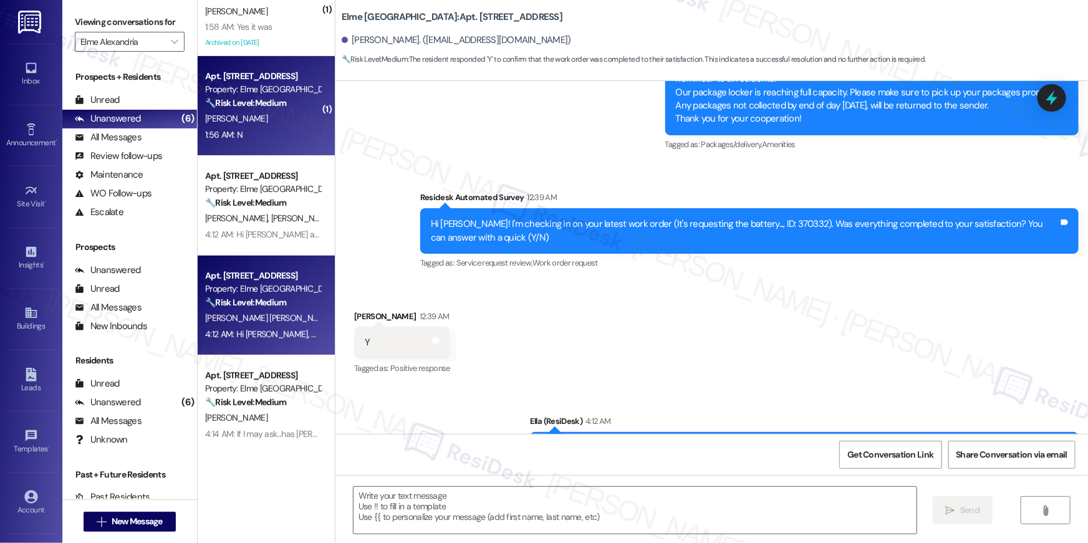
click at [258, 132] on div "1:56 AM: N 1:56 AM: N" at bounding box center [263, 135] width 118 height 16
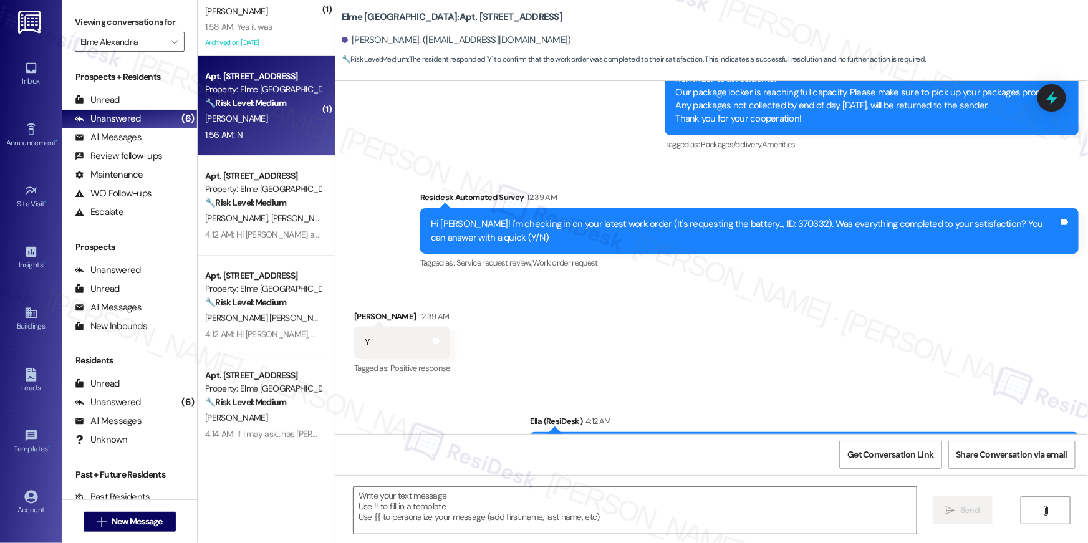
type textarea "Fetching suggested responses. Please feel free to read through the conversation…"
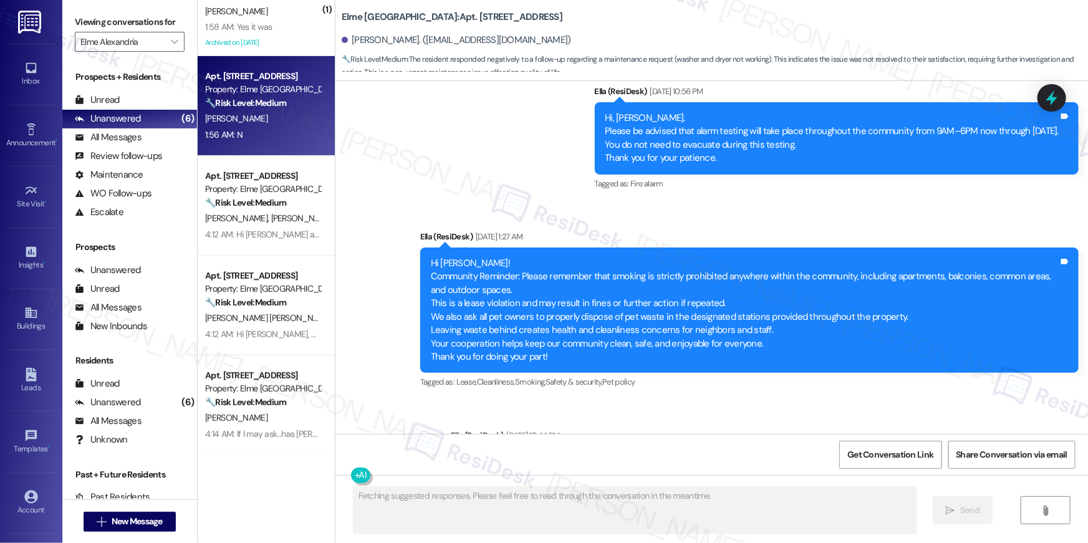
scroll to position [6489, 0]
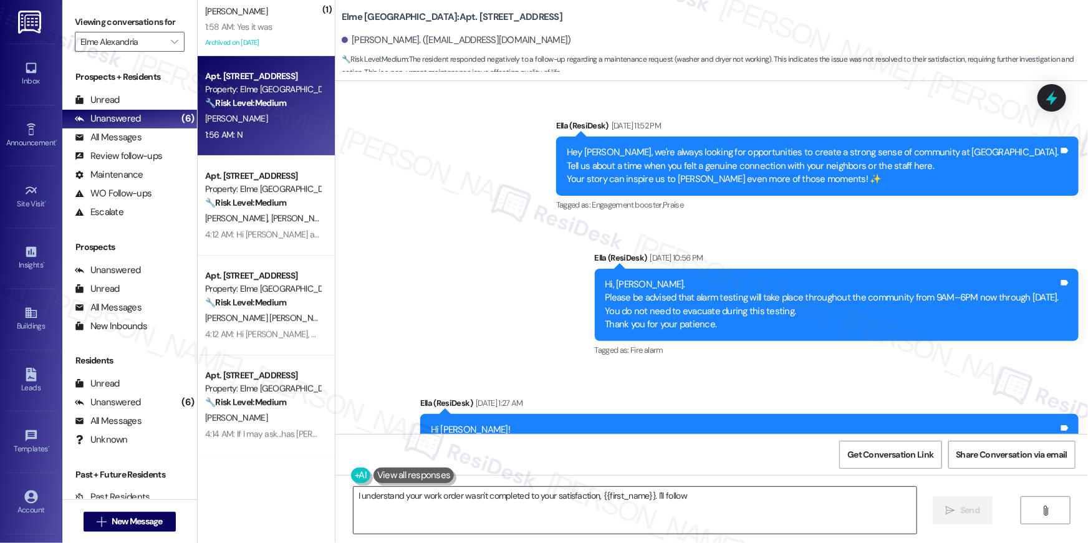
click at [708, 502] on textarea "I understand your work order wasn't completed to your satisfaction, {{first_nam…" at bounding box center [635, 510] width 563 height 47
paste textarea "upHi {{first_name}}, I’m sorry to hear your work order hasn’t been fully comple…"
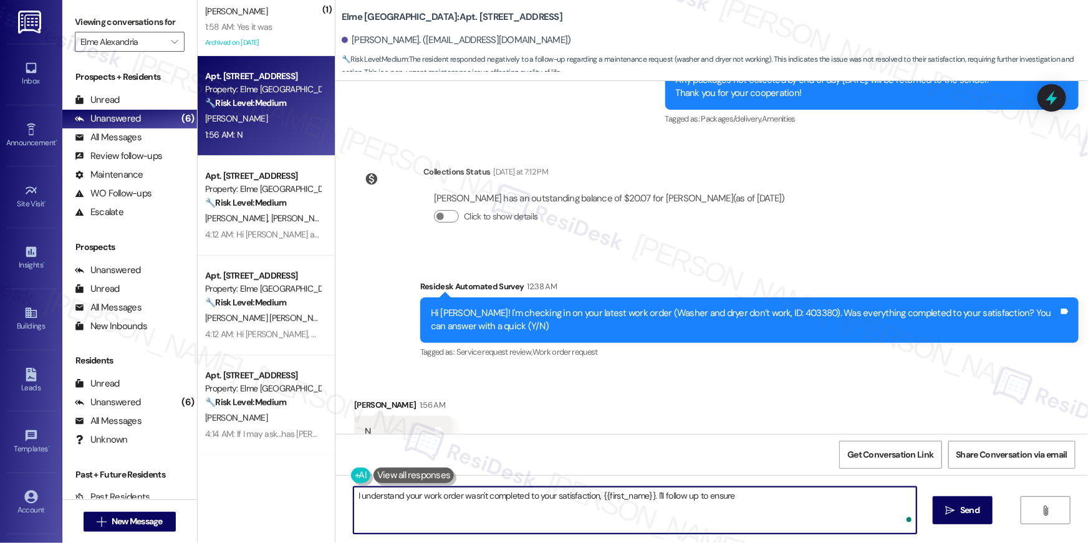
scroll to position [7434, 0]
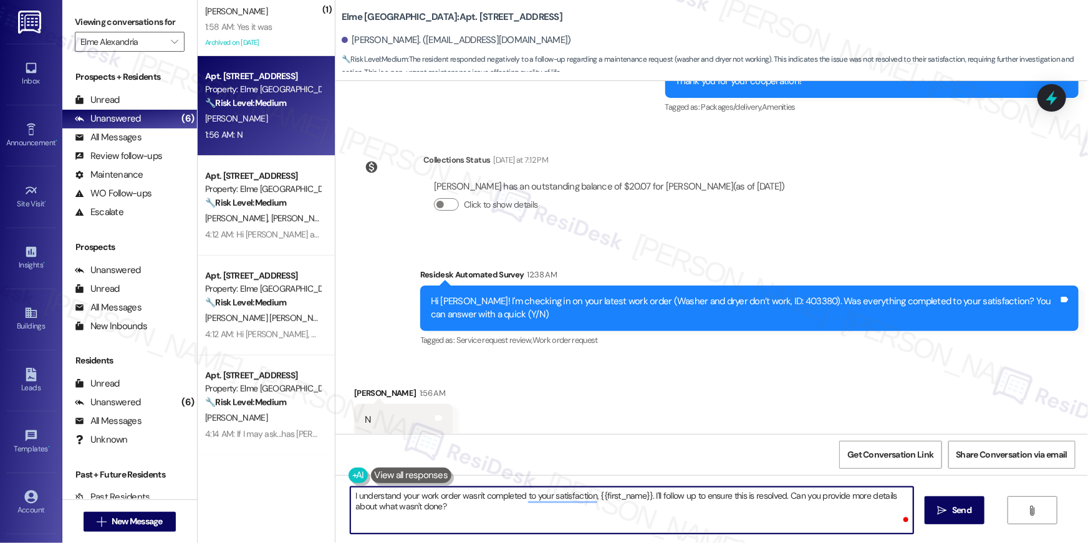
click at [670, 514] on textarea "I understand your work order wasn't completed to your satisfaction, {{first_nam…" at bounding box center [631, 510] width 563 height 47
paste textarea "Hi {{first_name}}, I’m sorry to hear your work order hasn’t been fully complete…"
type textarea "Hi {{first_name}}, I’m sorry to hear your work order hasn’t been fully complete…"
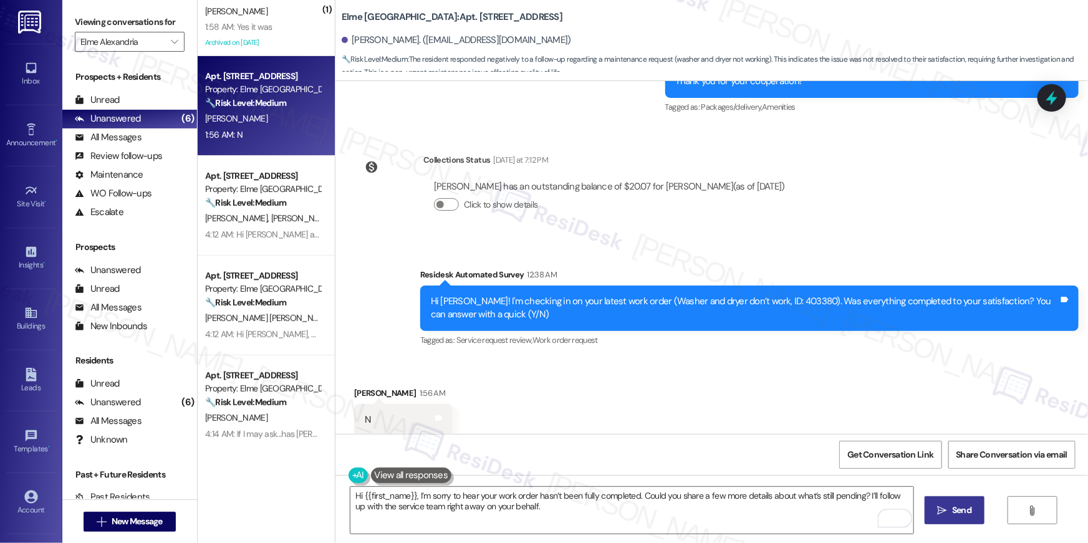
click at [942, 515] on icon "" at bounding box center [942, 511] width 9 height 10
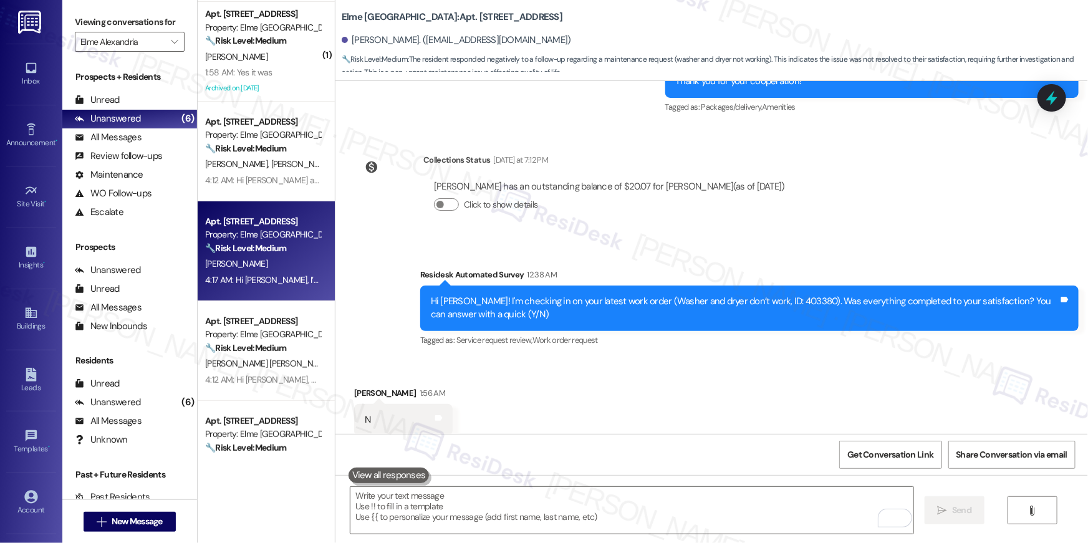
scroll to position [87, 0]
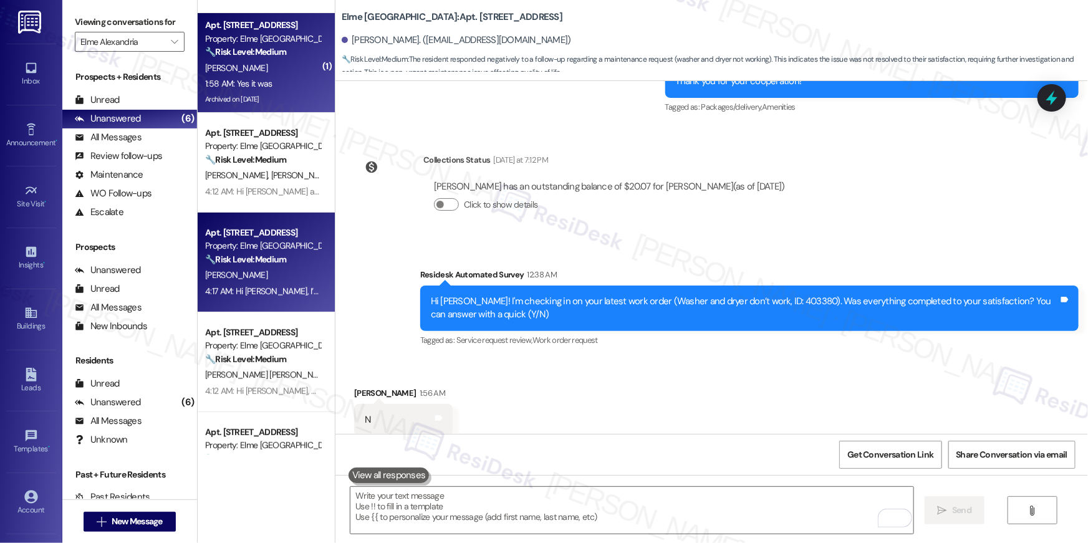
click at [278, 81] on div "1:58 AM: Yes it was 1:58 AM: Yes it was" at bounding box center [263, 84] width 118 height 16
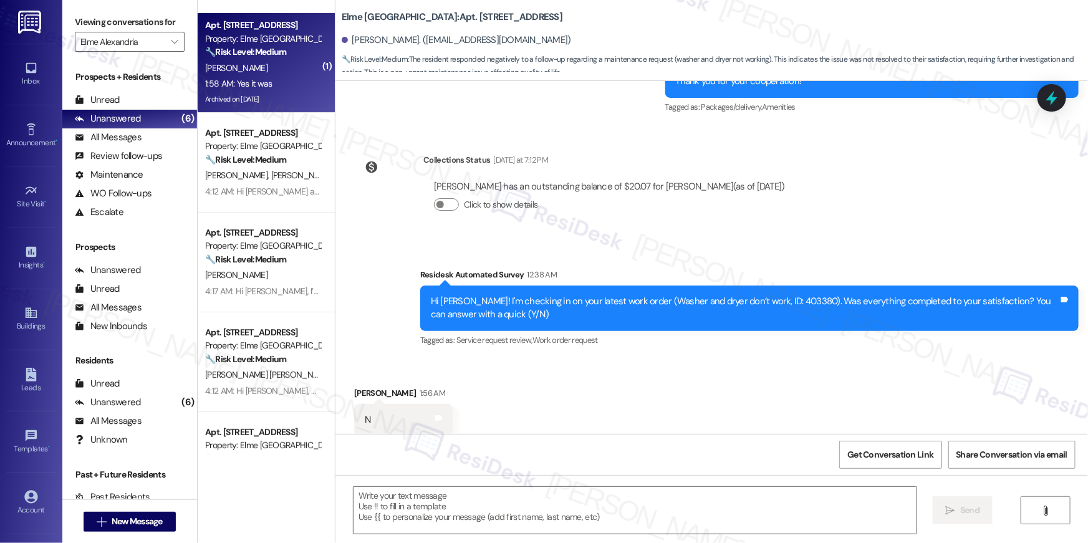
type textarea "Fetching suggested responses. Please feel free to read through the conversation…"
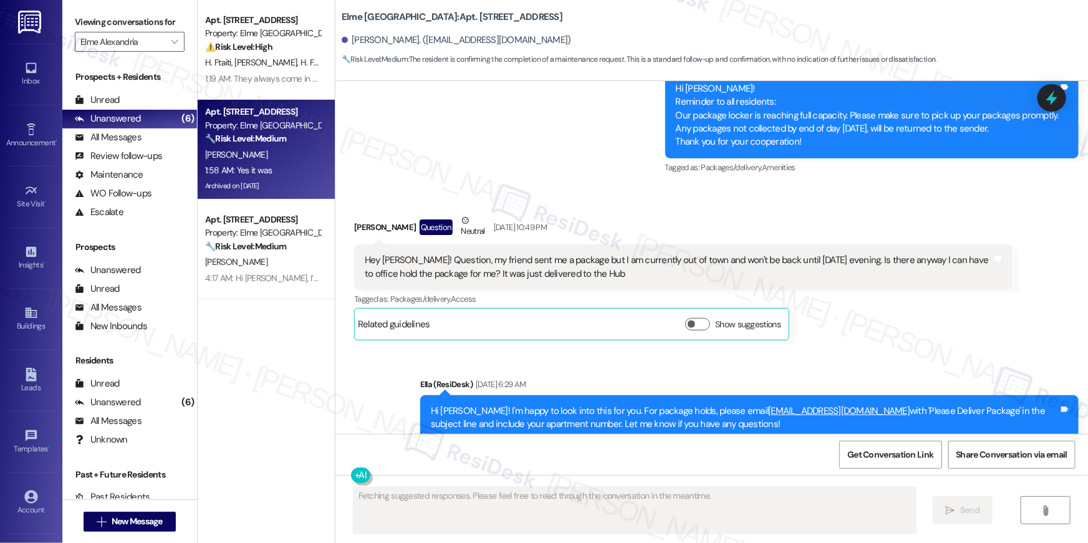
scroll to position [18578, 0]
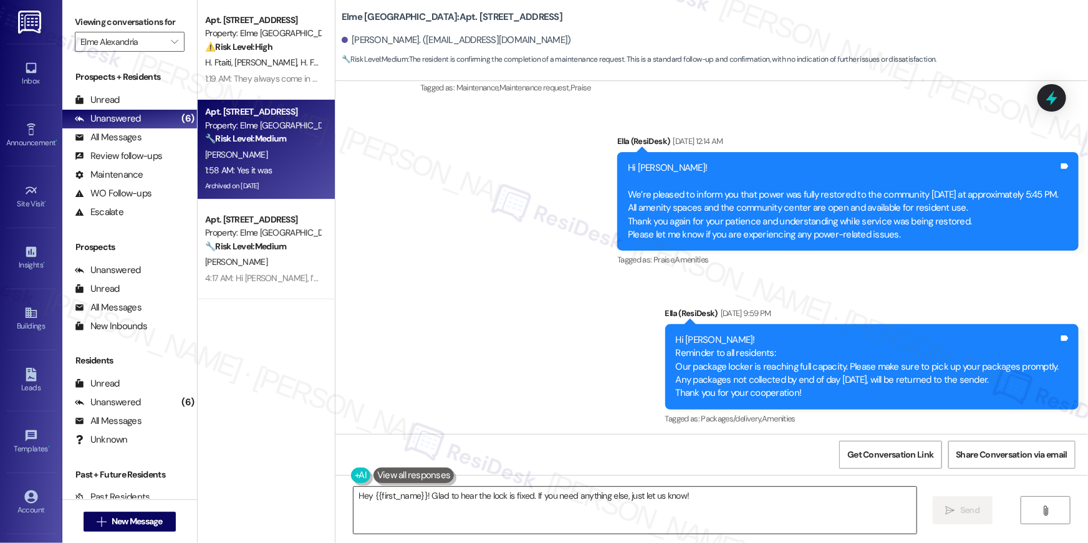
click at [584, 509] on textarea "Hey {{first_name}}! Glad to hear the lock is fixed. If you need anything else, …" at bounding box center [635, 510] width 563 height 47
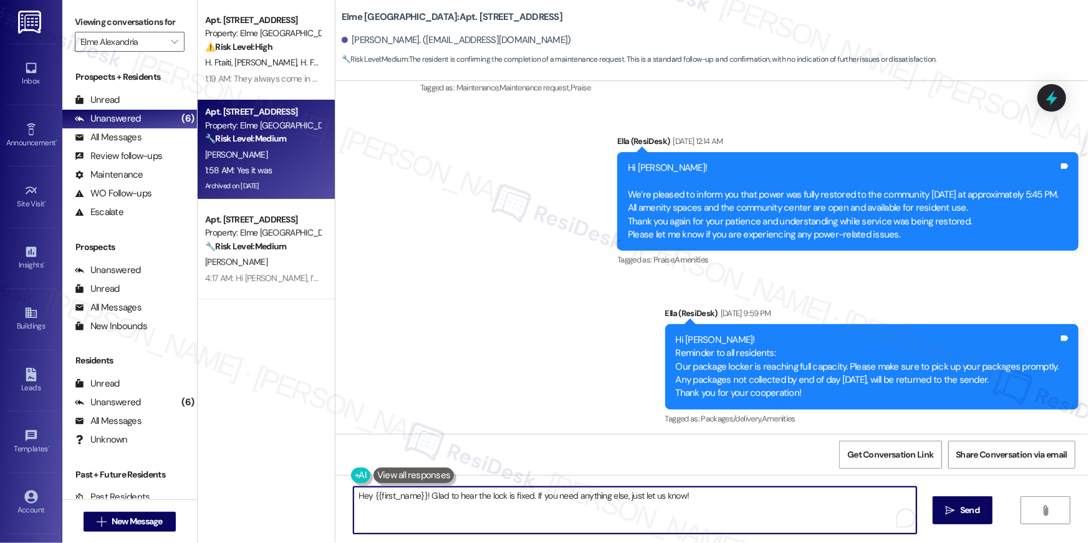
paste textarea "i {{first_name}}, I’m glad to hear your work order has been completed! If anyth…"
type textarea "Hi {{first_name}}, I’m glad to hear your work order has been completed! If anyt…"
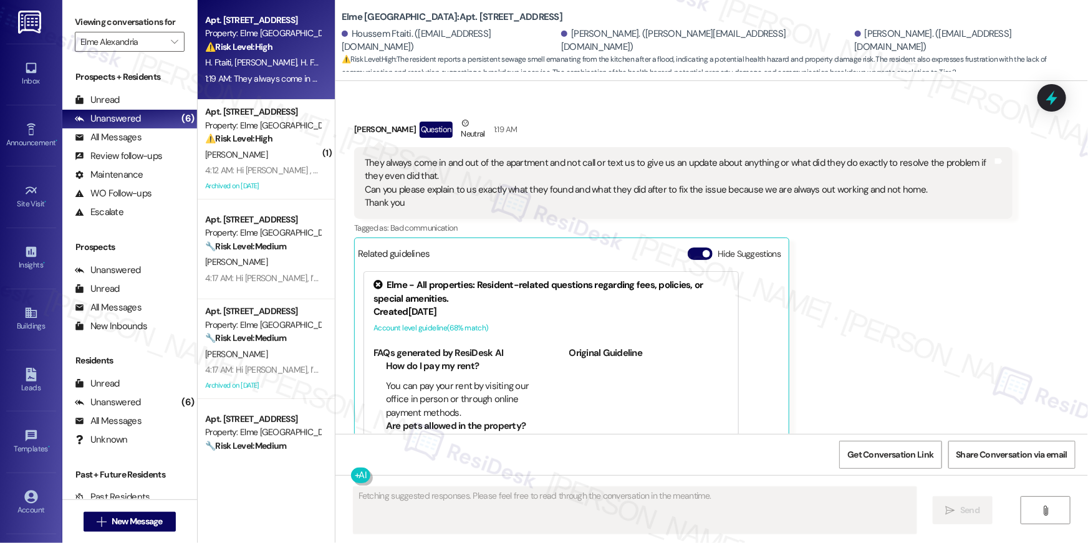
scroll to position [4206, 0]
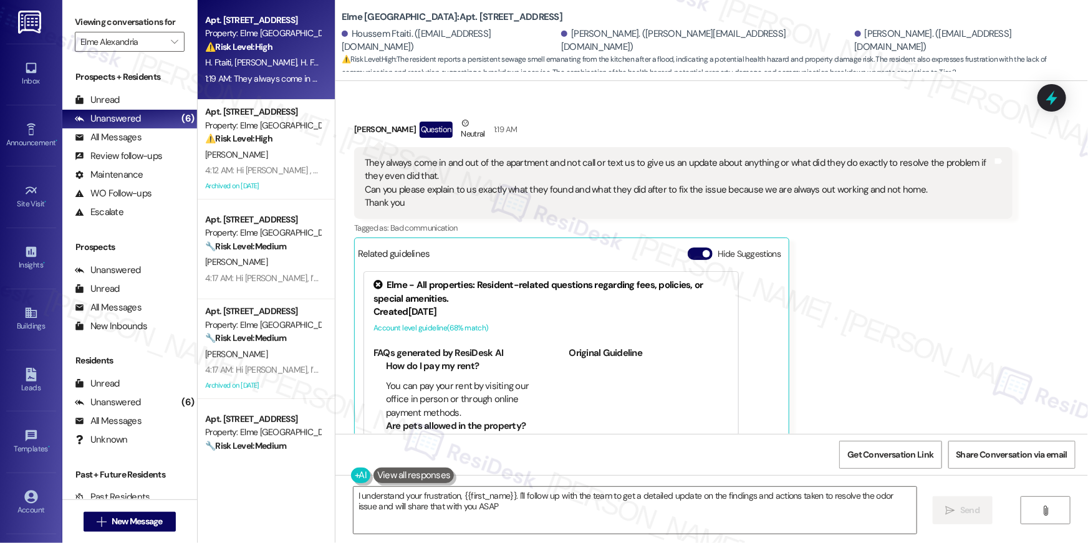
type textarea "I understand your frustration, {{first_name}}. I'll follow up with the team to …"
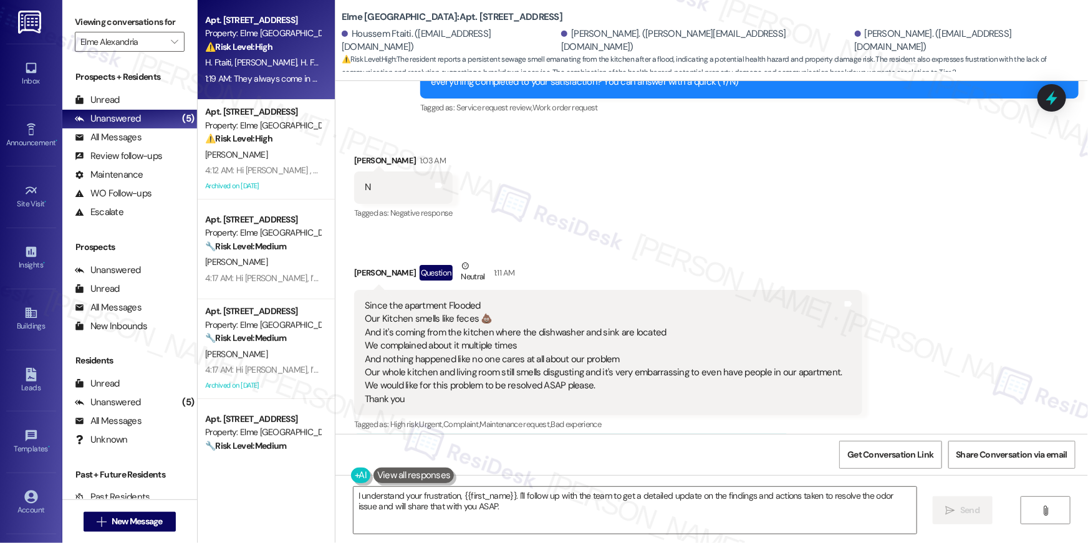
scroll to position [3324, 0]
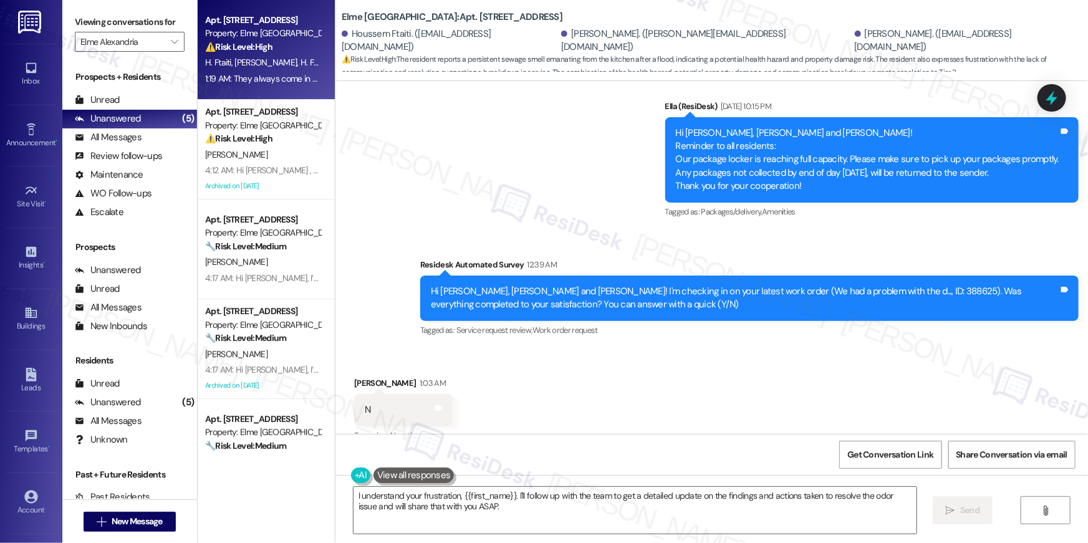
click at [864, 285] on div "Hi Houssem, Hazem and Bryanna! I'm checking in on your latest work order (We ha…" at bounding box center [745, 298] width 628 height 27
click at [865, 285] on div "Hi Houssem, Hazem and Bryanna! I'm checking in on your latest work order (We ha…" at bounding box center [745, 298] width 628 height 27
copy div "388625"
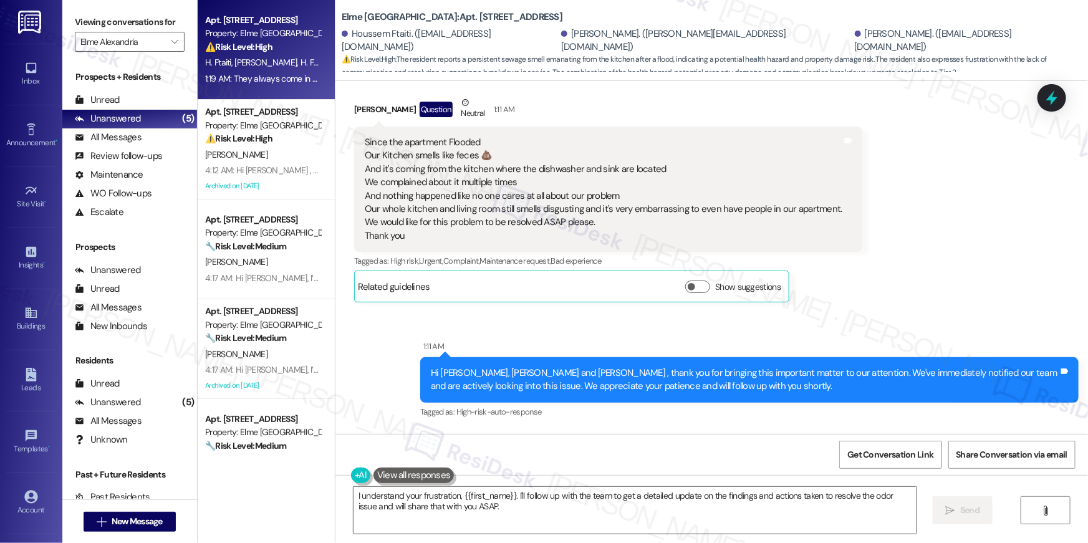
scroll to position [3699, 0]
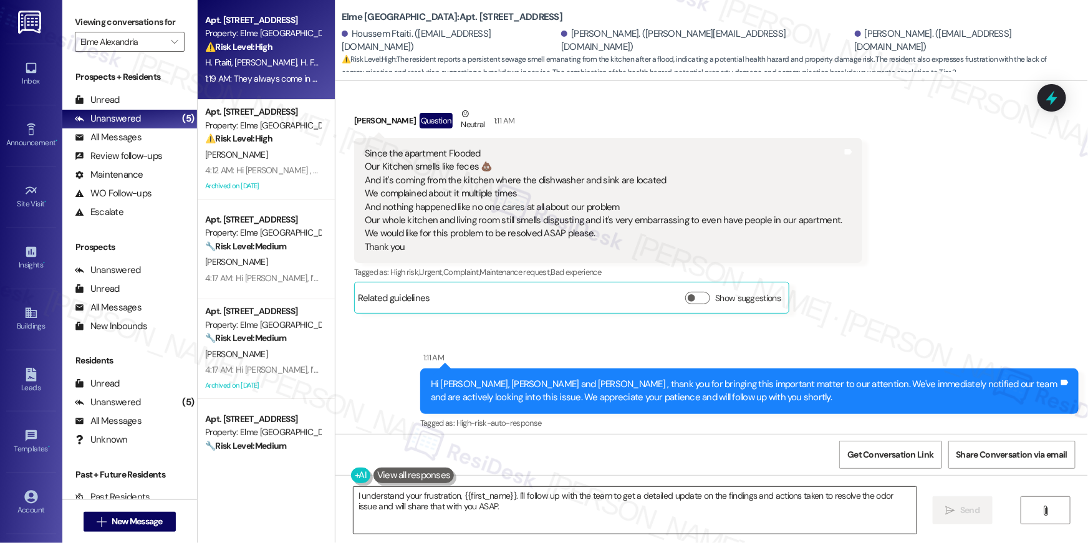
click at [572, 508] on textarea "I understand your frustration, {{first_name}}. I'll follow up with the team to …" at bounding box center [635, 510] width 563 height 47
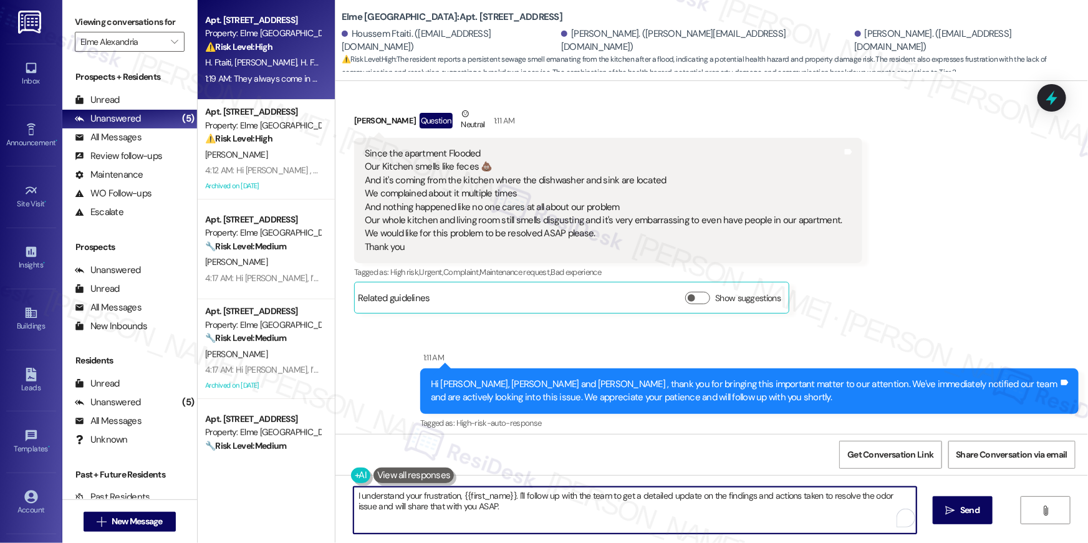
click at [572, 508] on textarea "I understand your frustration, {{first_name}}. I'll follow up with the team to …" at bounding box center [635, 510] width 563 height 47
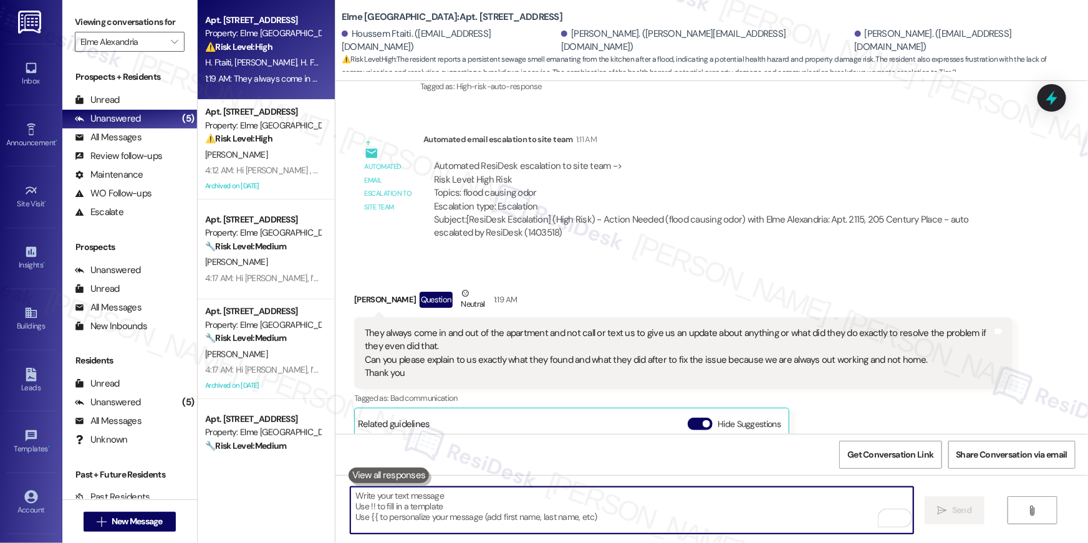
scroll to position [4206, 0]
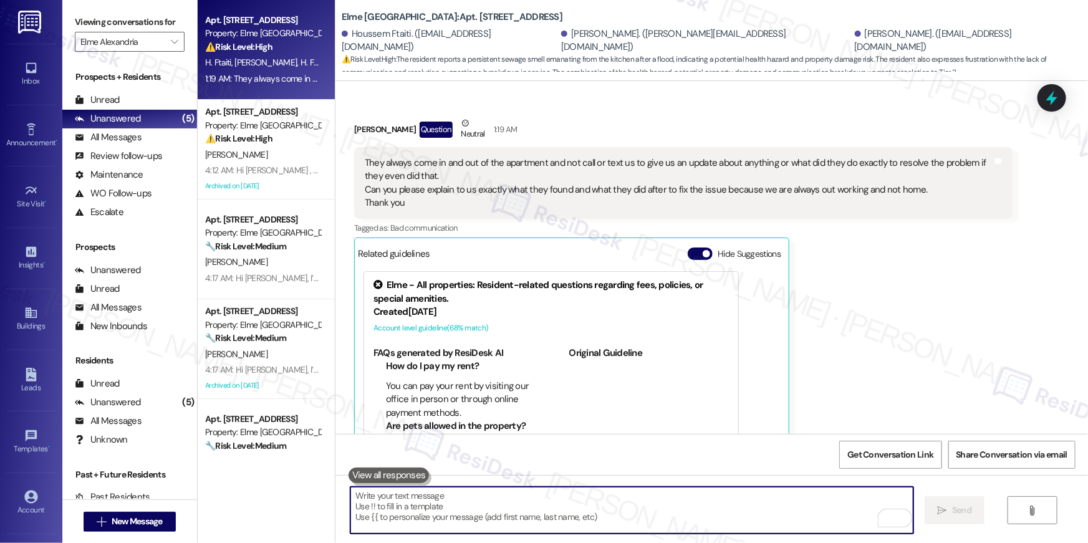
click at [628, 515] on textarea "To enrich screen reader interactions, please activate Accessibility in Grammarl…" at bounding box center [631, 510] width 563 height 47
click at [630, 509] on textarea "To enrich screen reader interactions, please activate Accessibility in Grammarl…" at bounding box center [631, 510] width 563 height 47
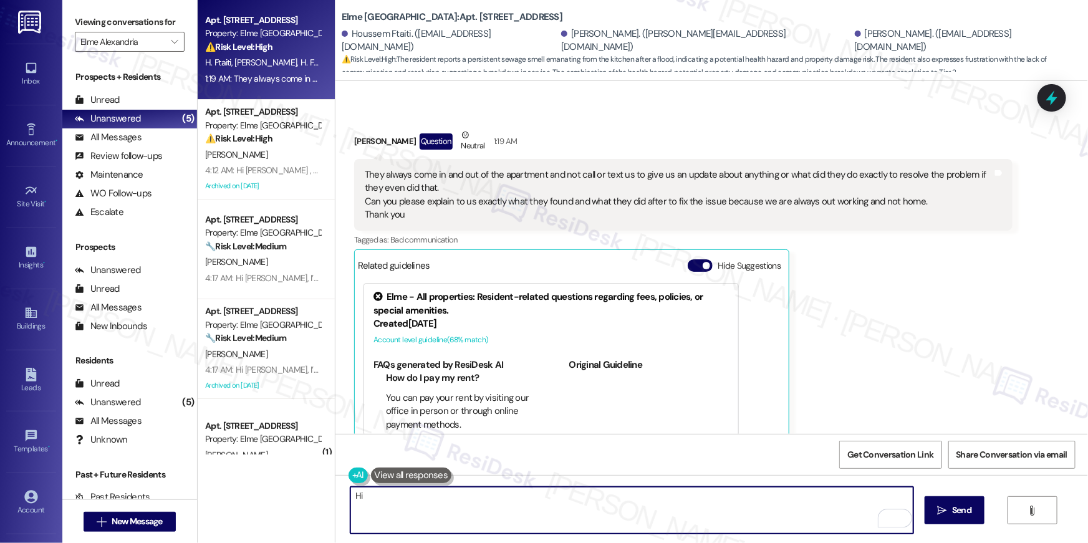
scroll to position [4177, 0]
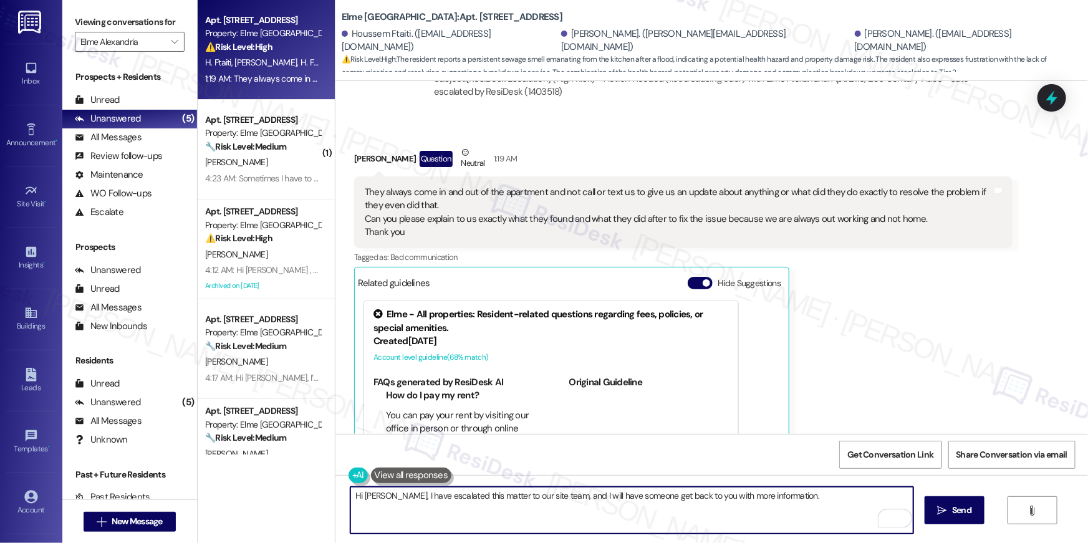
drag, startPoint x: 383, startPoint y: 494, endPoint x: 399, endPoint y: 496, distance: 16.4
click at [383, 494] on textarea "Hi Hazem, I have escalated this matter to our site team, and I will have someon…" at bounding box center [631, 510] width 563 height 47
type textarea "Hi Hazem, I am sorry to hear about the issues you're facing in your home. I hav…"
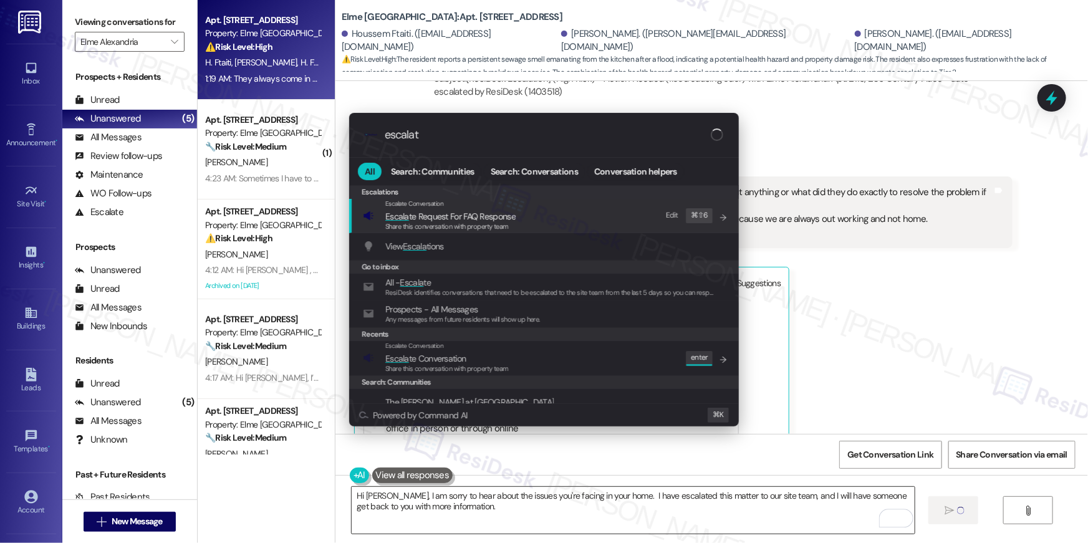
type input "escalate"
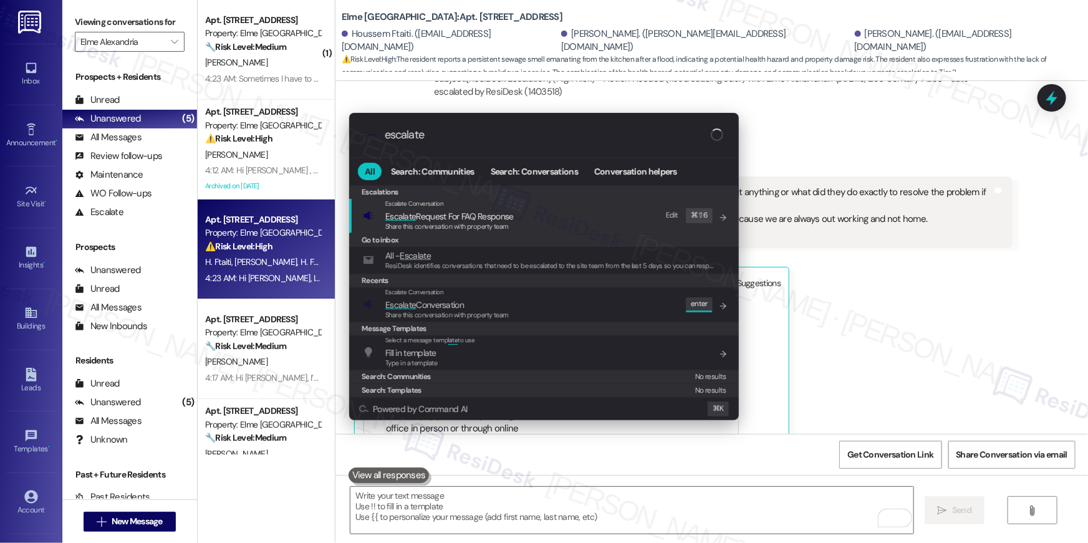
type input "escalate"
click at [474, 307] on span "Escalate Conversation" at bounding box center [446, 305] width 123 height 14
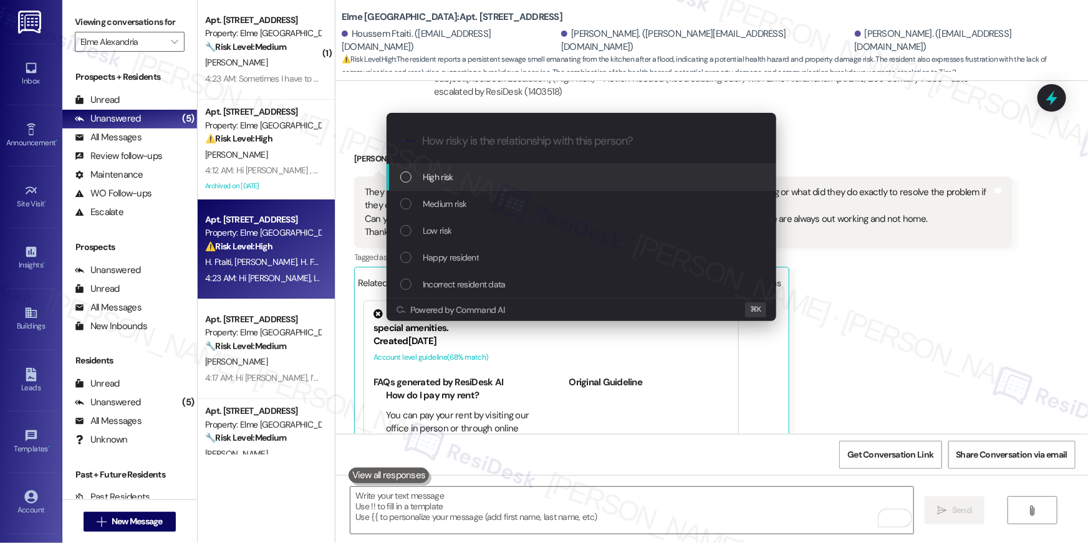
click at [430, 176] on span "High risk" at bounding box center [438, 177] width 31 height 14
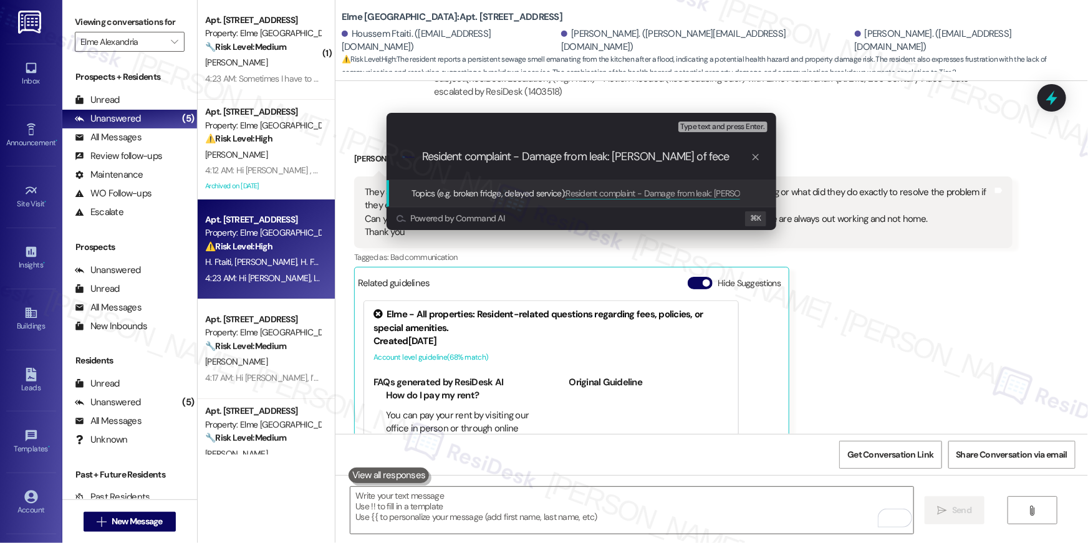
type input "Resident complaint - Damage from leak: smell of feces"
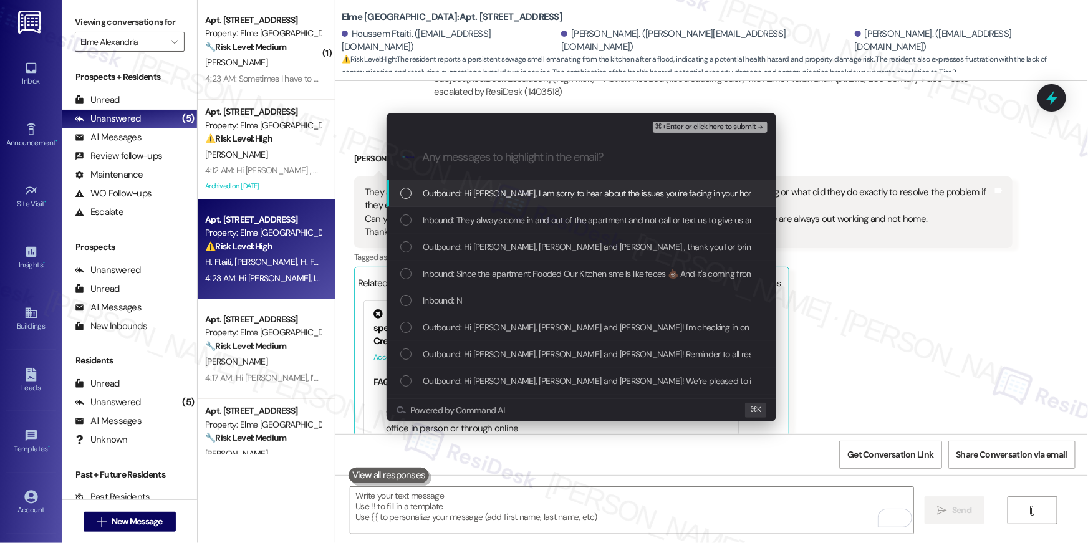
click at [535, 194] on span "Outbound: Hi Hazem, I am sorry to hear about the issues you're facing in your h…" at bounding box center [788, 193] width 730 height 14
click at [531, 208] on div "Inbound: They always come in and out of the apartment and not call or text us t…" at bounding box center [582, 220] width 390 height 27
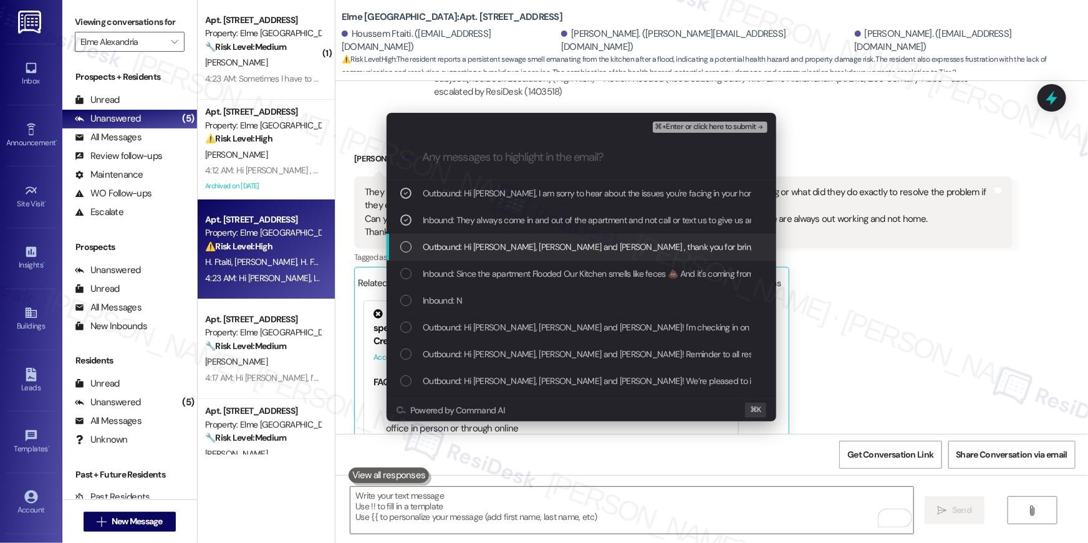
click at [525, 240] on span "Outbound: Hi Houssem, Hazem and Bryanna , thank you for bringing this important…" at bounding box center [915, 247] width 984 height 14
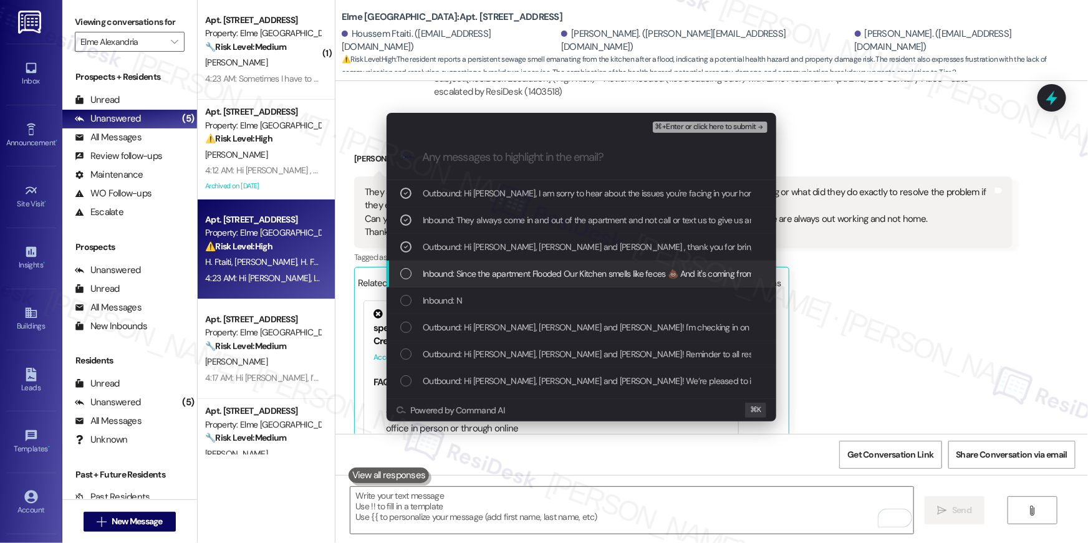
click at [519, 265] on div "Inbound: Since the apartment Flooded Our Kitchen smells like feces 💩 And it's c…" at bounding box center [582, 274] width 390 height 27
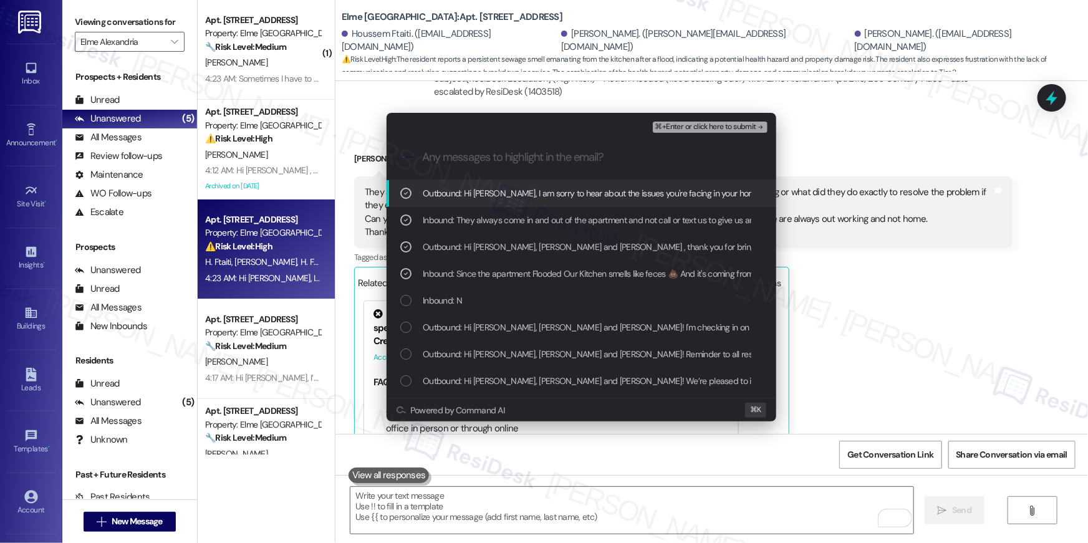
click at [724, 125] on span "⌘+Enter or click here to submit" at bounding box center [705, 127] width 101 height 9
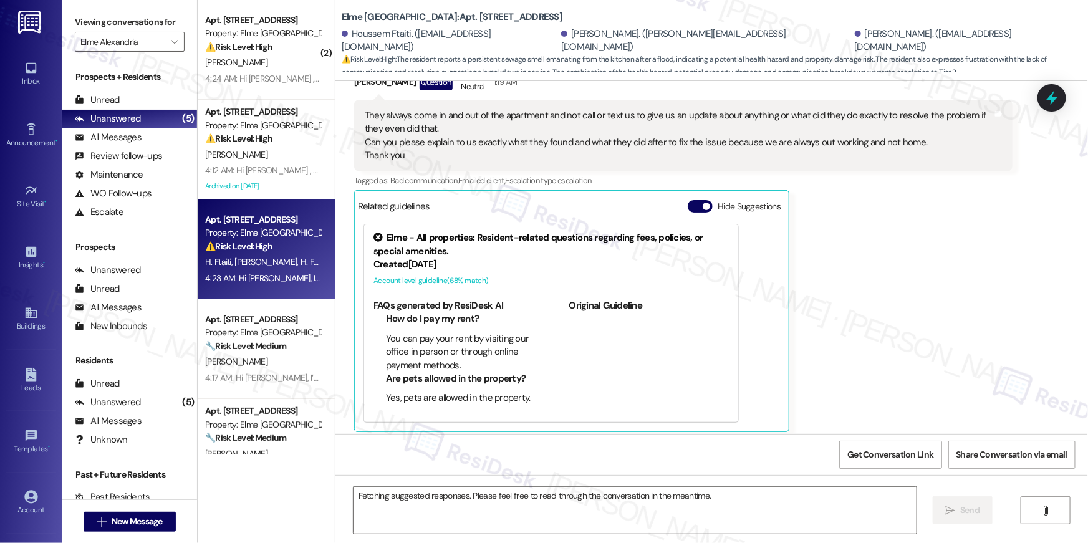
scroll to position [4206, 0]
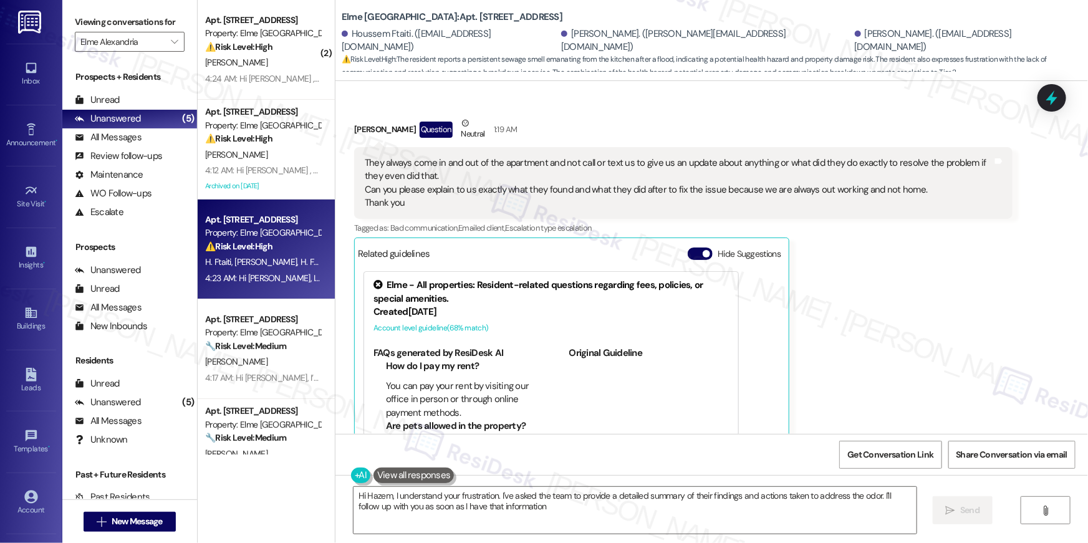
type textarea "Hi Hazem, I understand your frustration. I've asked the team to provide a detai…"
click at [176, 47] on button "" at bounding box center [175, 42] width 20 height 20
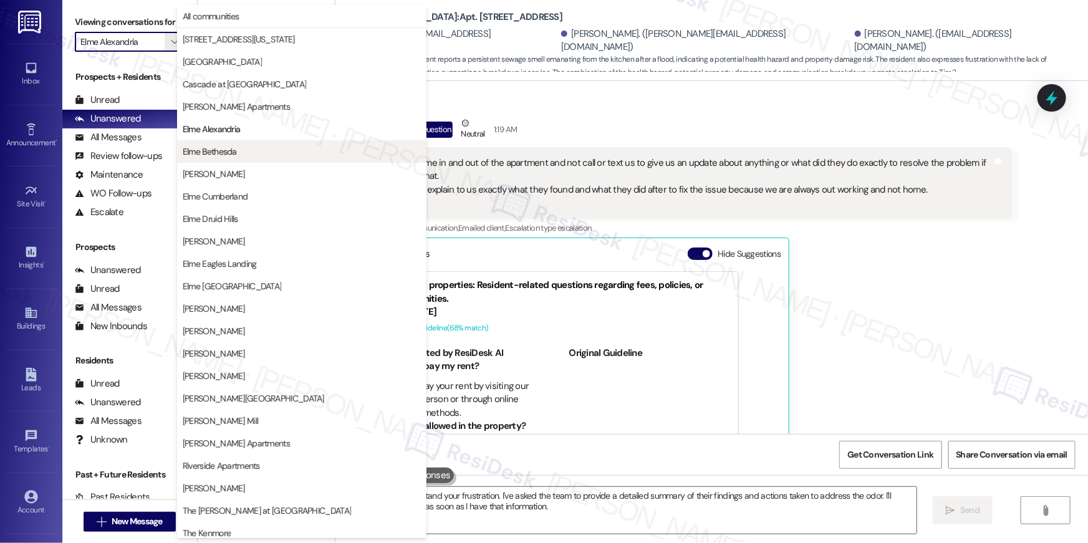
click at [218, 157] on span "Elme Bethesda" at bounding box center [210, 151] width 54 height 12
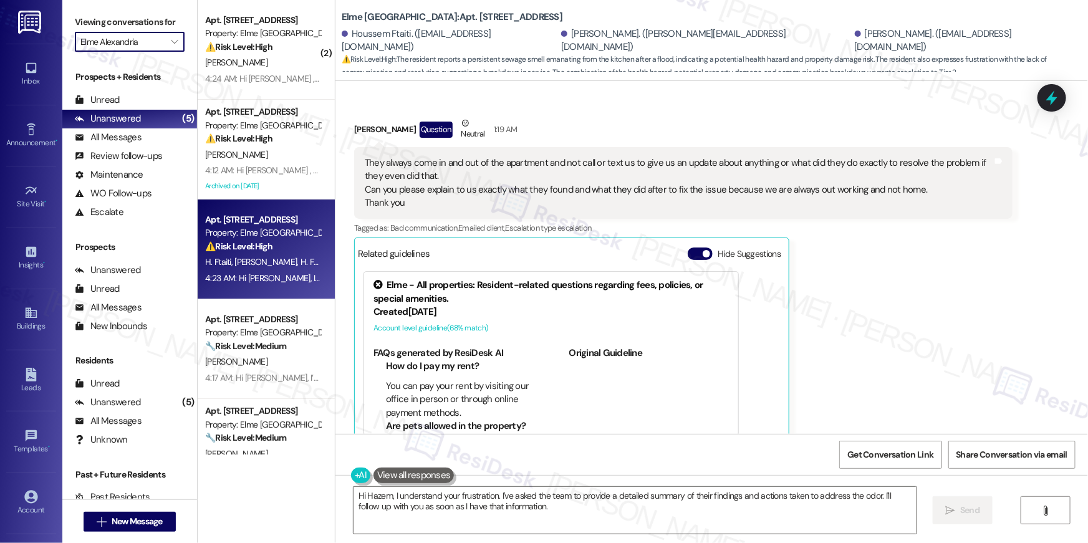
type input "Elme Bethesda"
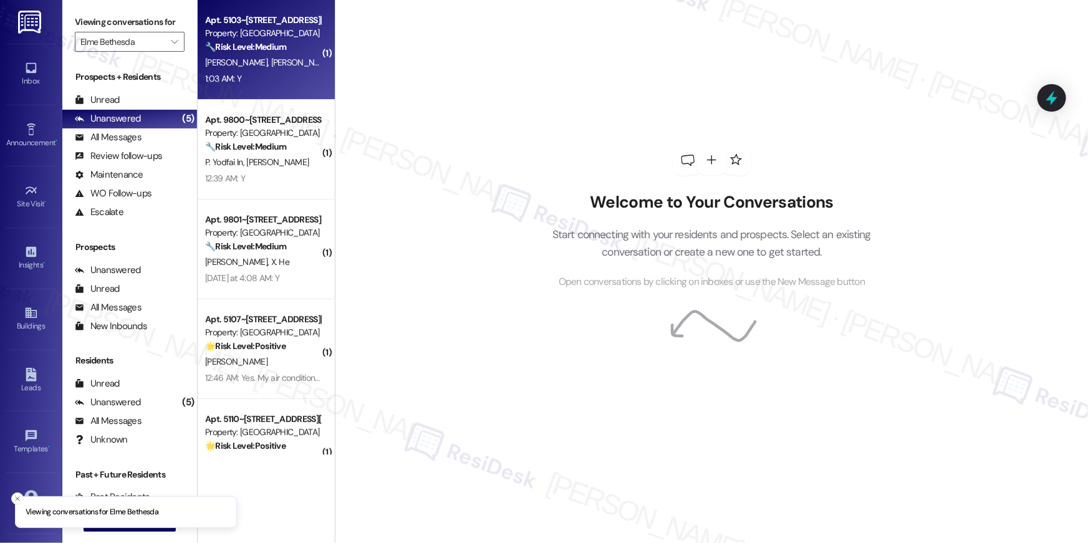
click at [221, 60] on span "R. Kennedy" at bounding box center [238, 62] width 66 height 11
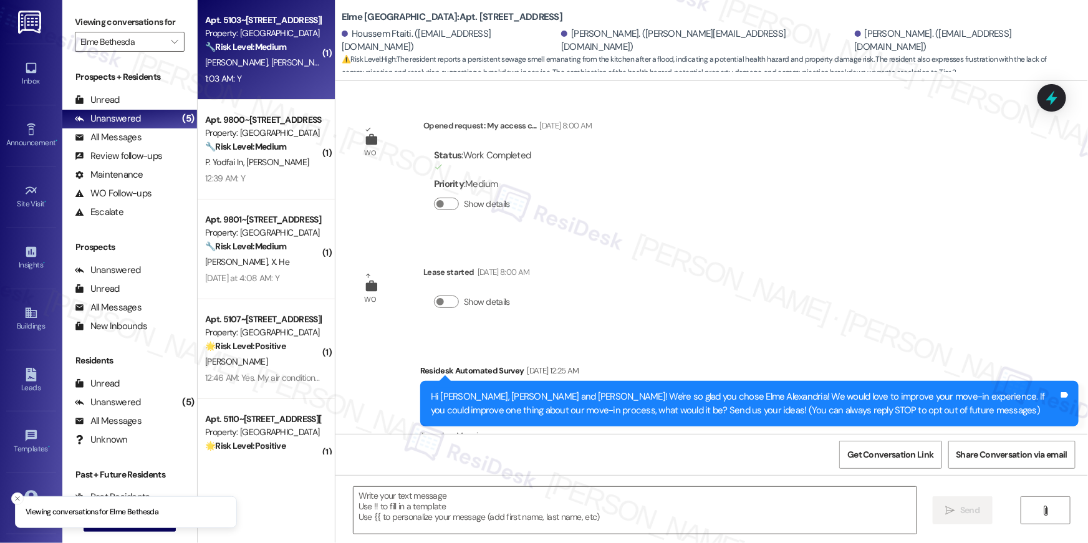
click at [221, 60] on span "R. Kennedy" at bounding box center [238, 62] width 66 height 11
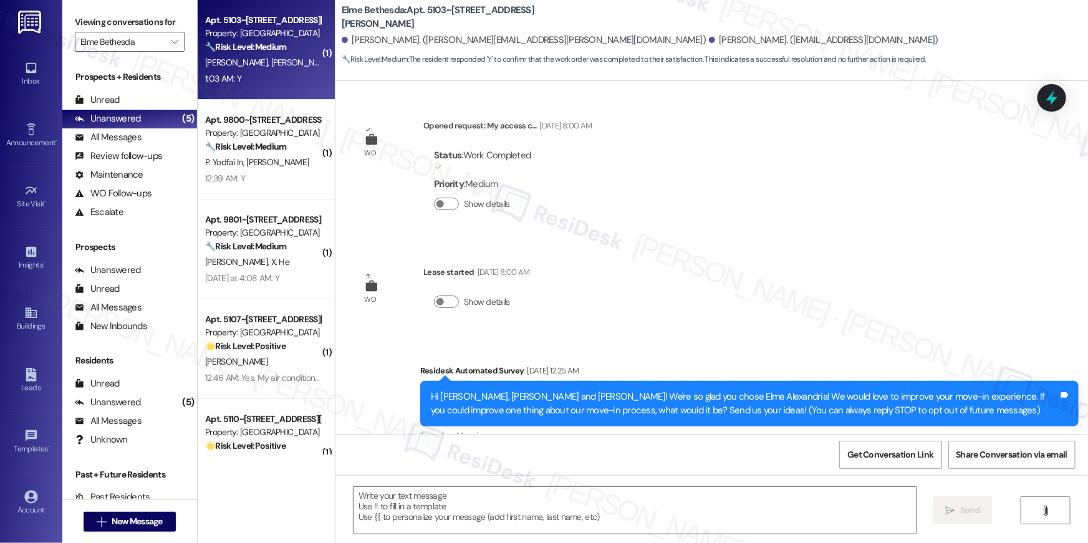
scroll to position [319, 0]
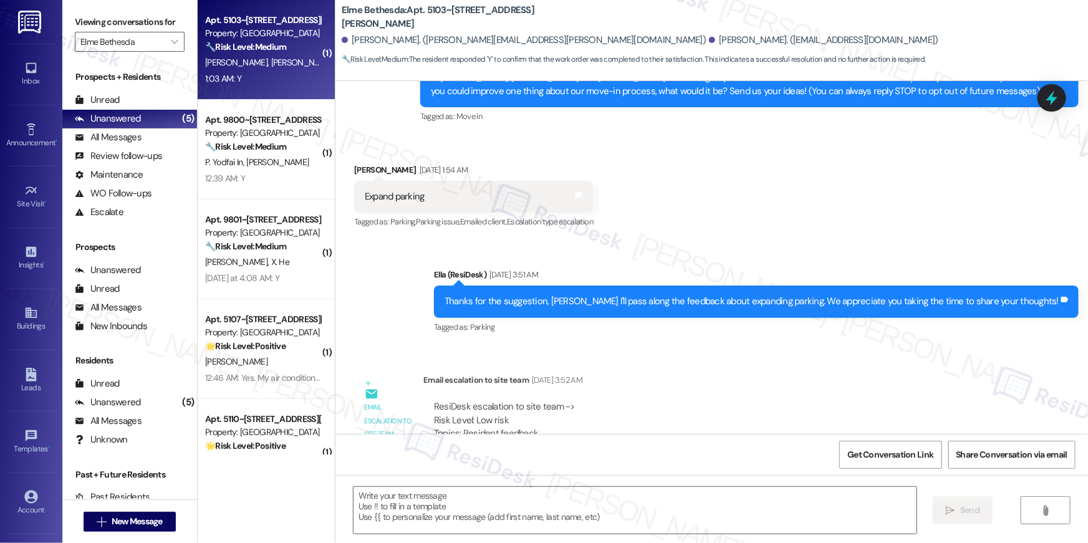
type textarea "Fetching suggested responses. Please feel free to read through the conversation…"
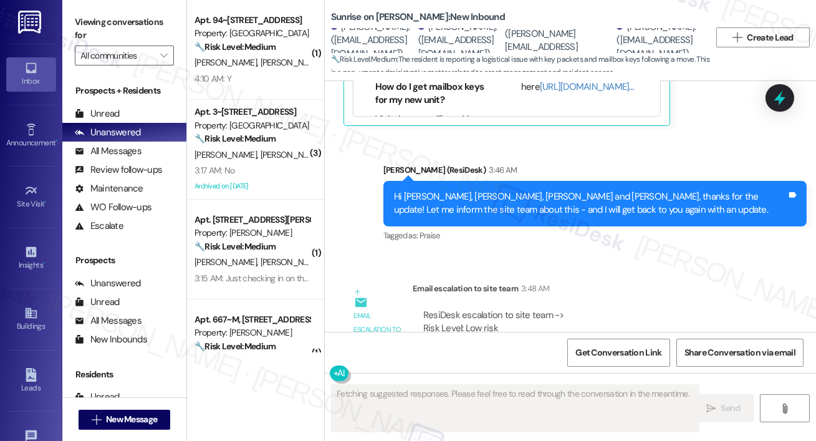
scroll to position [5491, 0]
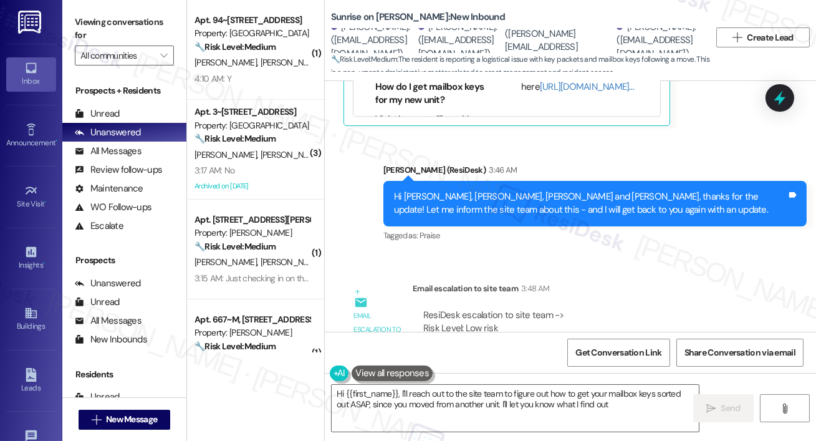
type textarea "Hi {{first_name}}, I'll reach out to the site team to figure out how to get you…"
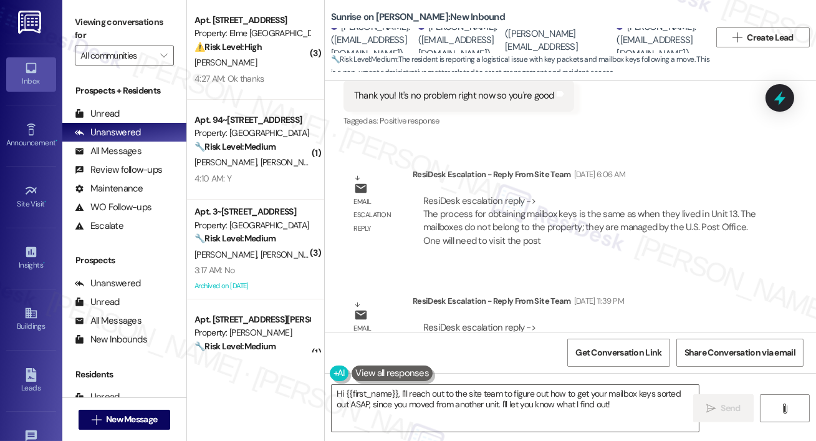
scroll to position [5002, 0]
